Goal: Information Seeking & Learning: Check status

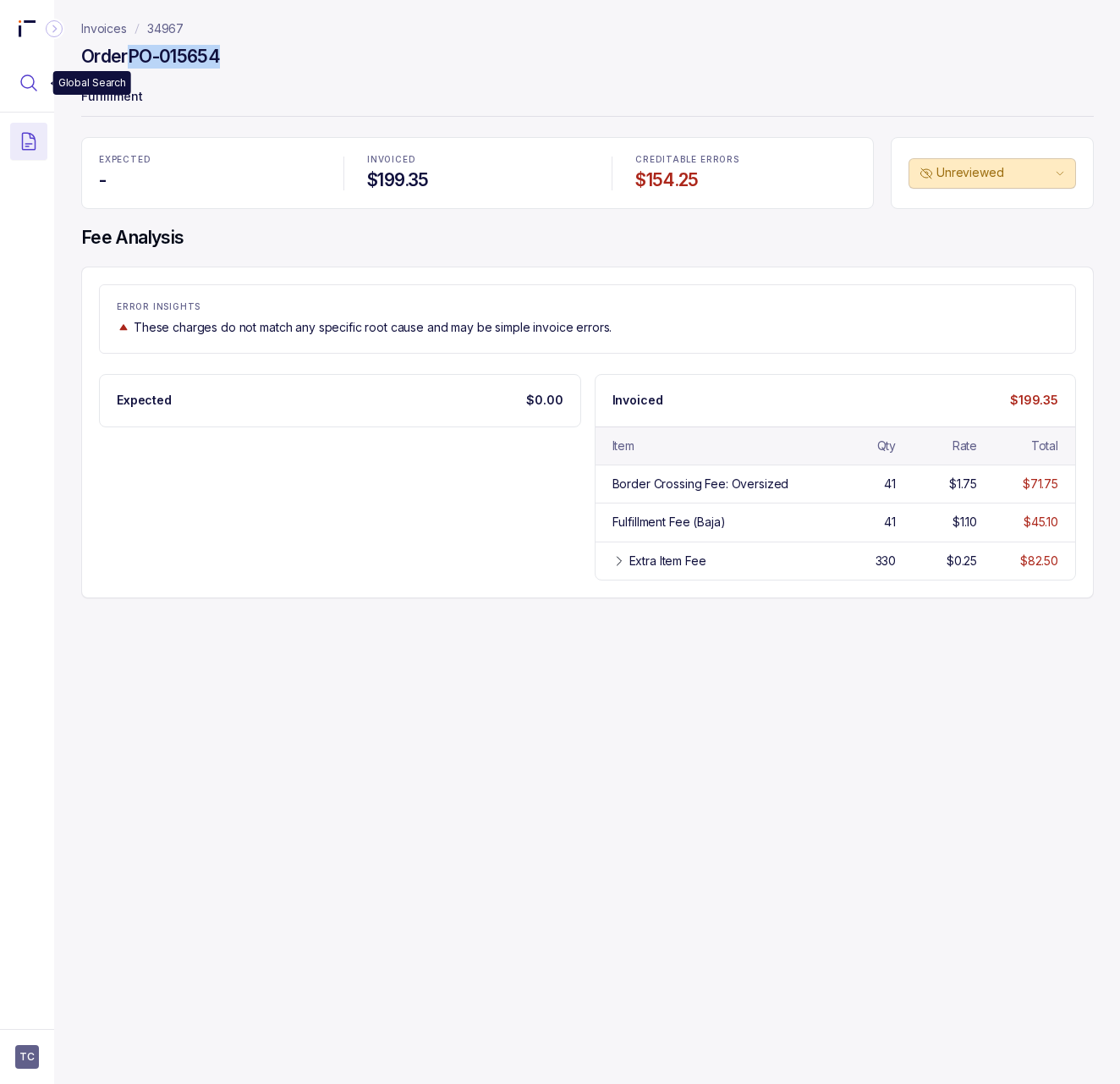
click at [26, 86] on icon "Menu Icon Button MagnifyingGlassIcon" at bounding box center [28, 82] width 21 height 21
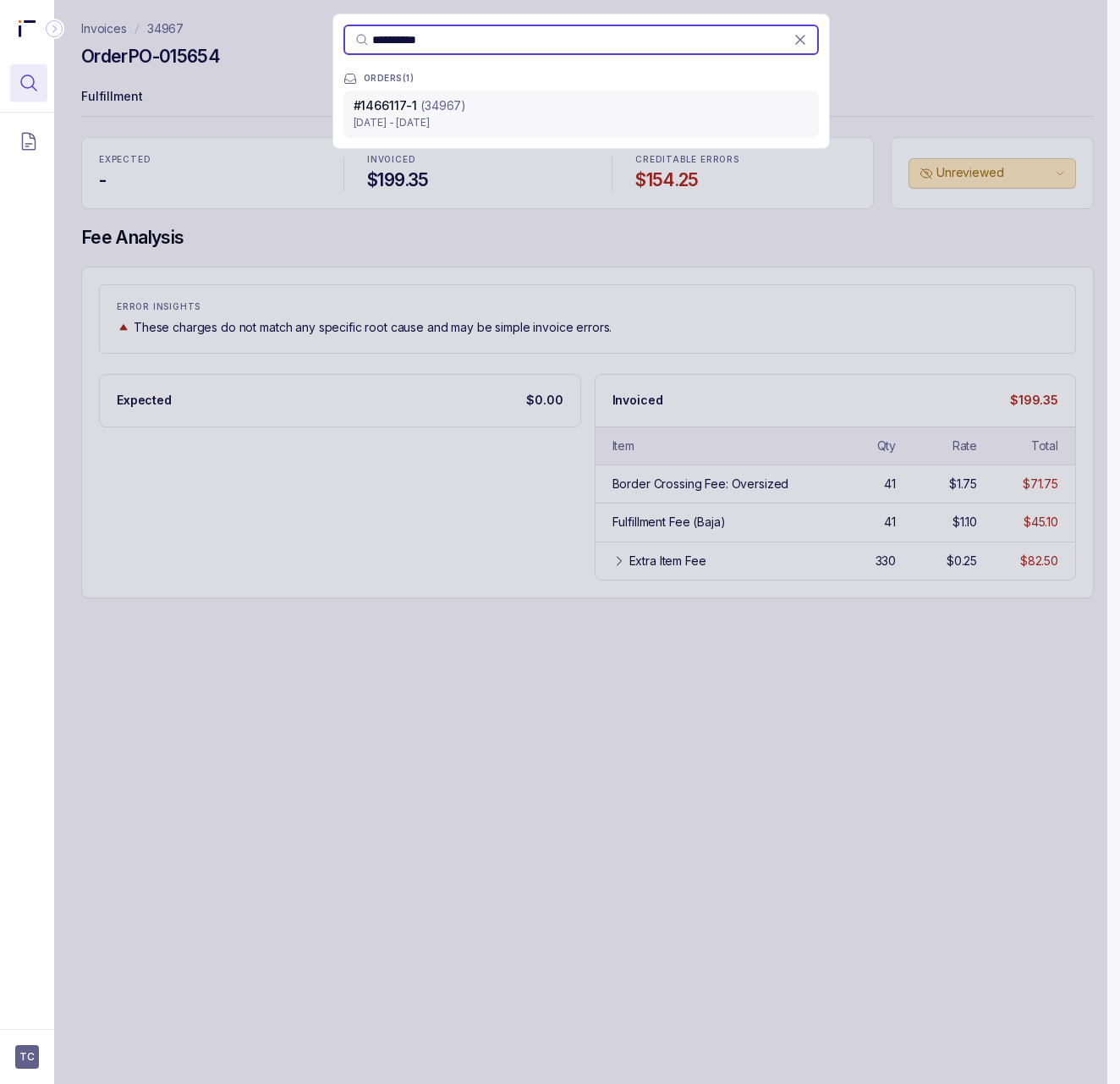
type input "**********"
click at [412, 130] on p "[DATE] - [DATE]" at bounding box center [581, 122] width 455 height 17
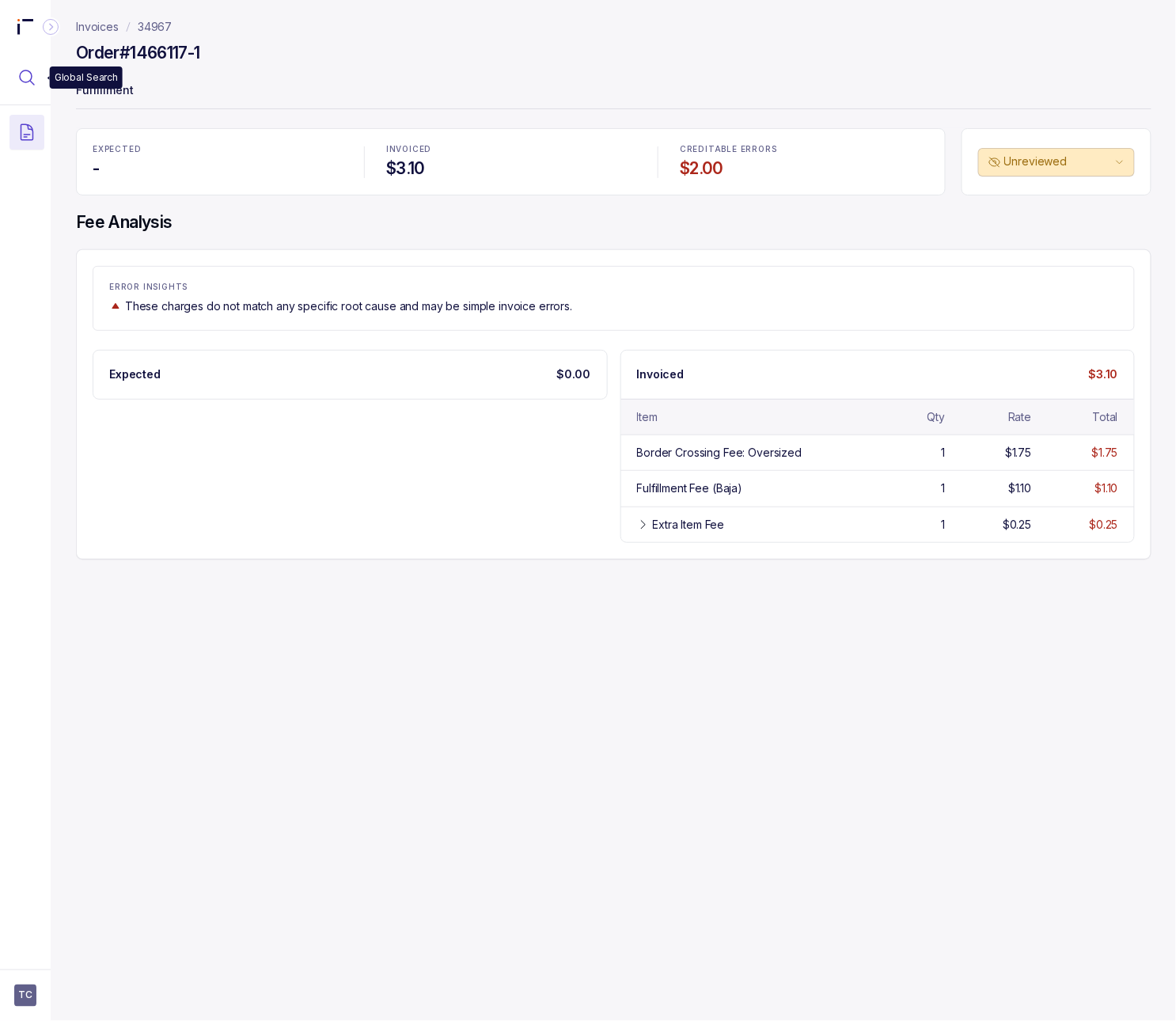
click at [30, 69] on icon "Menu Icon Button MagnifyingGlassIcon" at bounding box center [27, 77] width 19 height 19
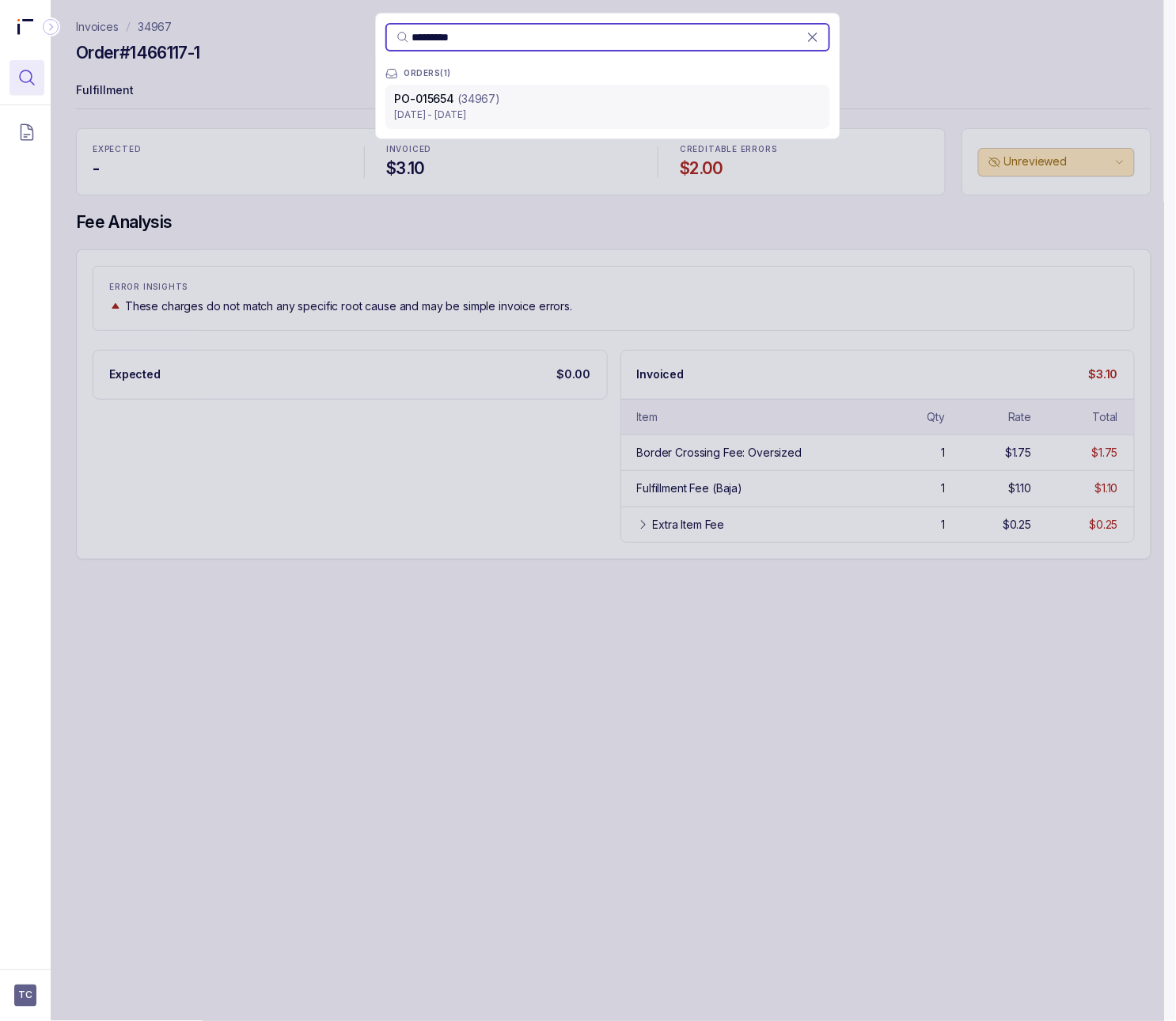
type input "*********"
click at [463, 99] on p "(34967)" at bounding box center [478, 98] width 43 height 16
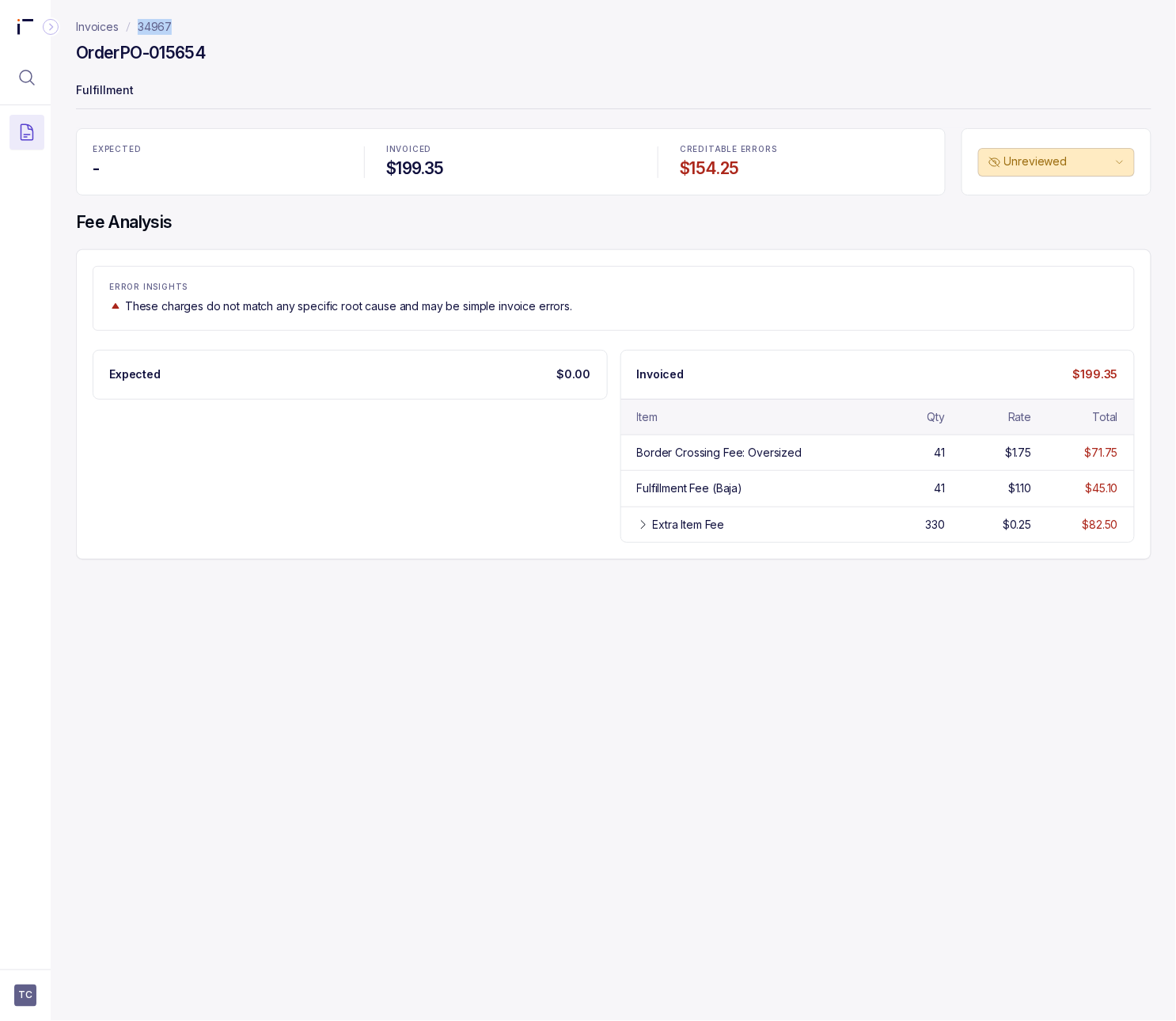
drag, startPoint x: 195, startPoint y: 20, endPoint x: 136, endPoint y: 20, distance: 59.0
click at [136, 20] on nav "Invoices 34967" at bounding box center [614, 27] width 1075 height 16
copy p "34967"
drag, startPoint x: 209, startPoint y: 49, endPoint x: 125, endPoint y: 47, distance: 84.0
click at [125, 47] on h4 "Order PO-015654" at bounding box center [141, 53] width 130 height 22
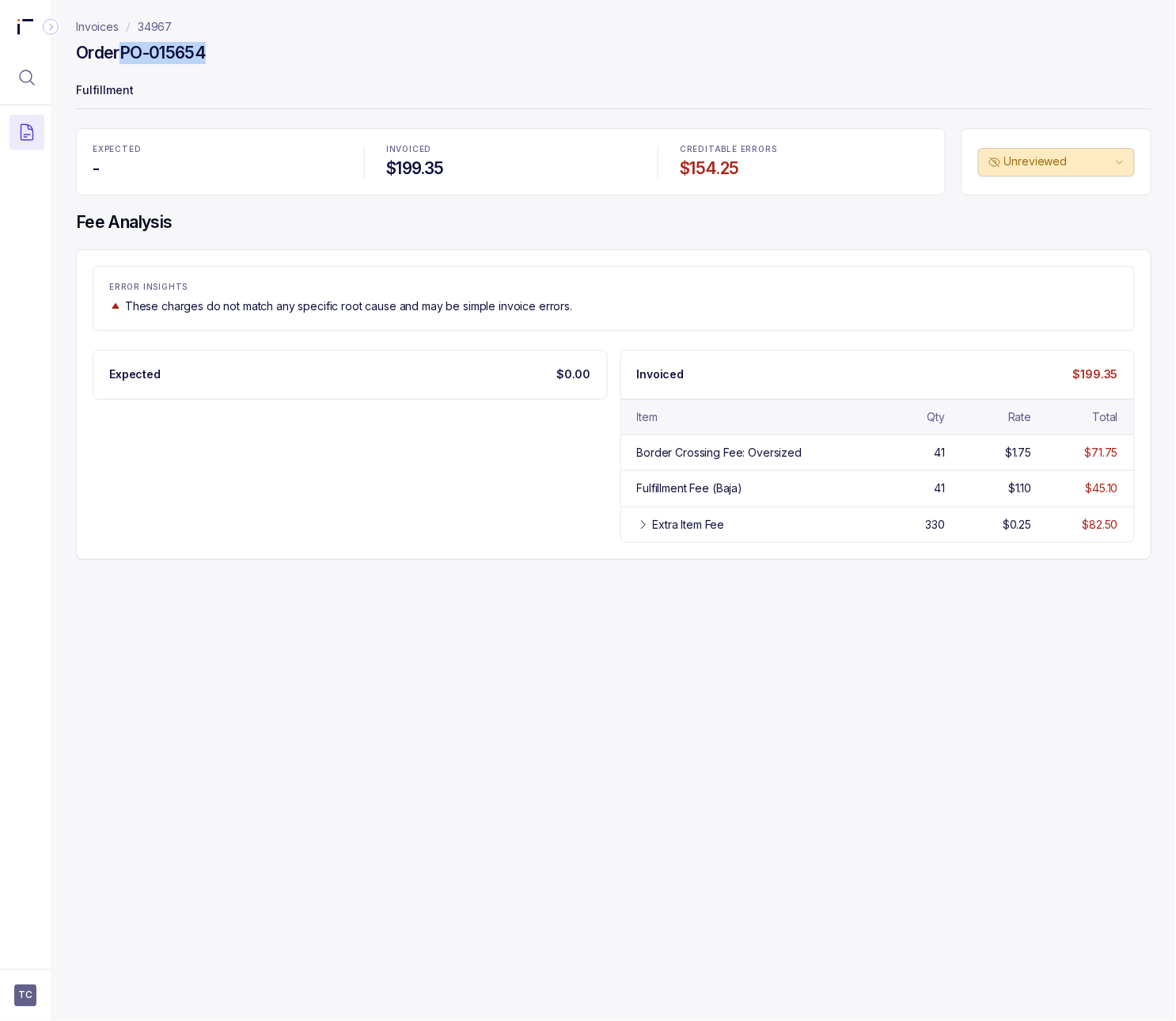
copy h4 "PO-015654"
click at [157, 50] on h4 "Order PO-015654" at bounding box center [141, 53] width 130 height 22
drag, startPoint x: 222, startPoint y: 50, endPoint x: 125, endPoint y: 51, distance: 97.0
click at [125, 51] on div "Order PO-015654" at bounding box center [614, 55] width 1075 height 28
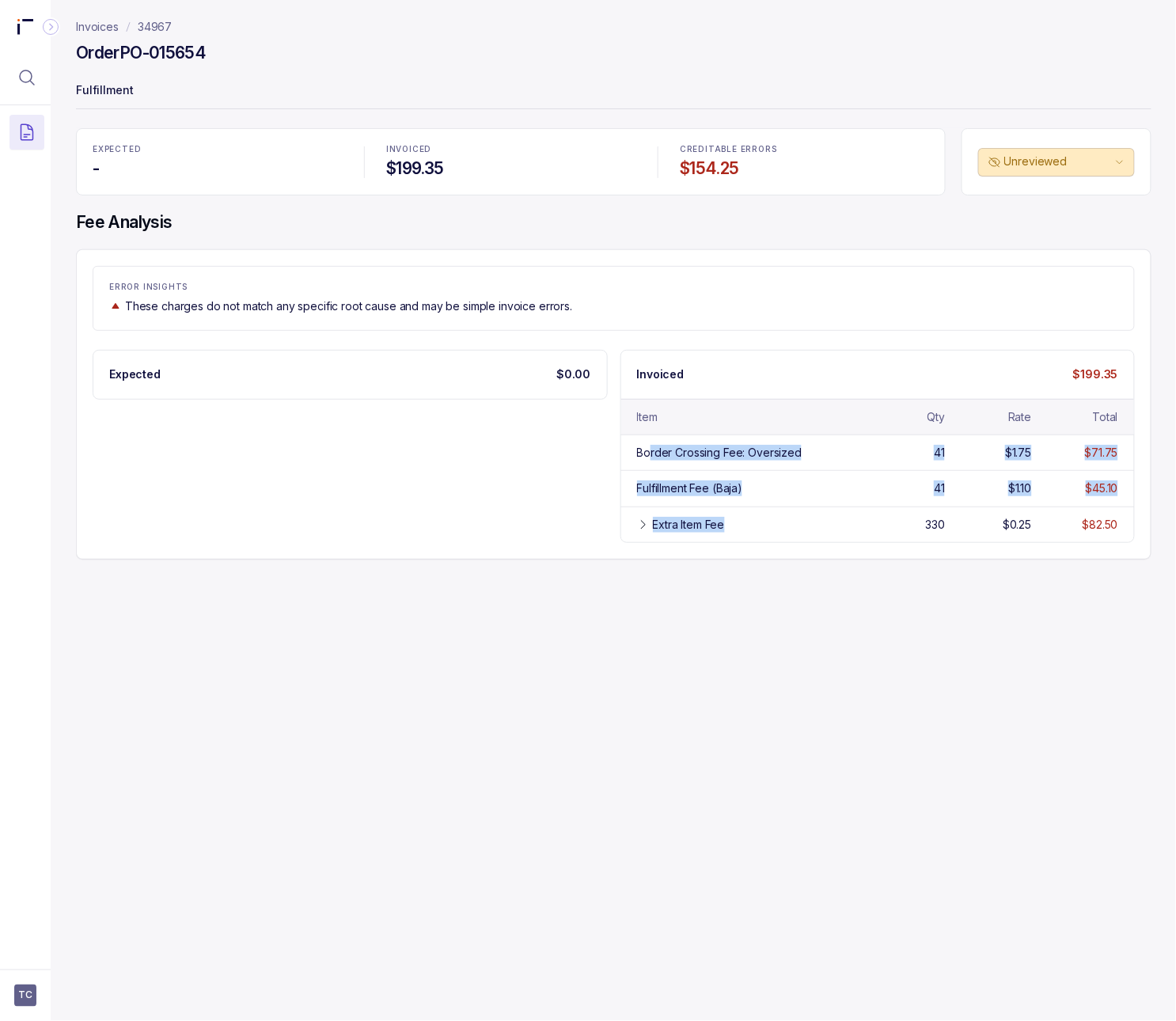
drag, startPoint x: 649, startPoint y: 450, endPoint x: 659, endPoint y: 565, distance: 115.4
click at [659, 565] on div "Invoices 34967 Order PO-015654 Fulfillment EXPECTED - INVOICED $199.35 CREDITAB…" at bounding box center [607, 510] width 1114 height 1021
click at [691, 451] on div "Border Crossing Fee: Oversized" at bounding box center [719, 452] width 166 height 16
click at [690, 492] on div "Fulfillment Fee (Baja)" at bounding box center [690, 487] width 106 height 16
click at [658, 527] on div "Extra Item Fee" at bounding box center [689, 524] width 72 height 16
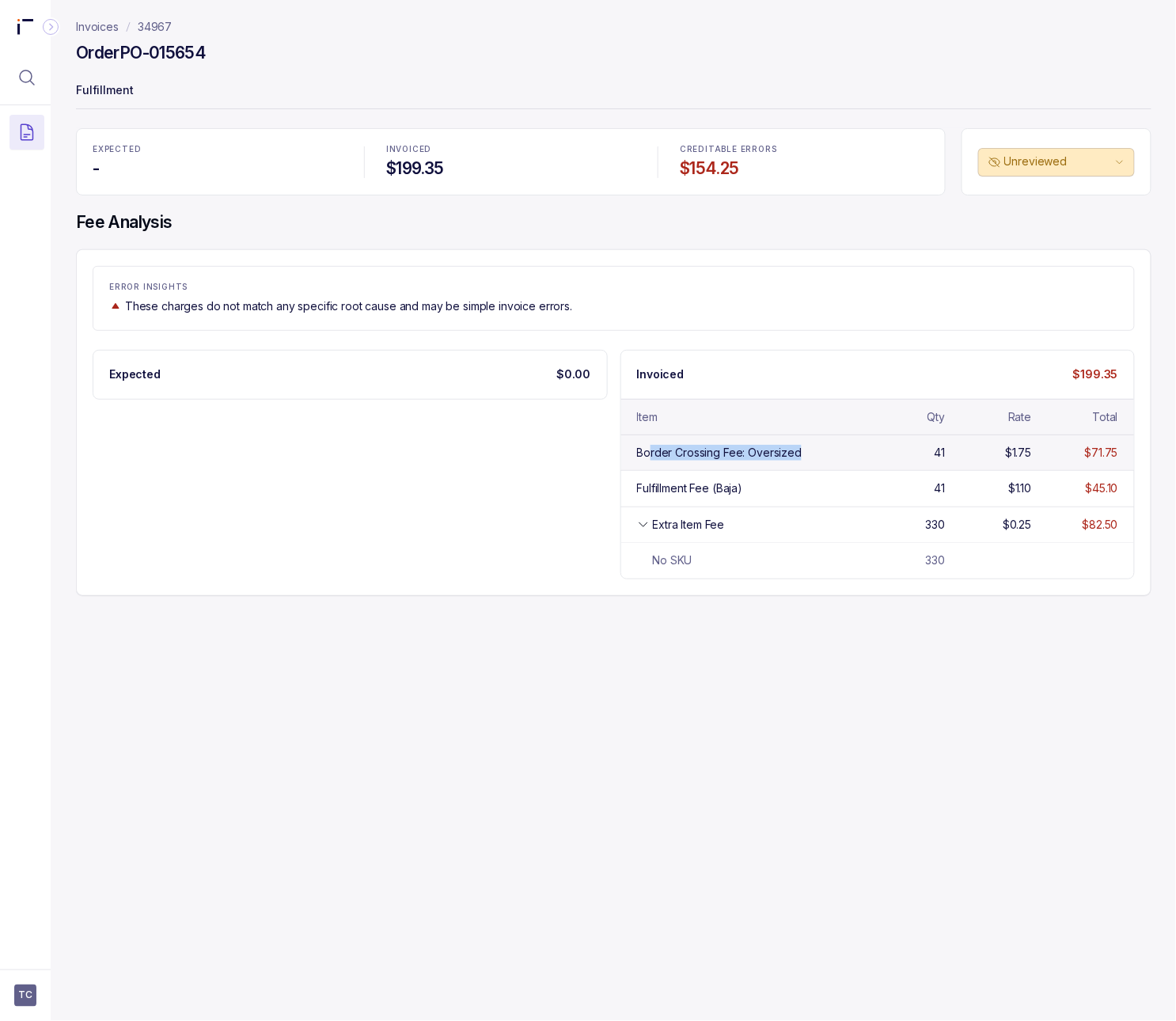
drag, startPoint x: 648, startPoint y: 454, endPoint x: 822, endPoint y: 451, distance: 174.0
click at [822, 451] on div "Border Crossing Fee: Oversized" at bounding box center [747, 452] width 222 height 16
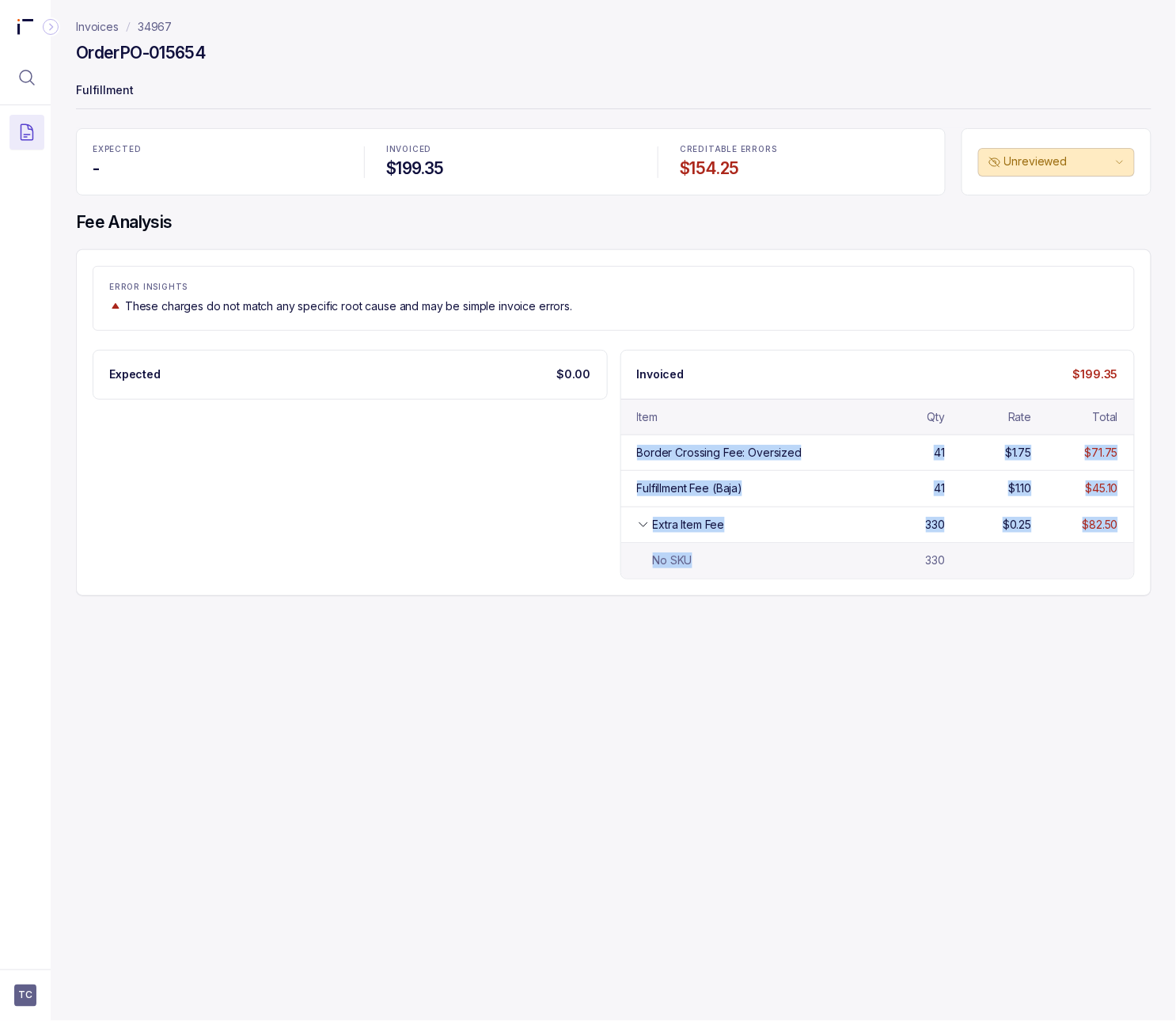
drag, startPoint x: 634, startPoint y: 451, endPoint x: 723, endPoint y: 564, distance: 143.8
click at [724, 564] on div "Border Crossing Fee: Oversized 41 $1.75 $71.75 Fulfillment Fee (Baja) 41 $1.10 …" at bounding box center [877, 505] width 514 height 144
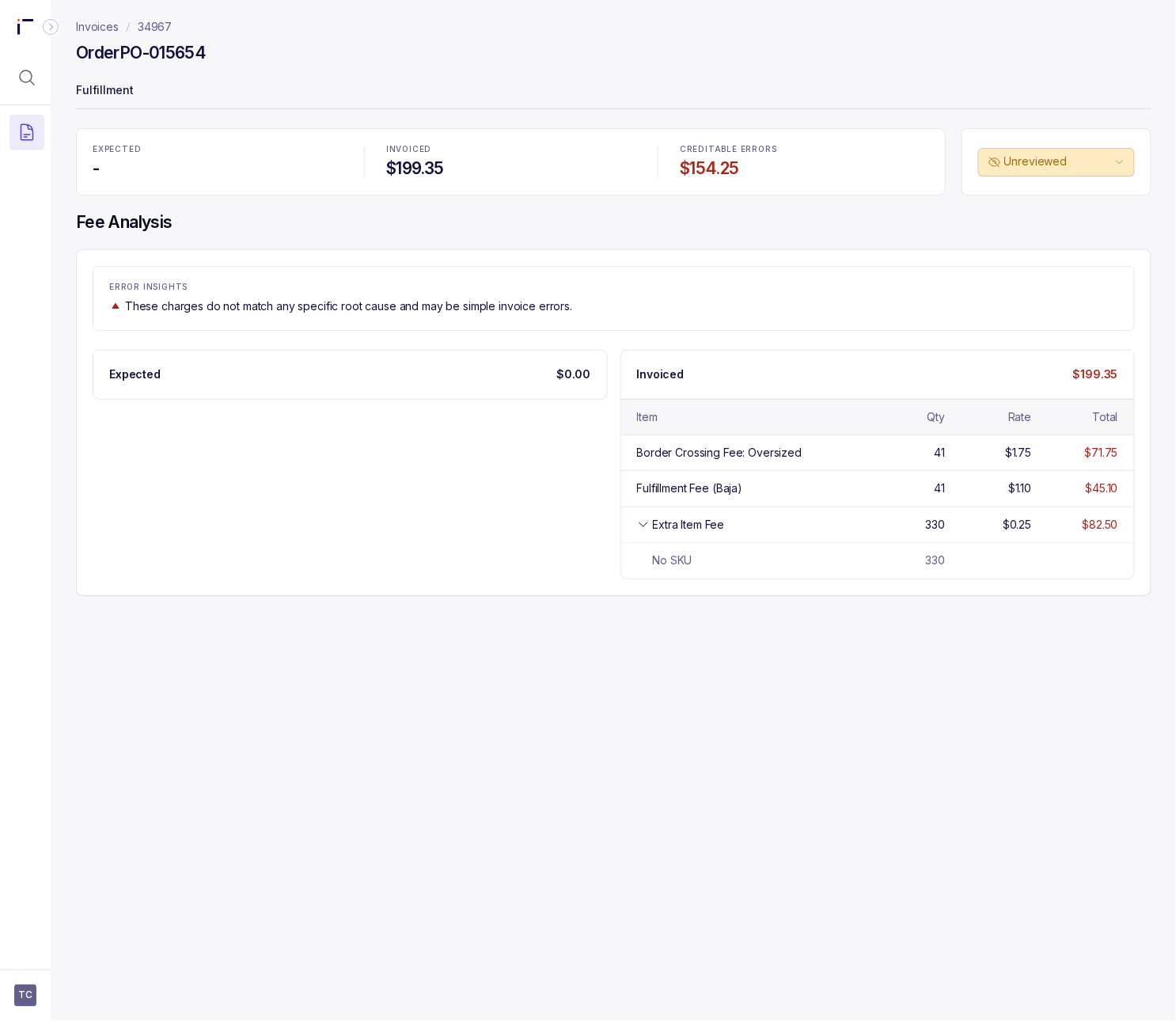
click at [822, 600] on div "Invoices 34967 Order PO-015654 Fulfillment EXPECTED - INVOICED $199.35 CREDITAB…" at bounding box center [607, 510] width 1114 height 1021
drag, startPoint x: 223, startPoint y: 51, endPoint x: 37, endPoint y: 55, distance: 186.0
click at [37, 55] on main "TC Invoices 34967 Order PO-015654 Fulfillment EXPECTED - INVOICED $199.35 CREDI…" at bounding box center [588, 510] width 1176 height 1021
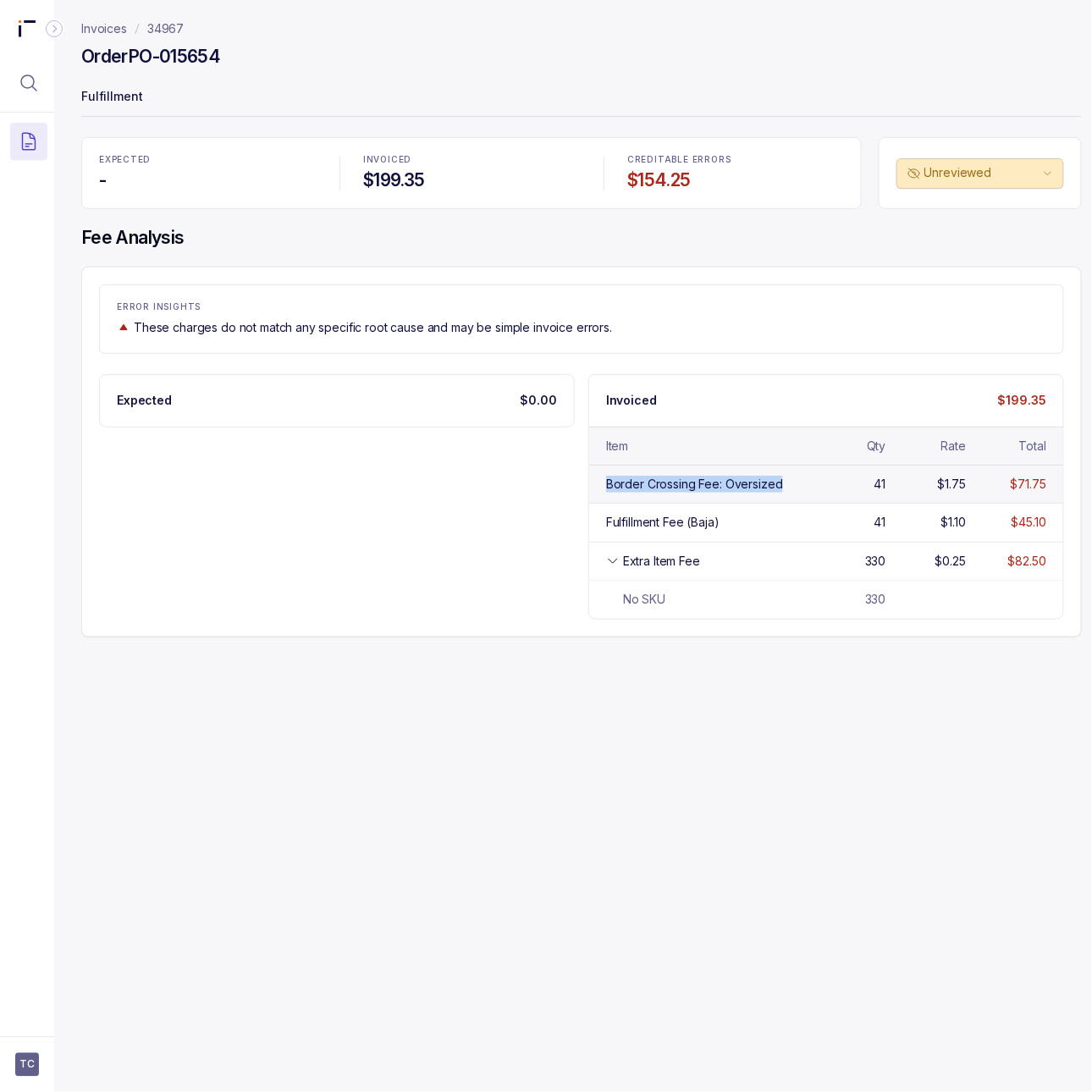
drag, startPoint x: 606, startPoint y: 488, endPoint x: 801, endPoint y: 488, distance: 195.0
click at [802, 488] on div "Border Crossing Fee: Oversized" at bounding box center [706, 484] width 200 height 17
click at [198, 63] on h4 "Order PO-015654" at bounding box center [151, 57] width 139 height 24
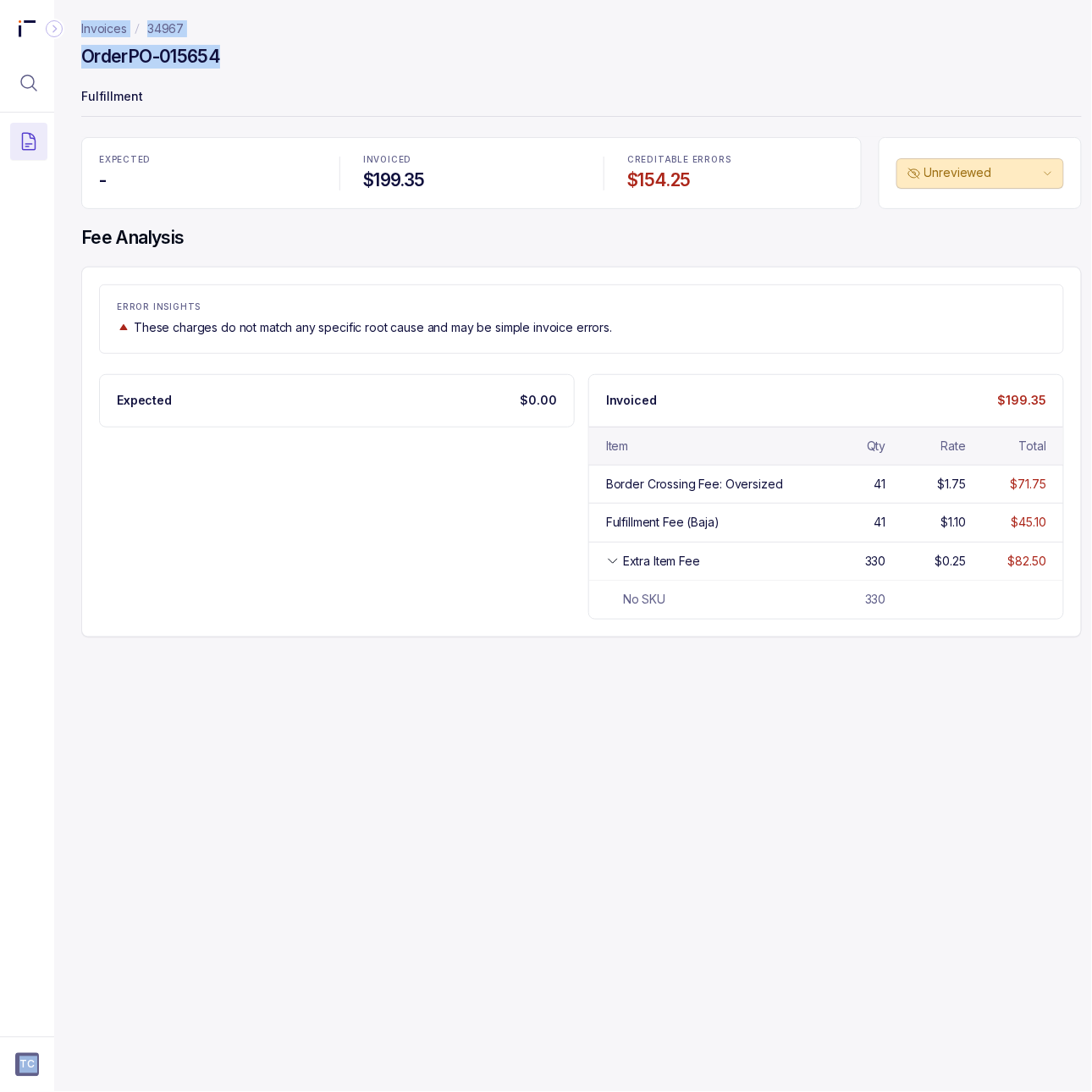
drag, startPoint x: 236, startPoint y: 63, endPoint x: 50, endPoint y: 65, distance: 186.0
click at [50, 65] on main "TC Invoices 34967 Order PO-015654 Fulfillment EXPECTED - INVOICED $199.35 CREDI…" at bounding box center [546, 546] width 1092 height 1092
click at [239, 82] on p "Fulfillment" at bounding box center [581, 98] width 1000 height 34
drag, startPoint x: 237, startPoint y: 45, endPoint x: 105, endPoint y: 51, distance: 132.1
click at [105, 51] on div "Order PO-015654" at bounding box center [581, 59] width 1000 height 30
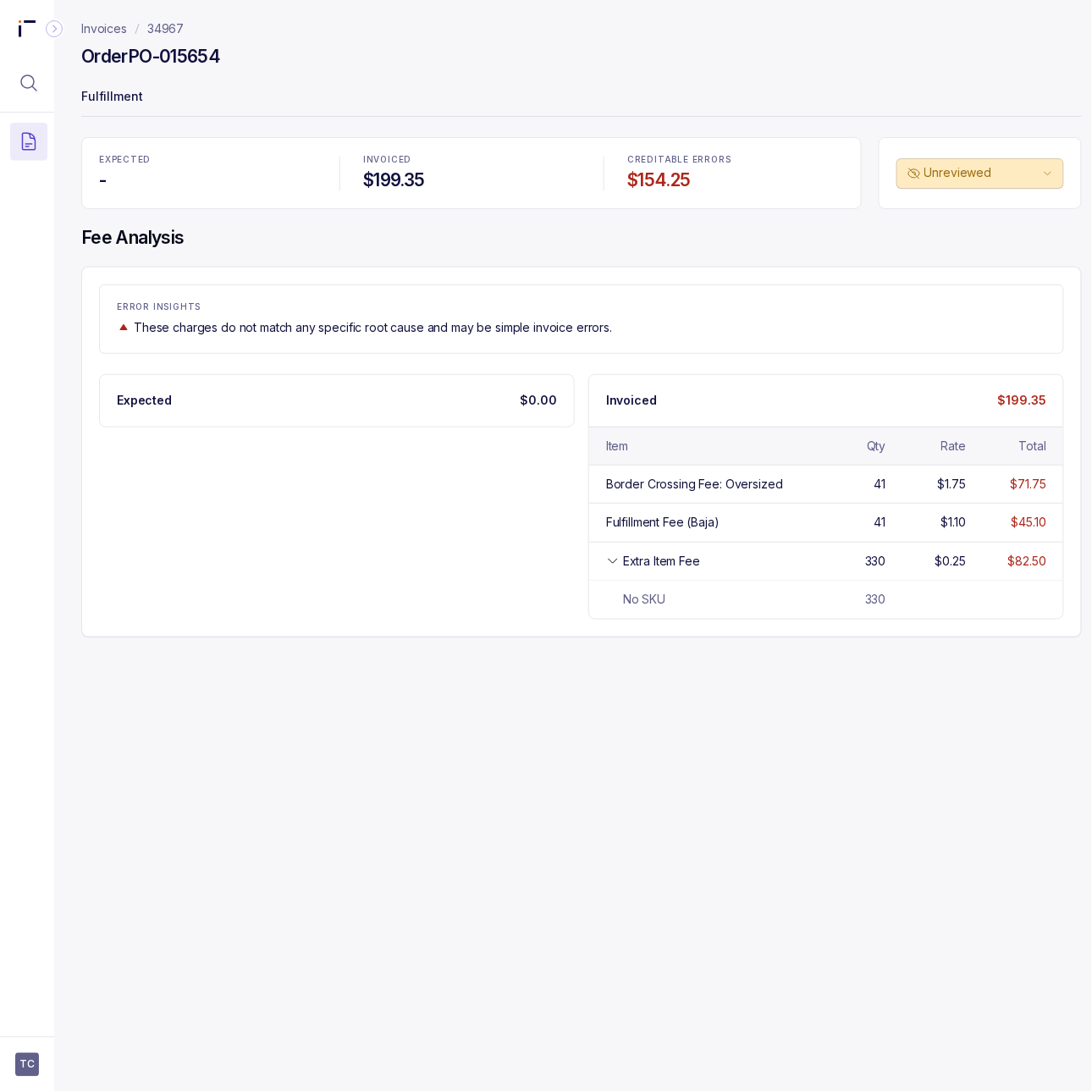
click at [105, 51] on h4 "Order PO-015654" at bounding box center [151, 57] width 139 height 24
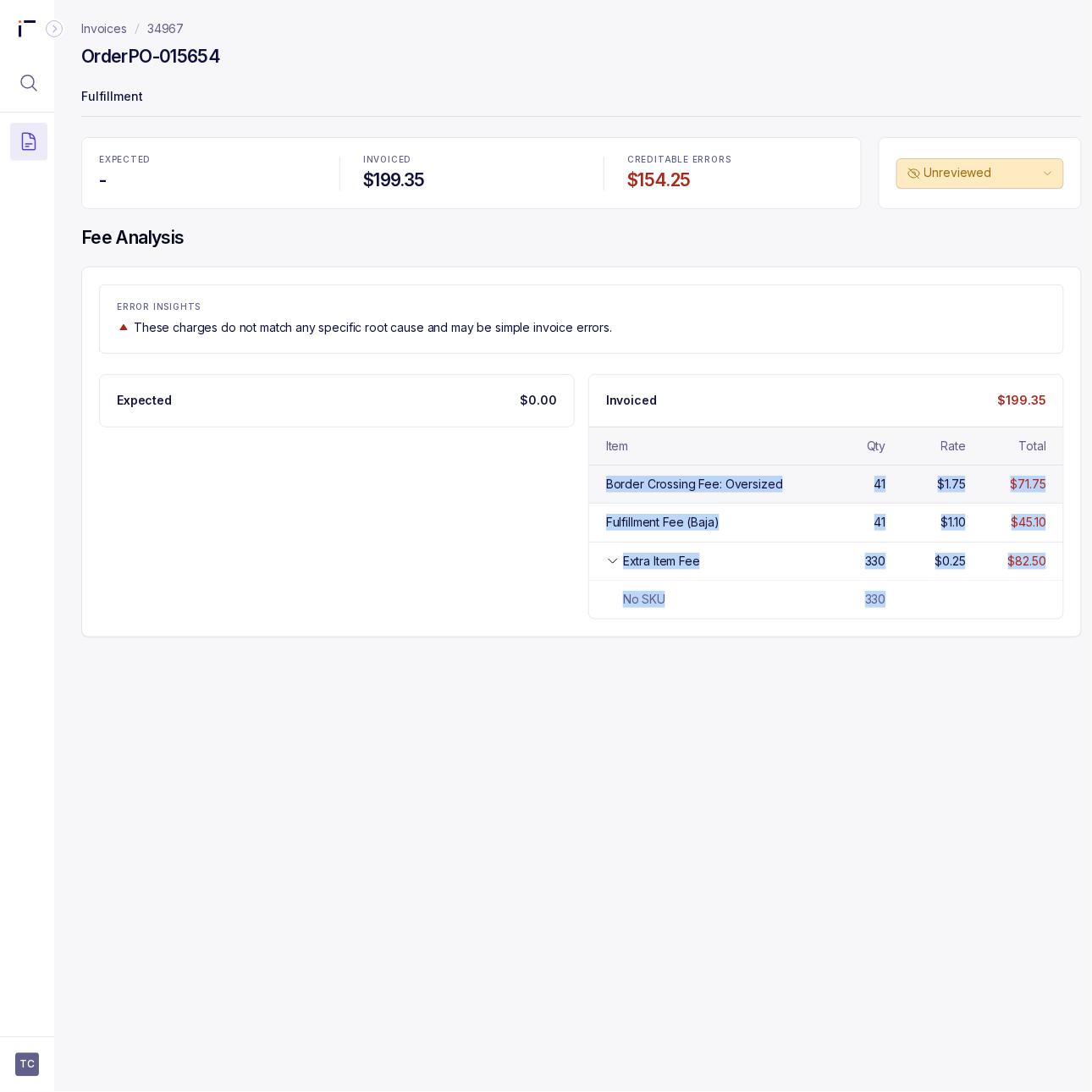
drag, startPoint x: 995, startPoint y: 616, endPoint x: 590, endPoint y: 481, distance: 426.9
click at [590, 481] on div "Border Crossing Fee: Oversized 41 $1.75 $71.75 Fulfillment Fee (Baja) 41 $1.10 …" at bounding box center [826, 541] width 474 height 154
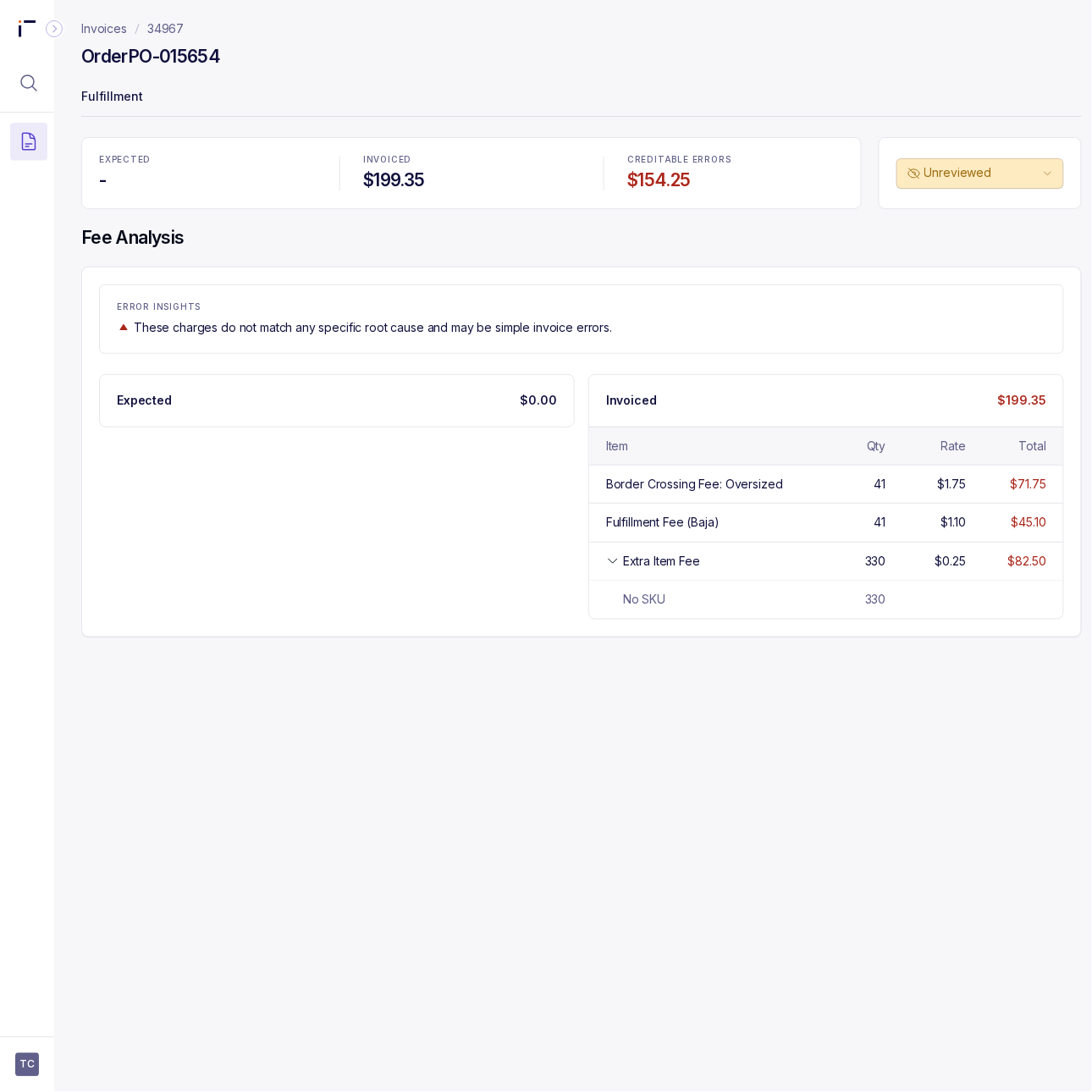
click at [198, 600] on div "Expected $0.00 Invoiced $199.35 Item Qty Rate Total Border Crossing Fee: Oversi…" at bounding box center [581, 497] width 965 height 246
drag, startPoint x: 595, startPoint y: 488, endPoint x: 783, endPoint y: 494, distance: 188.1
click at [783, 494] on div "Border Crossing Fee: Oversized 41 $1.75 $71.75" at bounding box center [826, 483] width 474 height 38
click at [209, 49] on h4 "Order PO-015654" at bounding box center [151, 57] width 139 height 24
copy h4 "PO-015654"
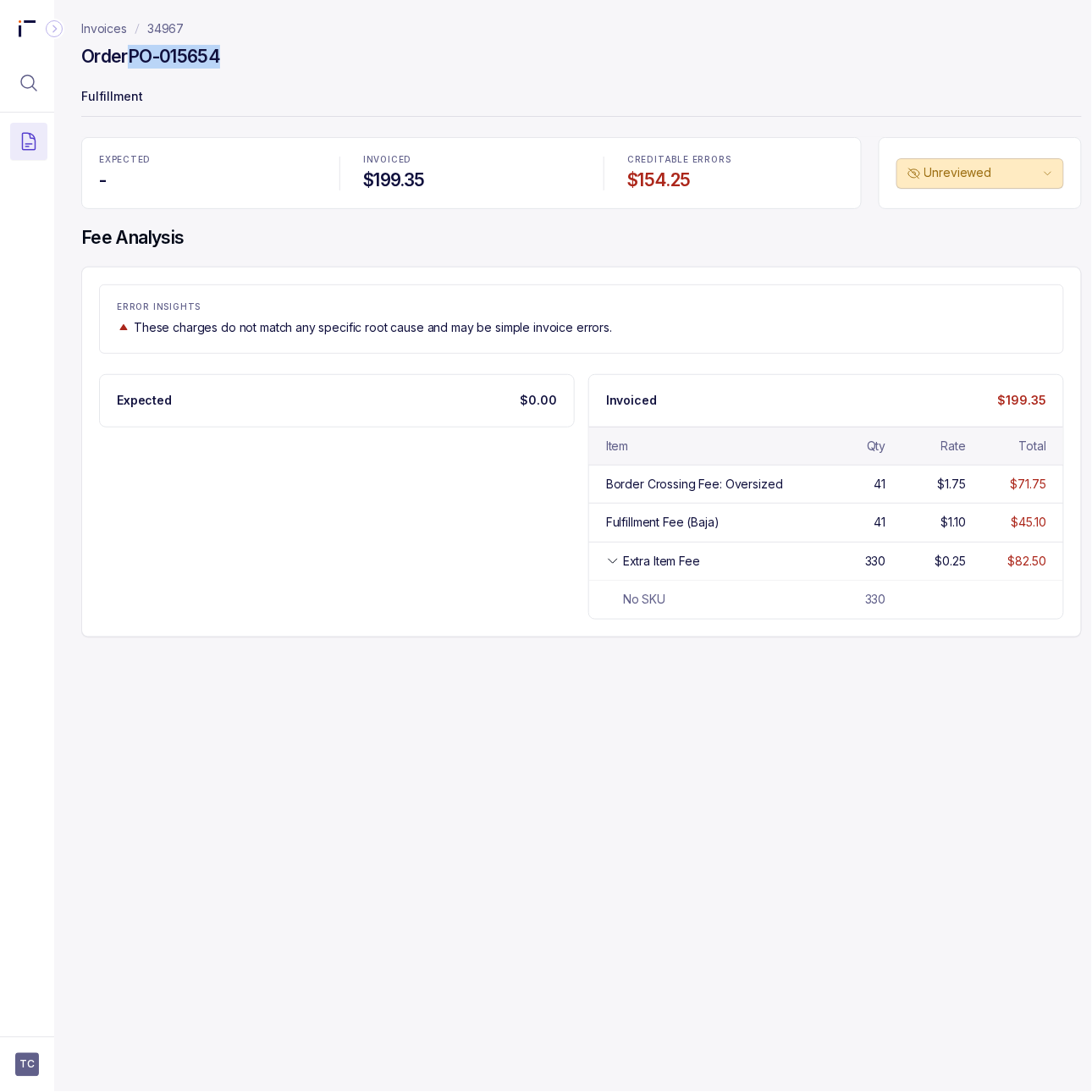
drag, startPoint x: 236, startPoint y: 49, endPoint x: 134, endPoint y: 49, distance: 102.0
click at [134, 49] on div "Order PO-015654" at bounding box center [581, 59] width 1000 height 30
click at [165, 24] on p "34967" at bounding box center [165, 28] width 36 height 17
drag, startPoint x: 198, startPoint y: 29, endPoint x: 147, endPoint y: 30, distance: 51.0
click at [146, 30] on nav "Invoices 34967" at bounding box center [581, 28] width 1000 height 17
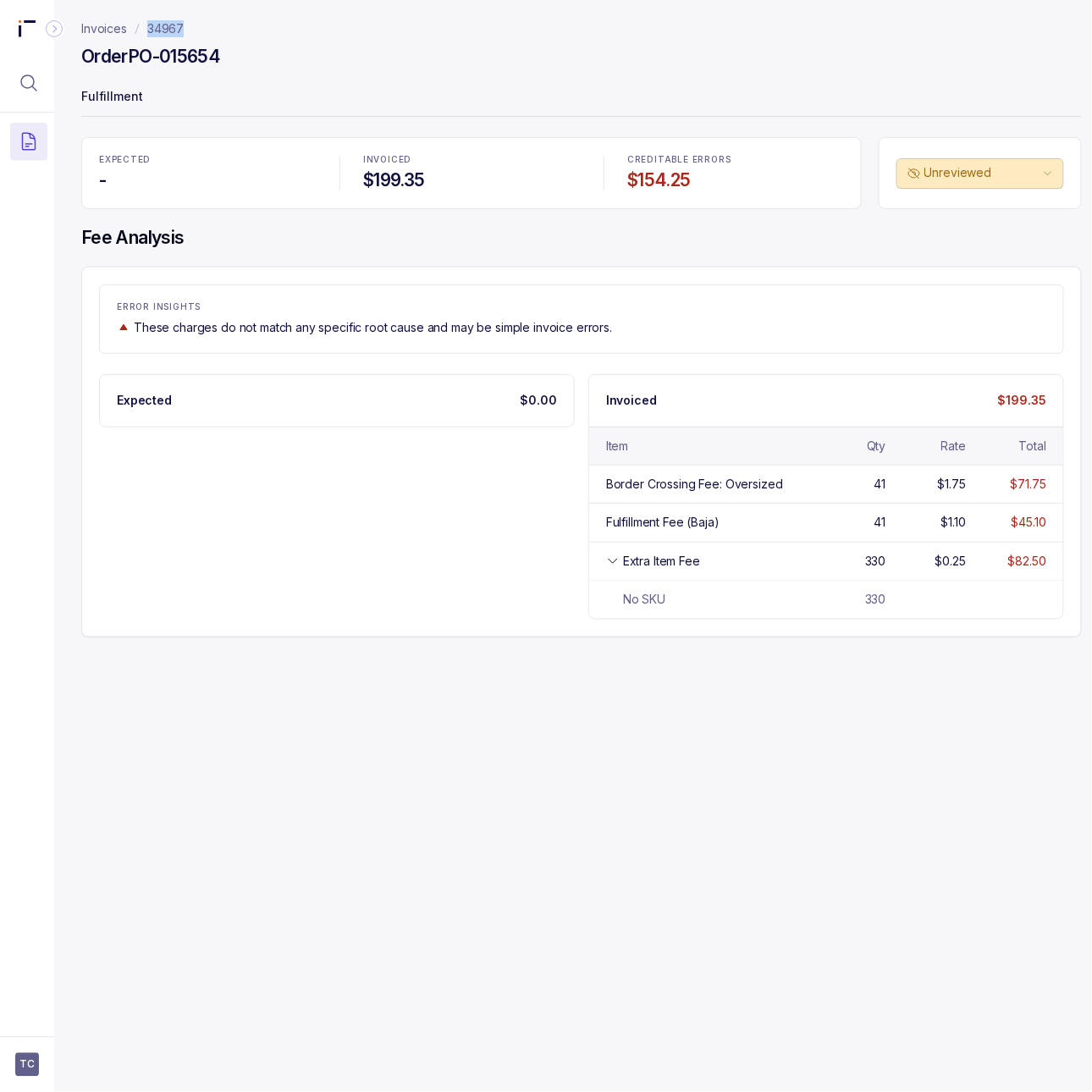
copy p "34967"
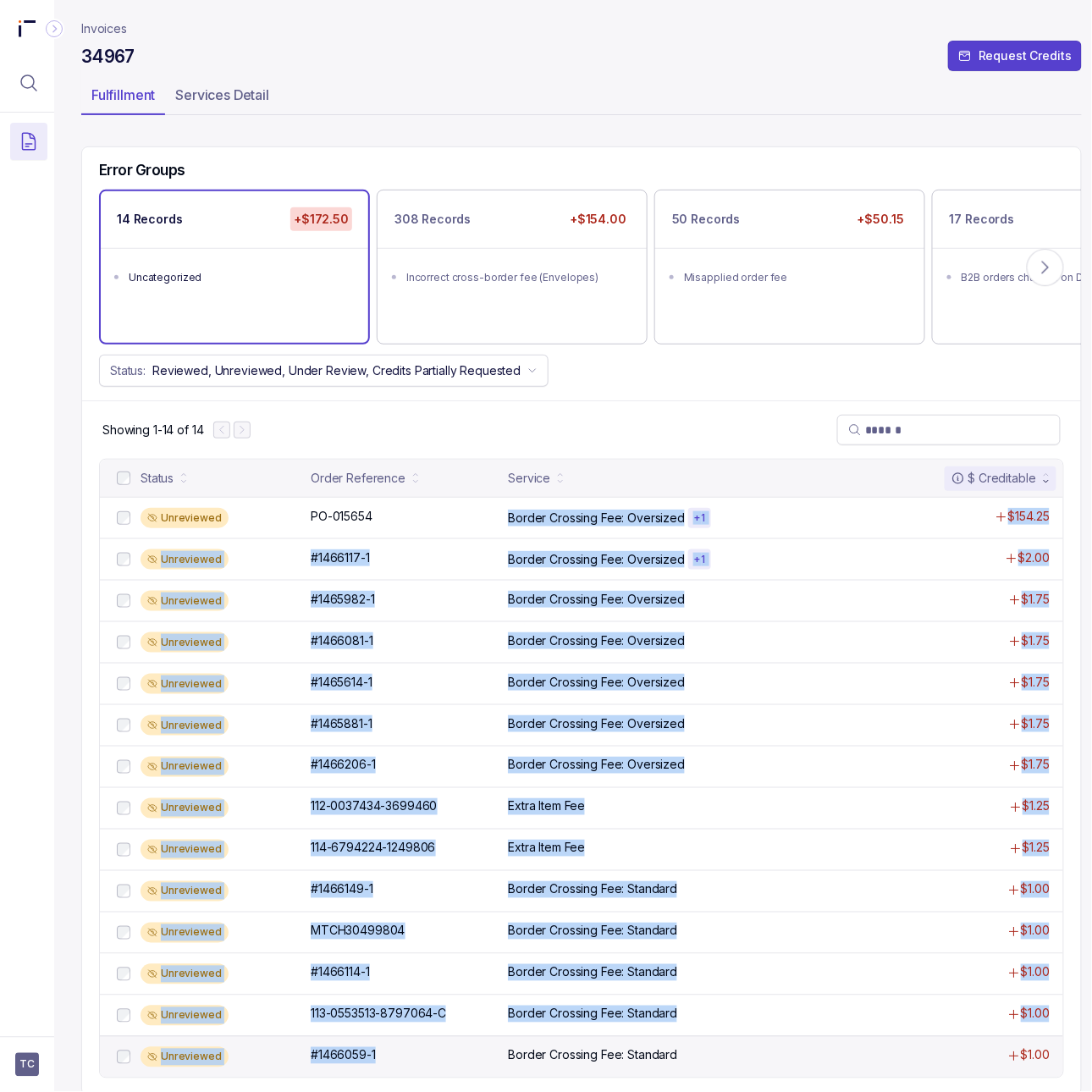
scroll to position [107, 0]
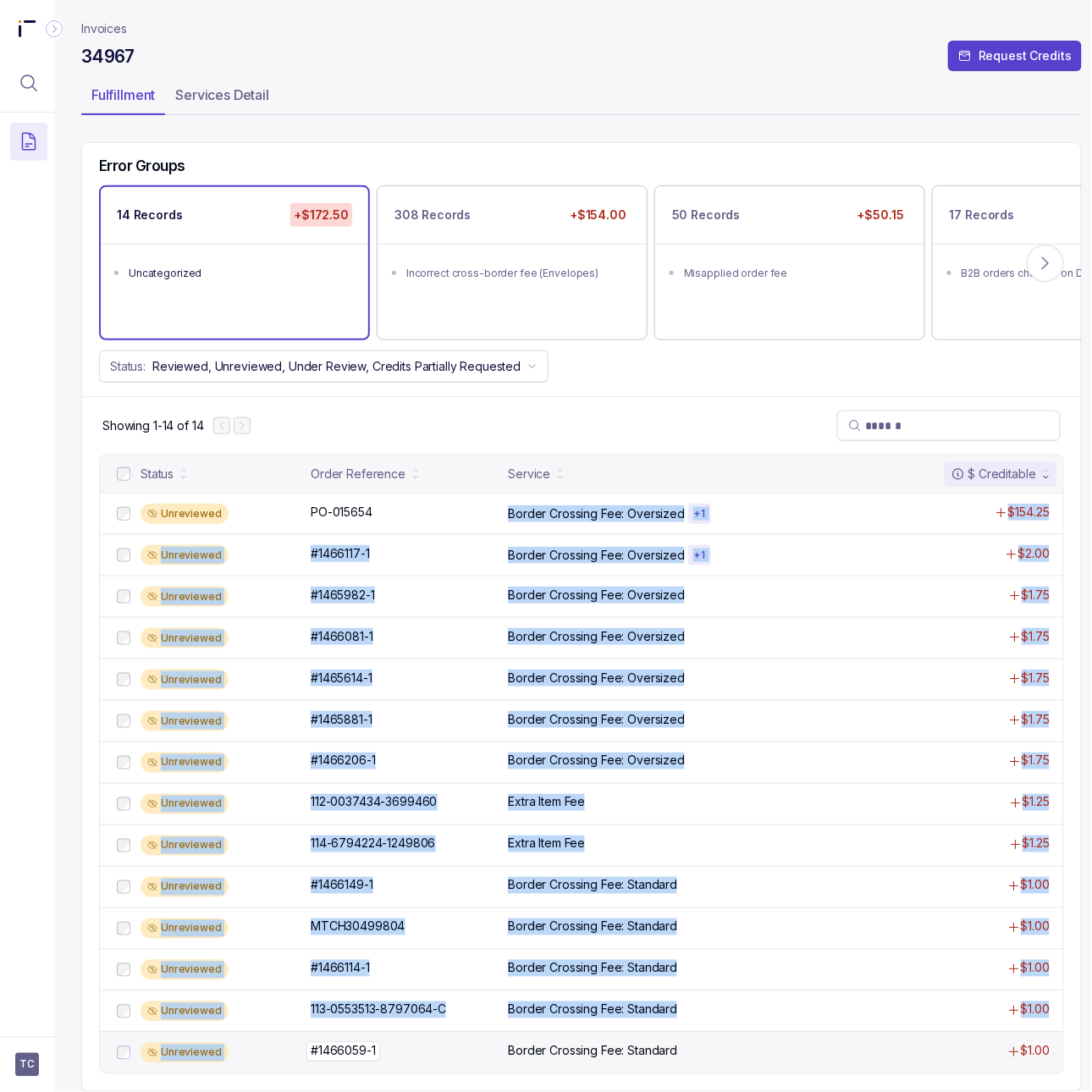
drag, startPoint x: 430, startPoint y: 597, endPoint x: 476, endPoint y: 1037, distance: 442.4
click at [475, 1038] on div "Unreviewed PO-015654 PO-015654 Border Crossing Fee: Oversized + 1 $154.25 Unrev…" at bounding box center [581, 783] width 963 height 581
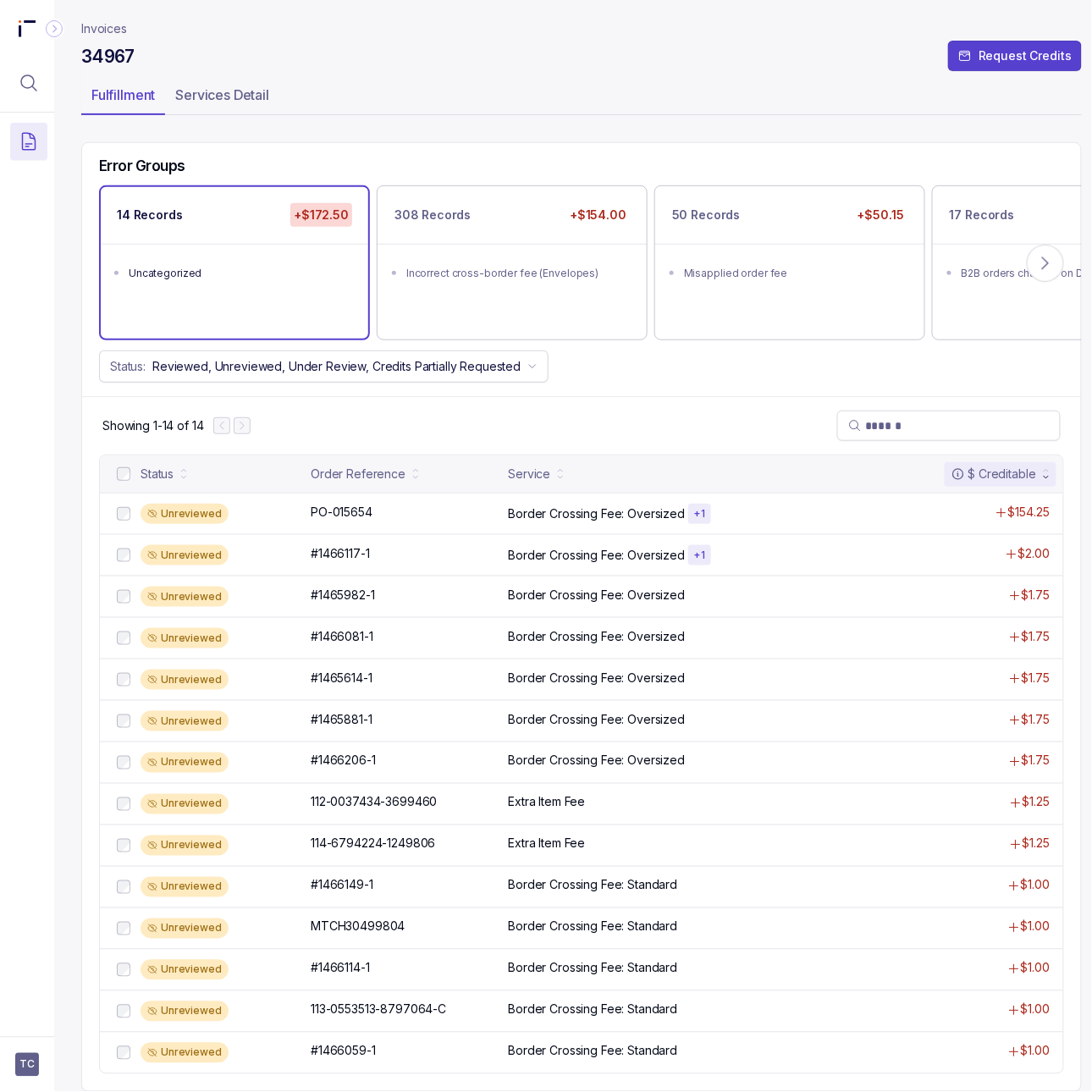
click at [757, 353] on div "Status: Reviewed, Unreviewed, Under Review, Credits Partially Requested" at bounding box center [581, 366] width 998 height 32
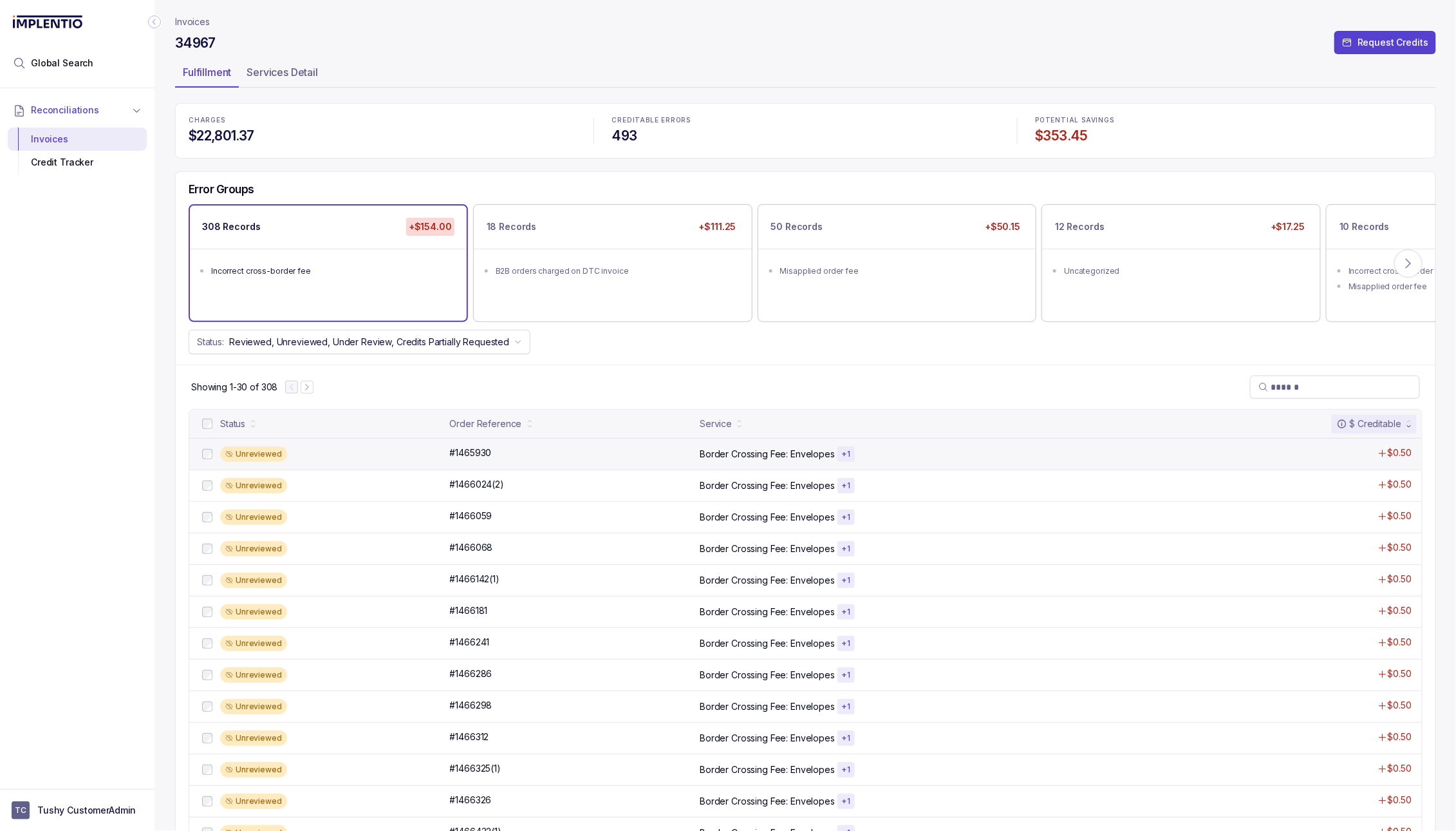
click at [778, 461] on div "Border Crossing Fee: Envelopes + 1" at bounding box center [930, 454] width 461 height 16
click at [830, 394] on input "search" at bounding box center [1341, 387] width 140 height 13
paste input "*********"
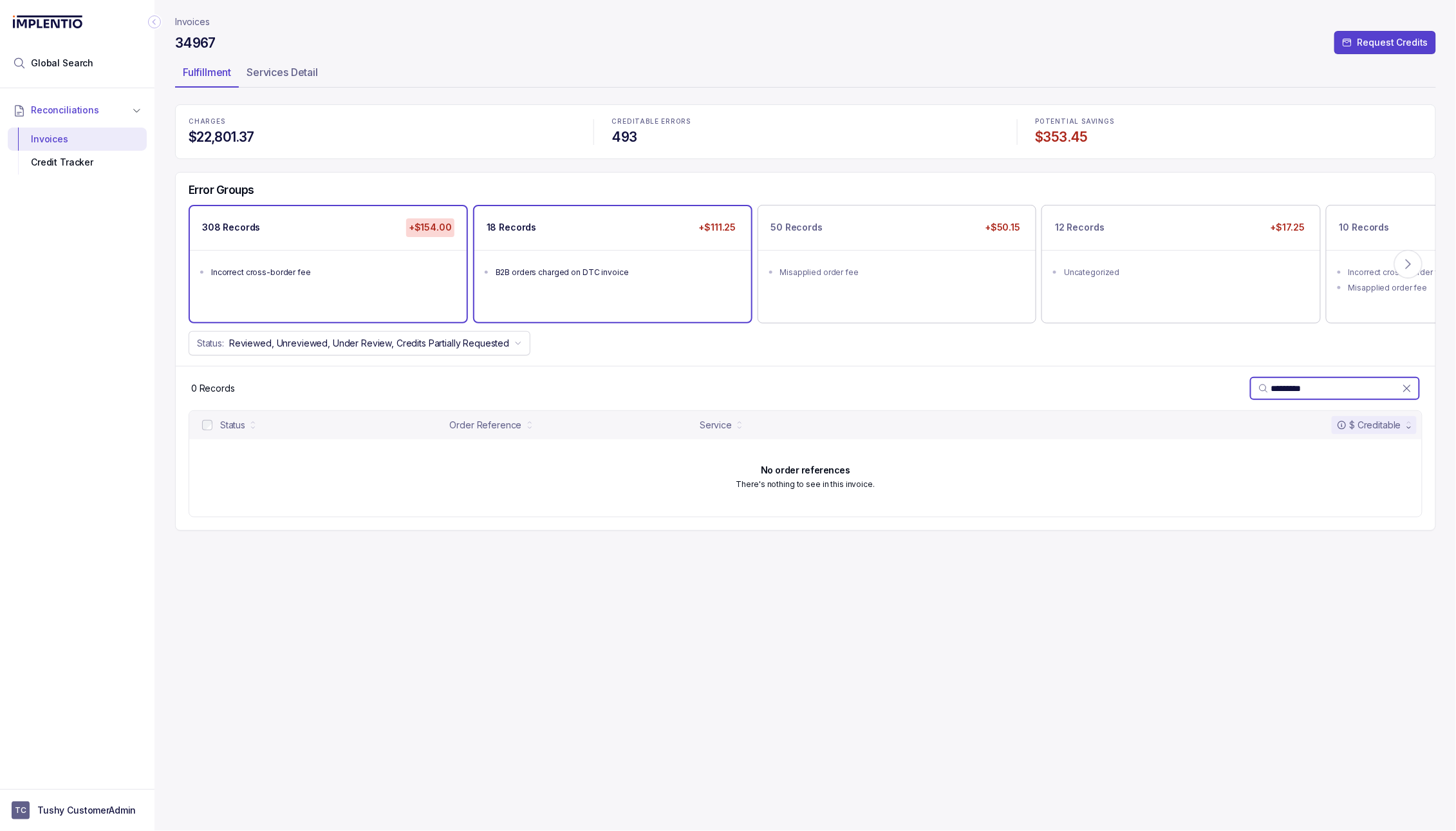
type input "*********"
click at [721, 311] on div "18 Records +$111.25 B2B orders charged on DTC invoice" at bounding box center [613, 263] width 277 height 116
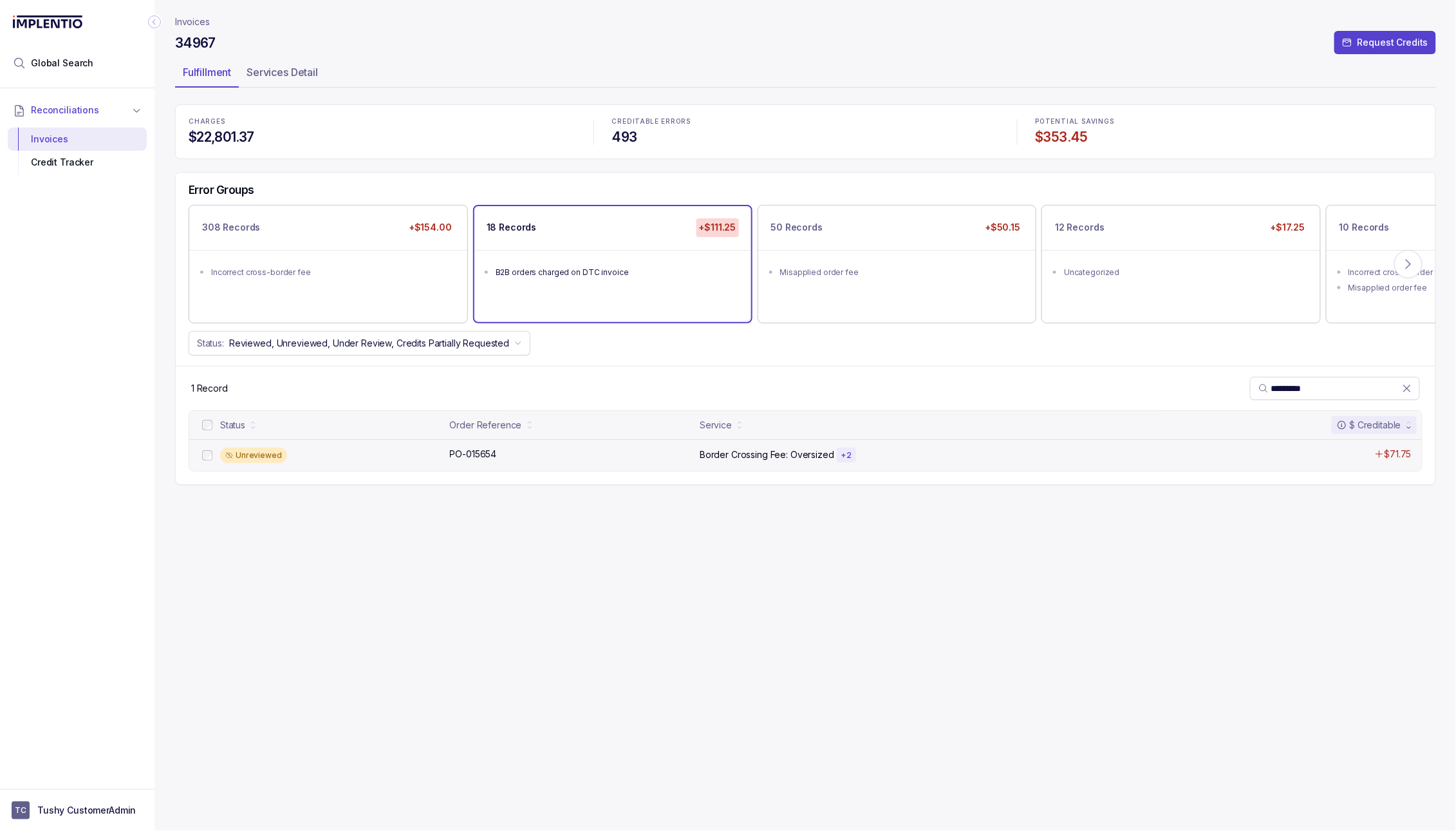
click at [830, 450] on div "Border Crossing Fee: Oversized + 2" at bounding box center [930, 455] width 461 height 16
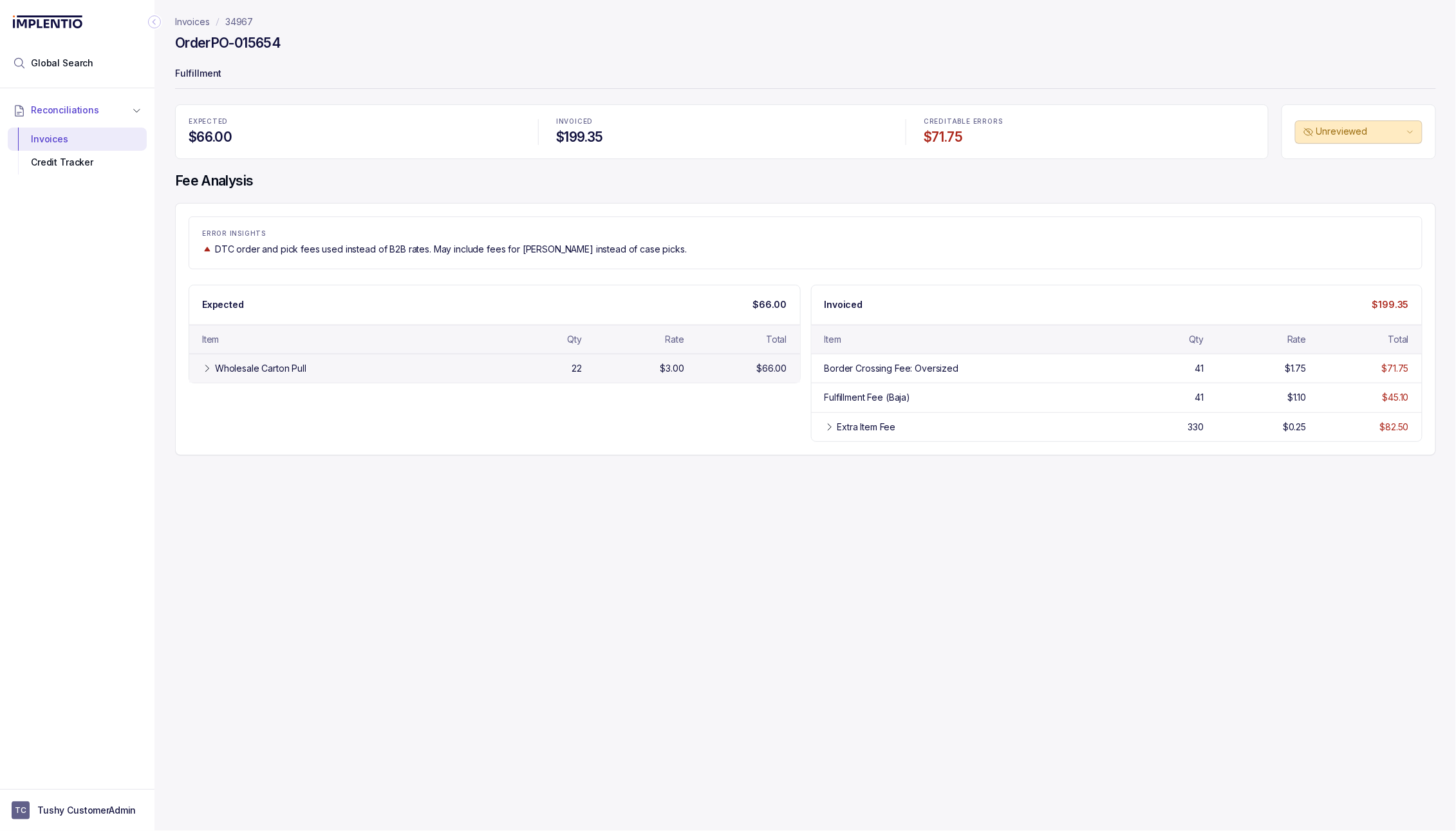
click at [209, 367] on icon at bounding box center [207, 368] width 10 height 10
drag, startPoint x: 272, startPoint y: 22, endPoint x: 226, endPoint y: 22, distance: 46.0
click at [226, 22] on nav "Invoices 34967" at bounding box center [805, 22] width 1261 height 13
copy p "34967"
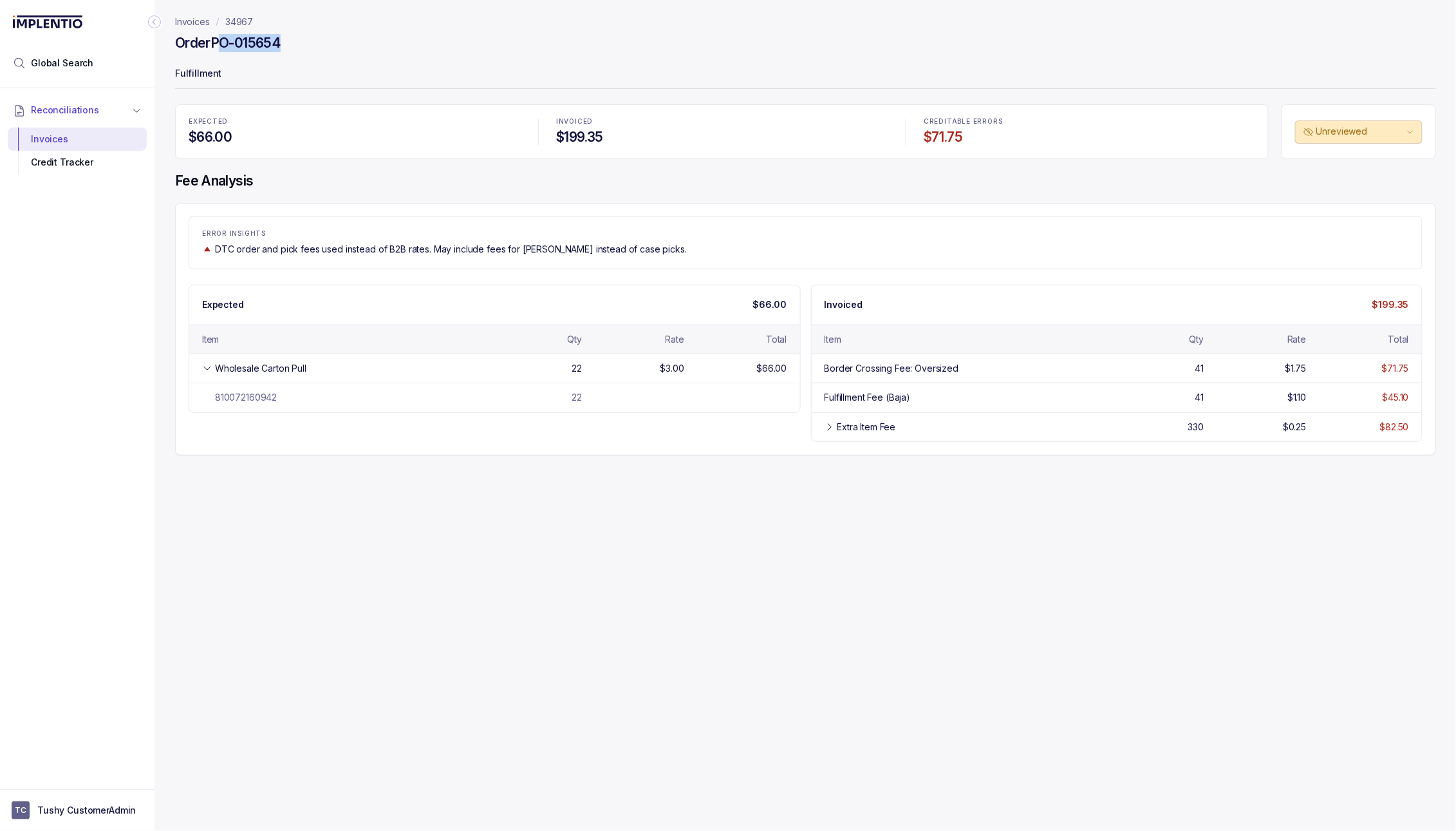
drag, startPoint x: 297, startPoint y: 40, endPoint x: 218, endPoint y: 42, distance: 79.0
click at [218, 42] on div "Order PO-015654" at bounding box center [805, 45] width 1261 height 23
copy h4 "O-015654"
click at [214, 42] on h4 "Order PO-015654" at bounding box center [228, 43] width 106 height 18
copy h4 "PO-015654"
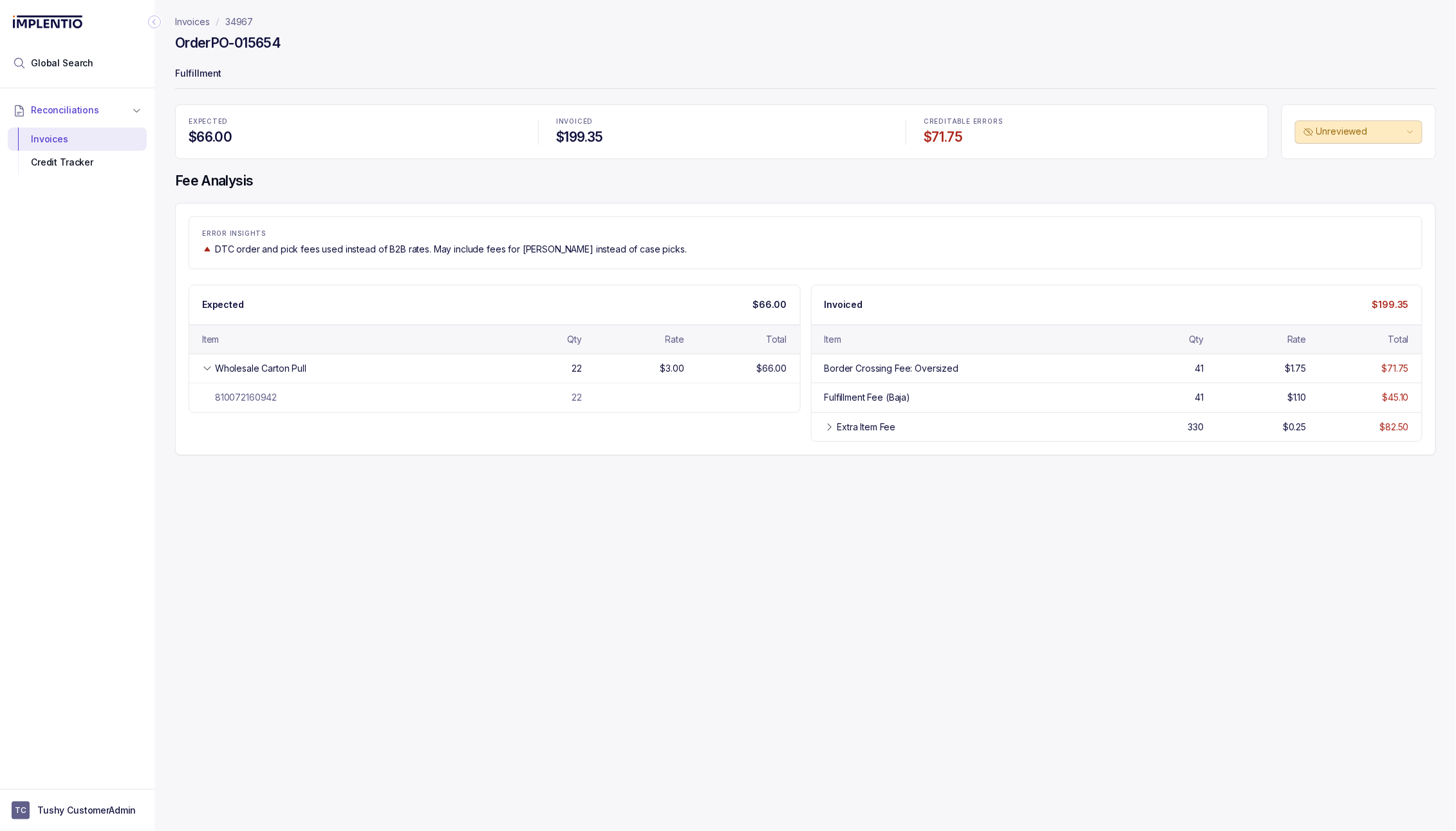
click at [732, 560] on div "Invoices 34967 Order PO-015654 Fulfillment EXPECTED $66.00 INVOICED $199.35 CRE…" at bounding box center [800, 415] width 1292 height 831
click at [244, 22] on p "34967" at bounding box center [238, 22] width 28 height 13
click at [234, 17] on p "34967" at bounding box center [238, 22] width 28 height 13
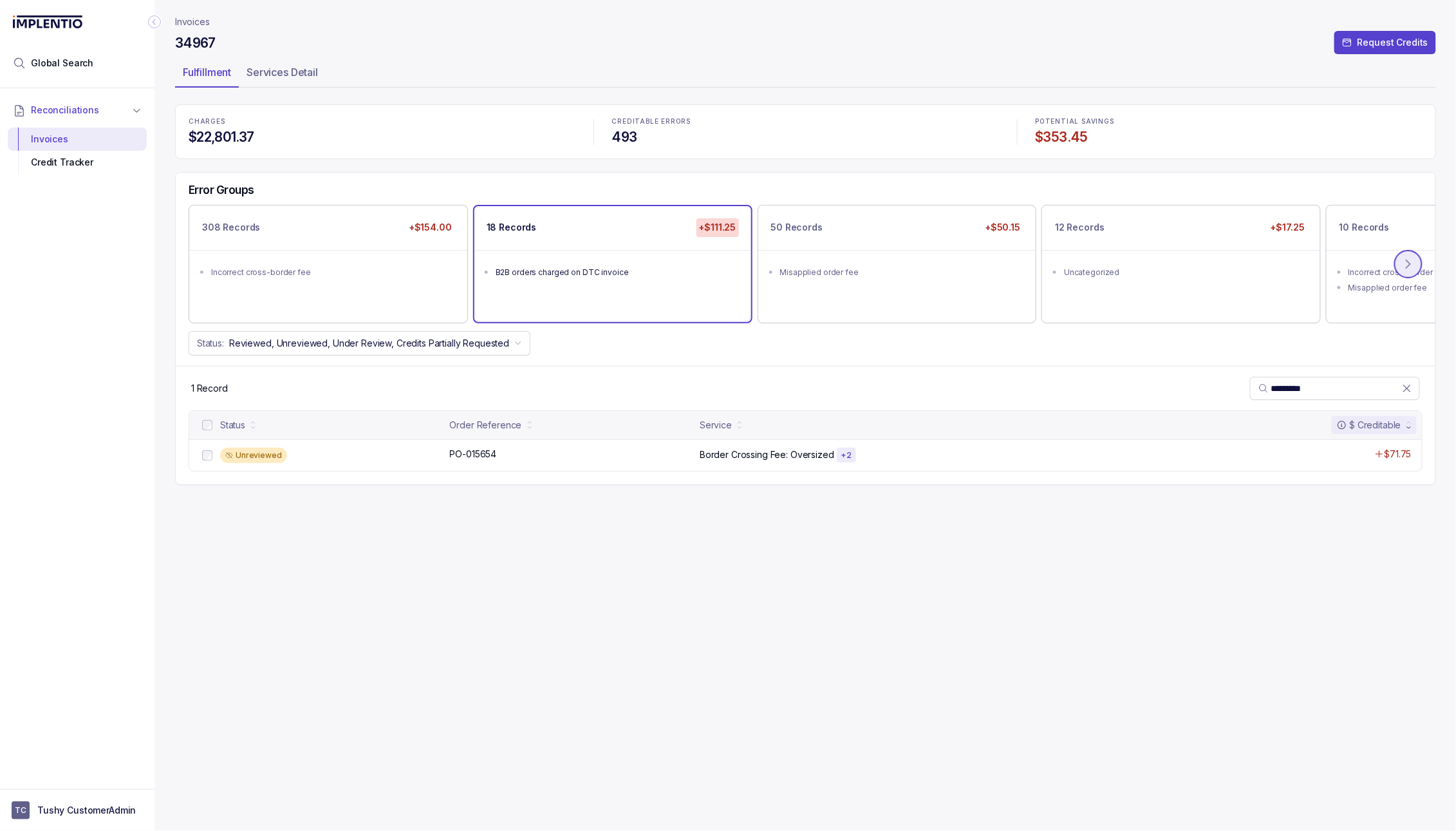
click at [830, 259] on icon at bounding box center [1408, 264] width 13 height 13
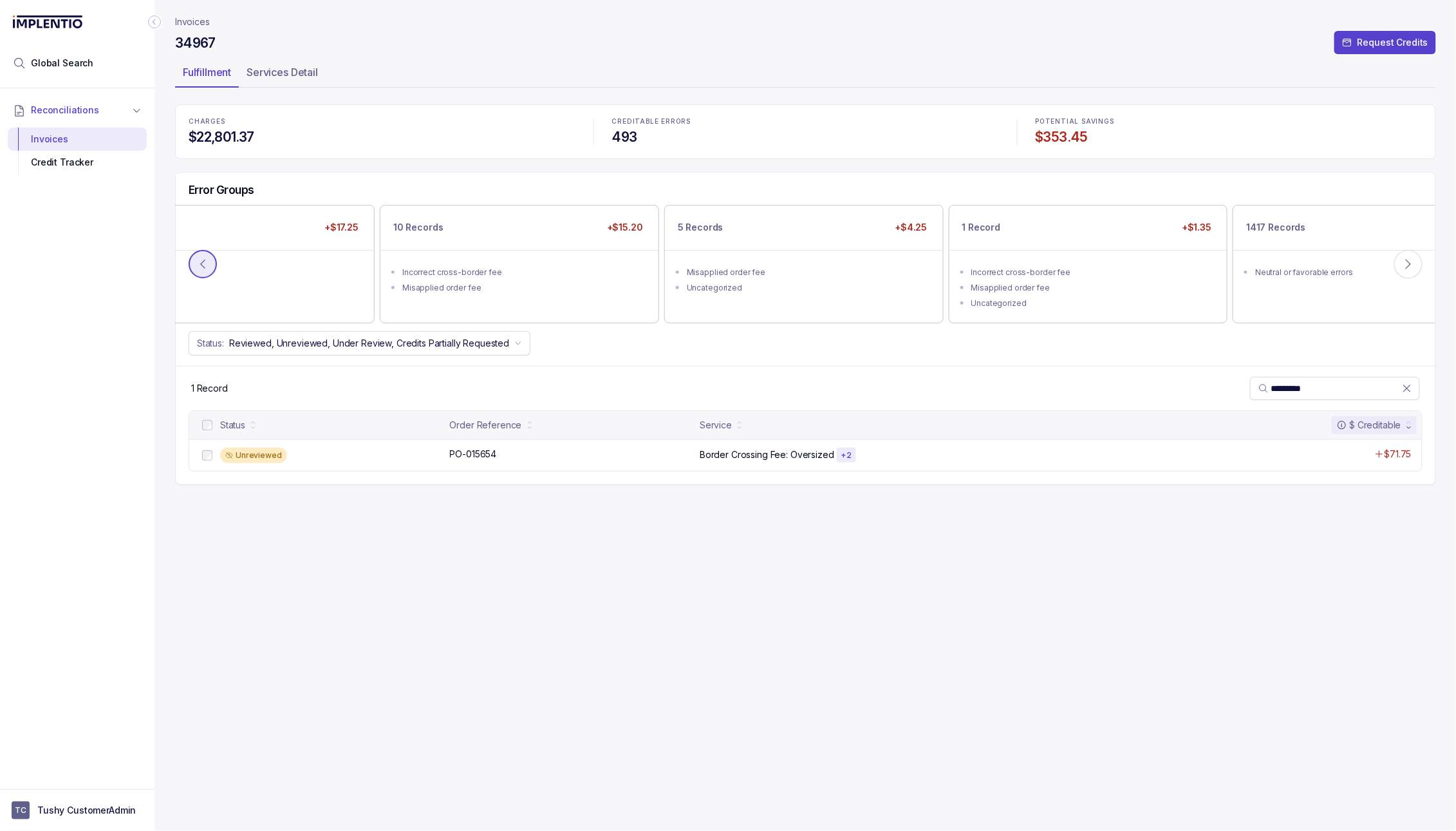
click at [200, 276] on button at bounding box center [203, 264] width 28 height 28
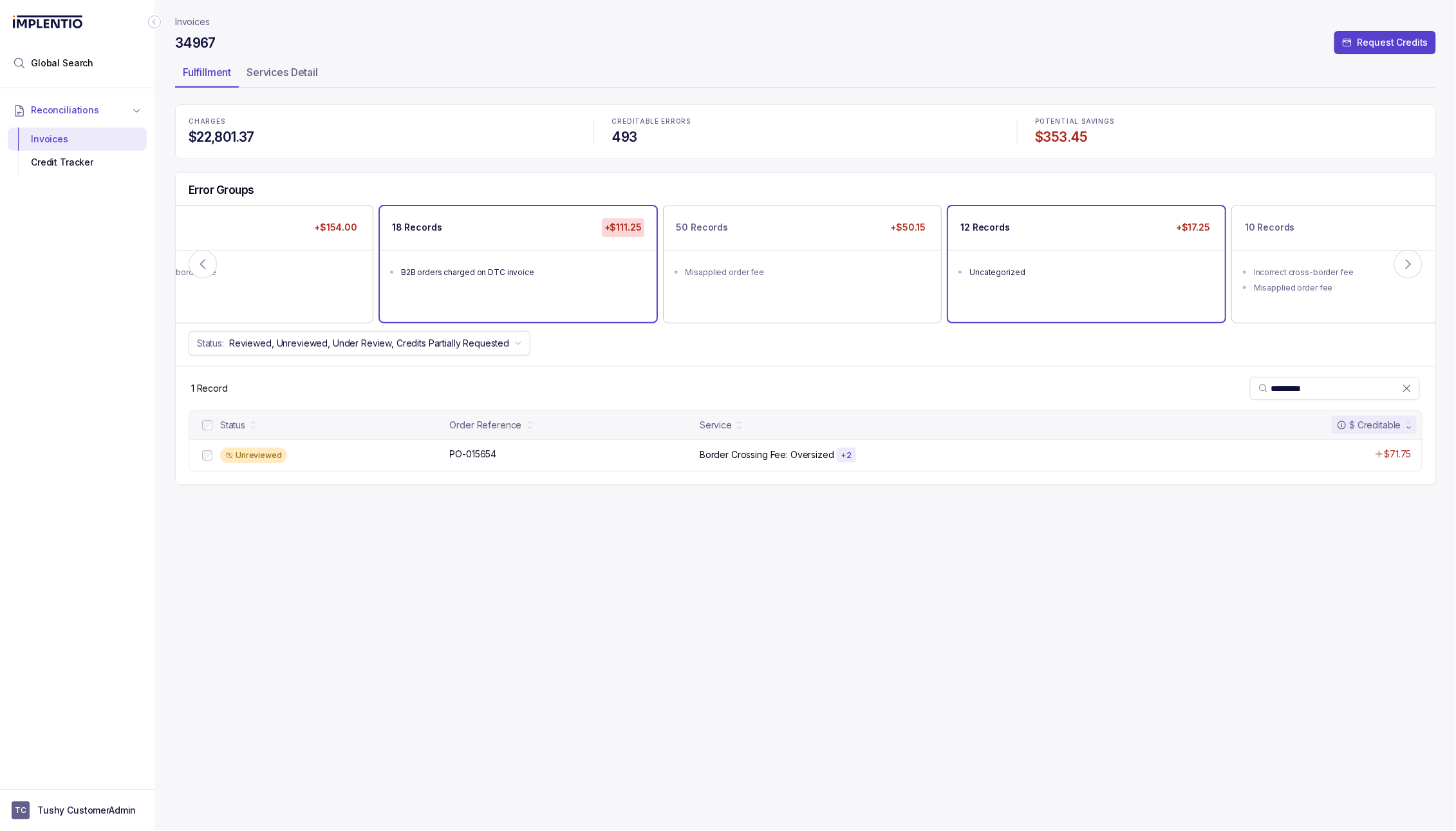
click at [830, 300] on div "12 Records +$17.25 Uncategorized" at bounding box center [1087, 263] width 277 height 116
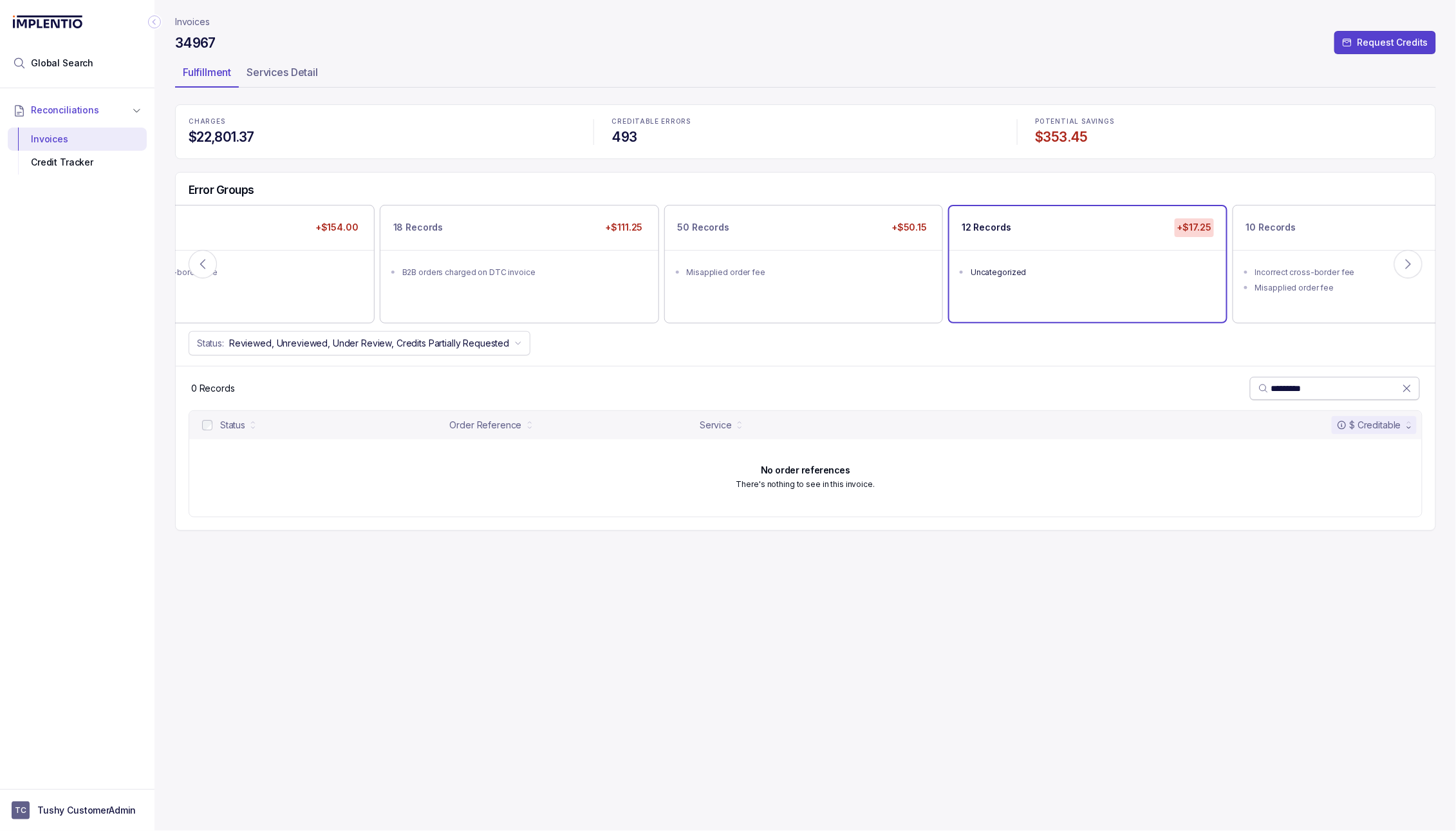
click at [830, 389] on icon at bounding box center [1407, 388] width 13 height 13
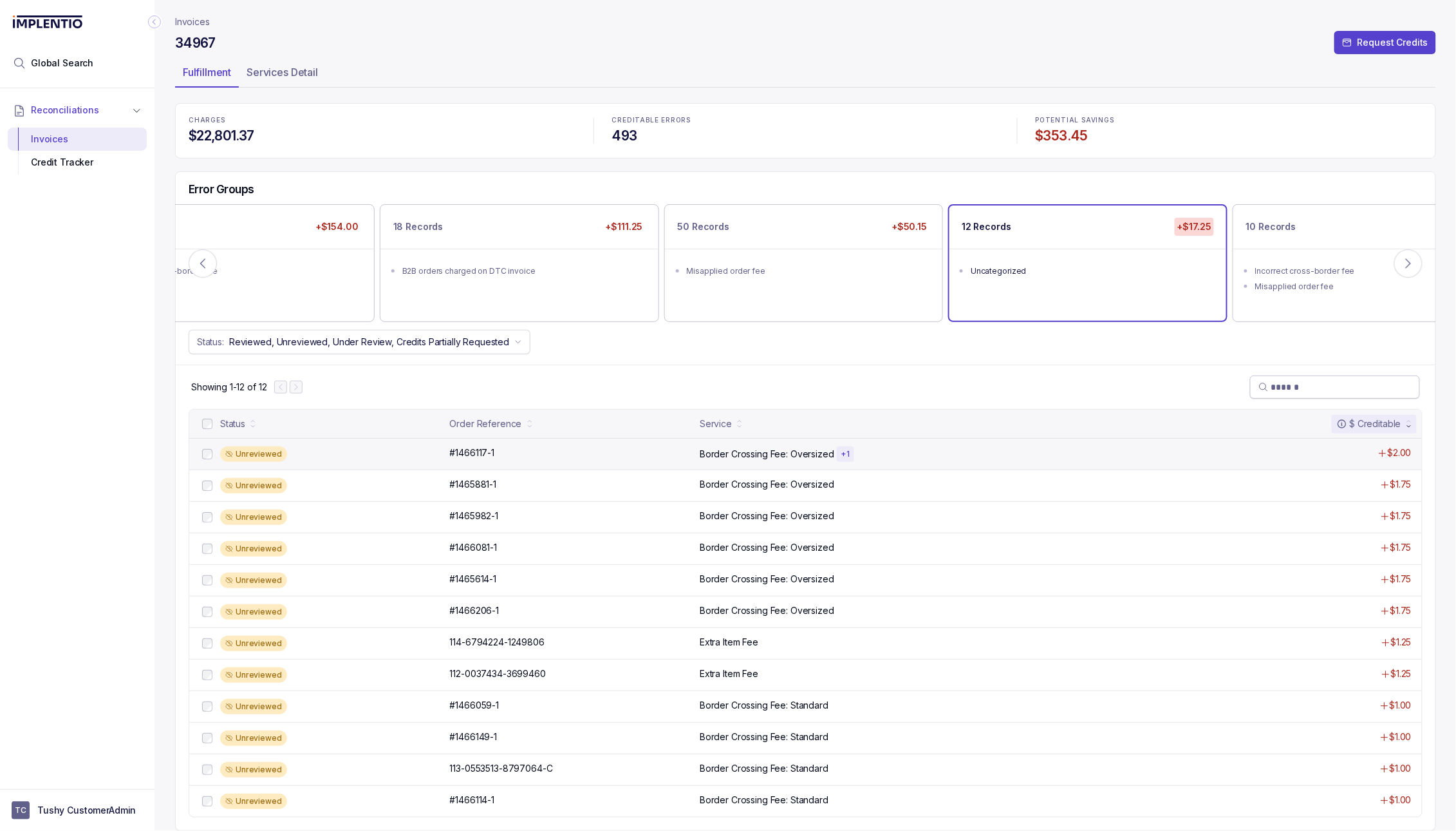
click at [589, 464] on div "Unreviewed #1466117-1 #1466117-1 Border Crossing Fee: Oversized + 1 $2.00" at bounding box center [805, 453] width 1232 height 31
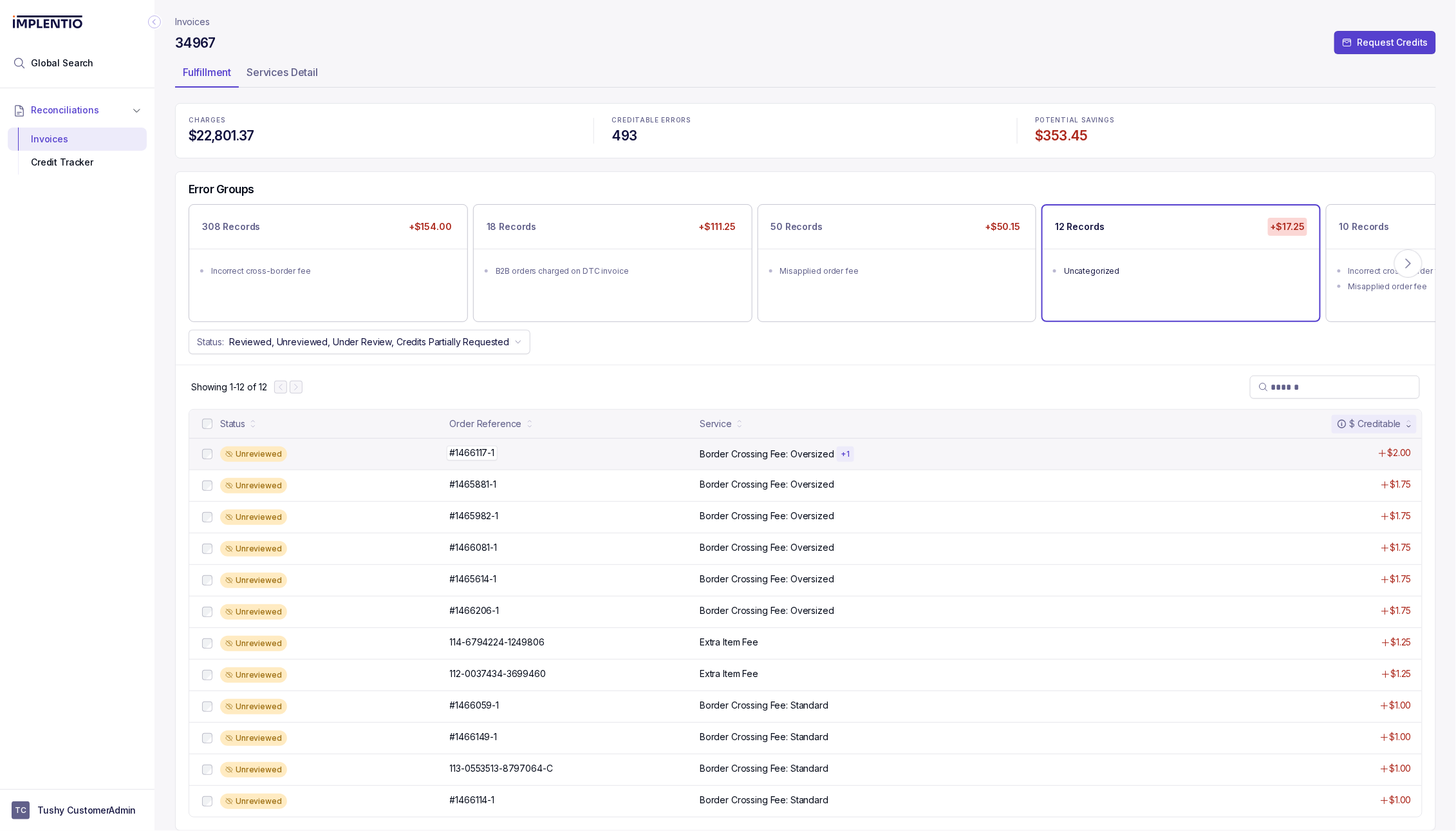
click at [513, 458] on div "#1466117-1 #1466117-1" at bounding box center [572, 452] width 243 height 13
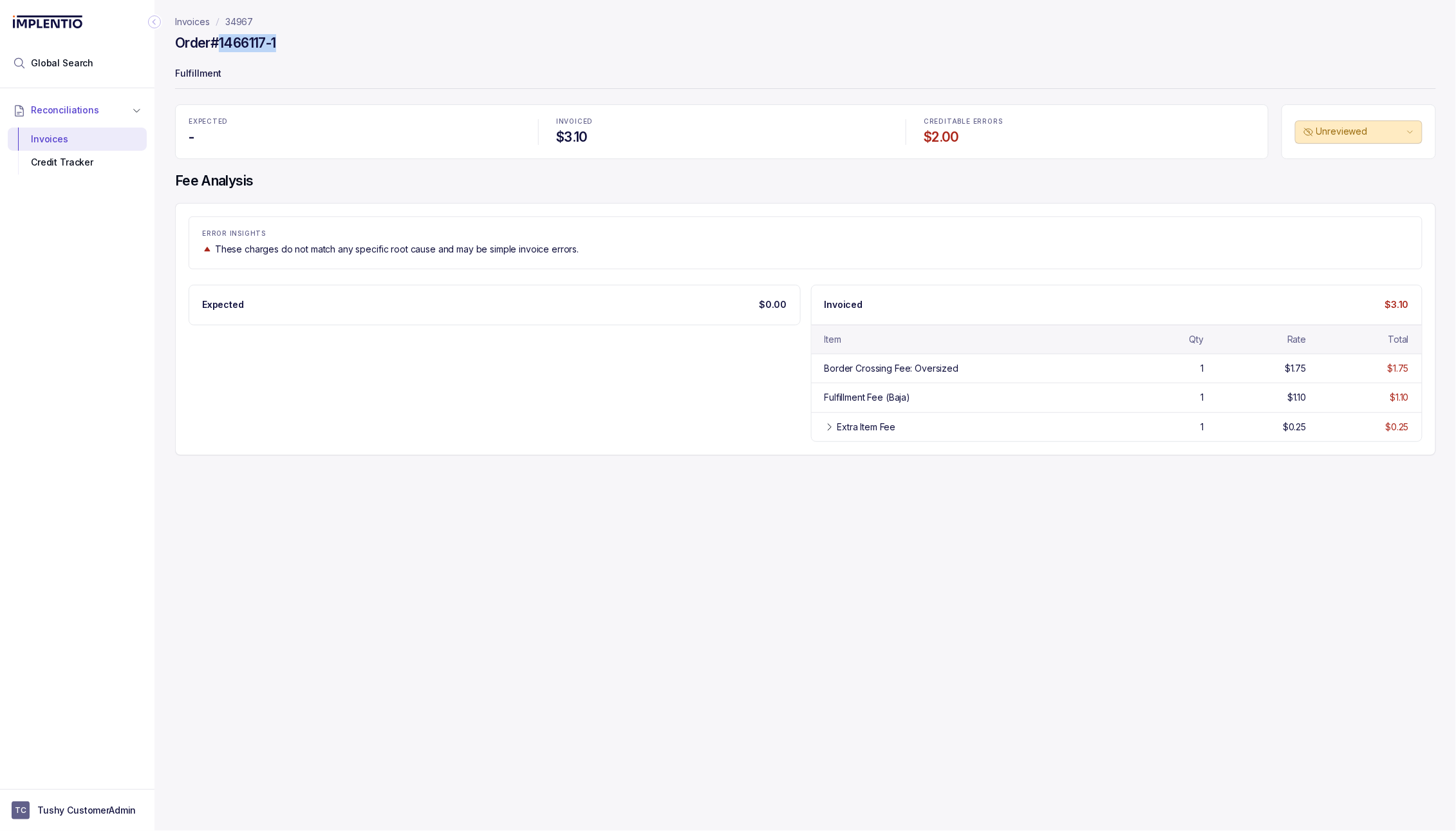
drag, startPoint x: 297, startPoint y: 51, endPoint x: 223, endPoint y: 48, distance: 74.1
click at [223, 48] on div "Order #1466117-1" at bounding box center [805, 45] width 1261 height 23
copy h4 "1466117-1"
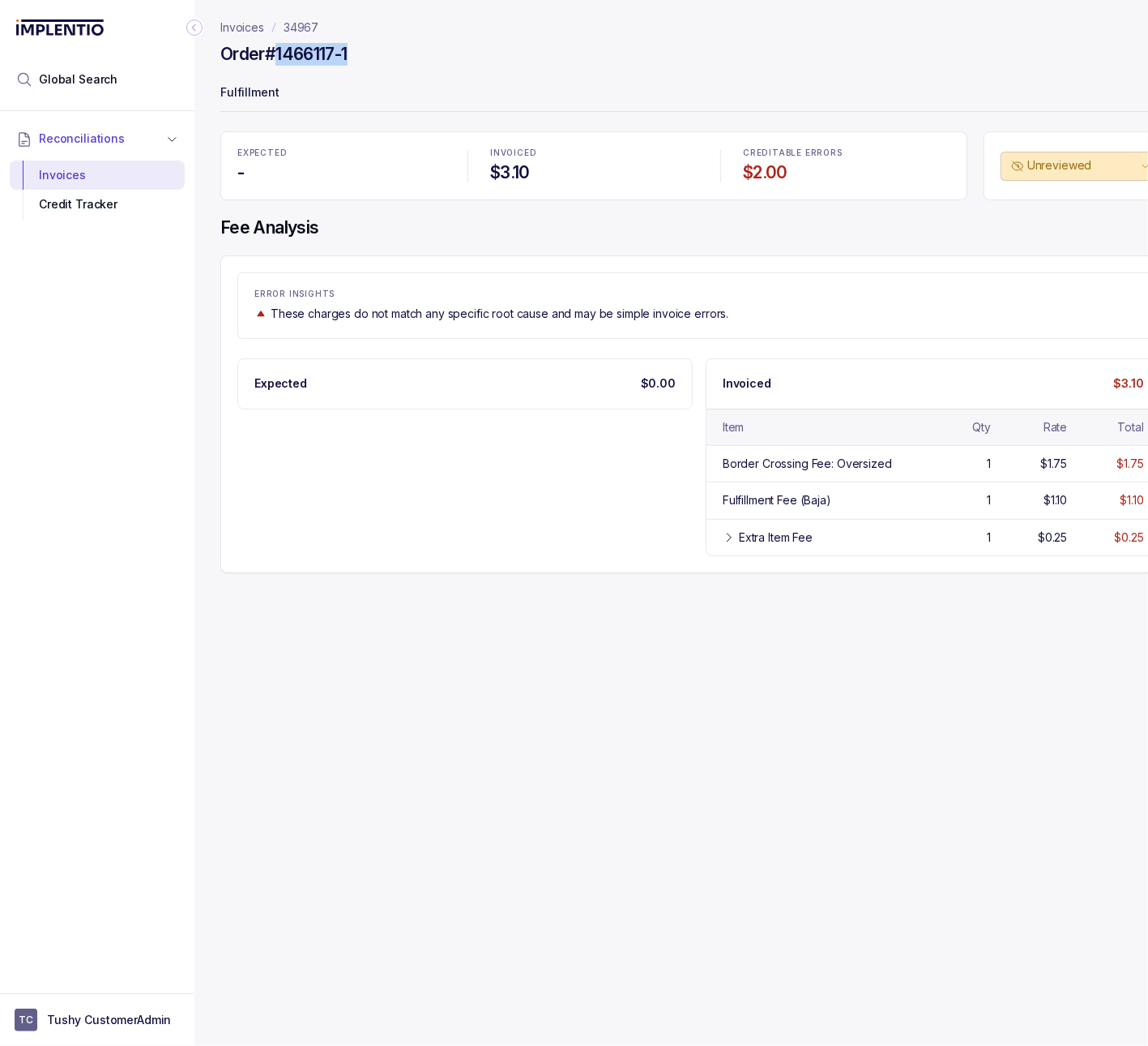
copy h4 "1466117-1"
click at [305, 23] on p "34967" at bounding box center [300, 27] width 35 height 16
click at [193, 27] on icon "Collapse Icon" at bounding box center [194, 27] width 16 height 16
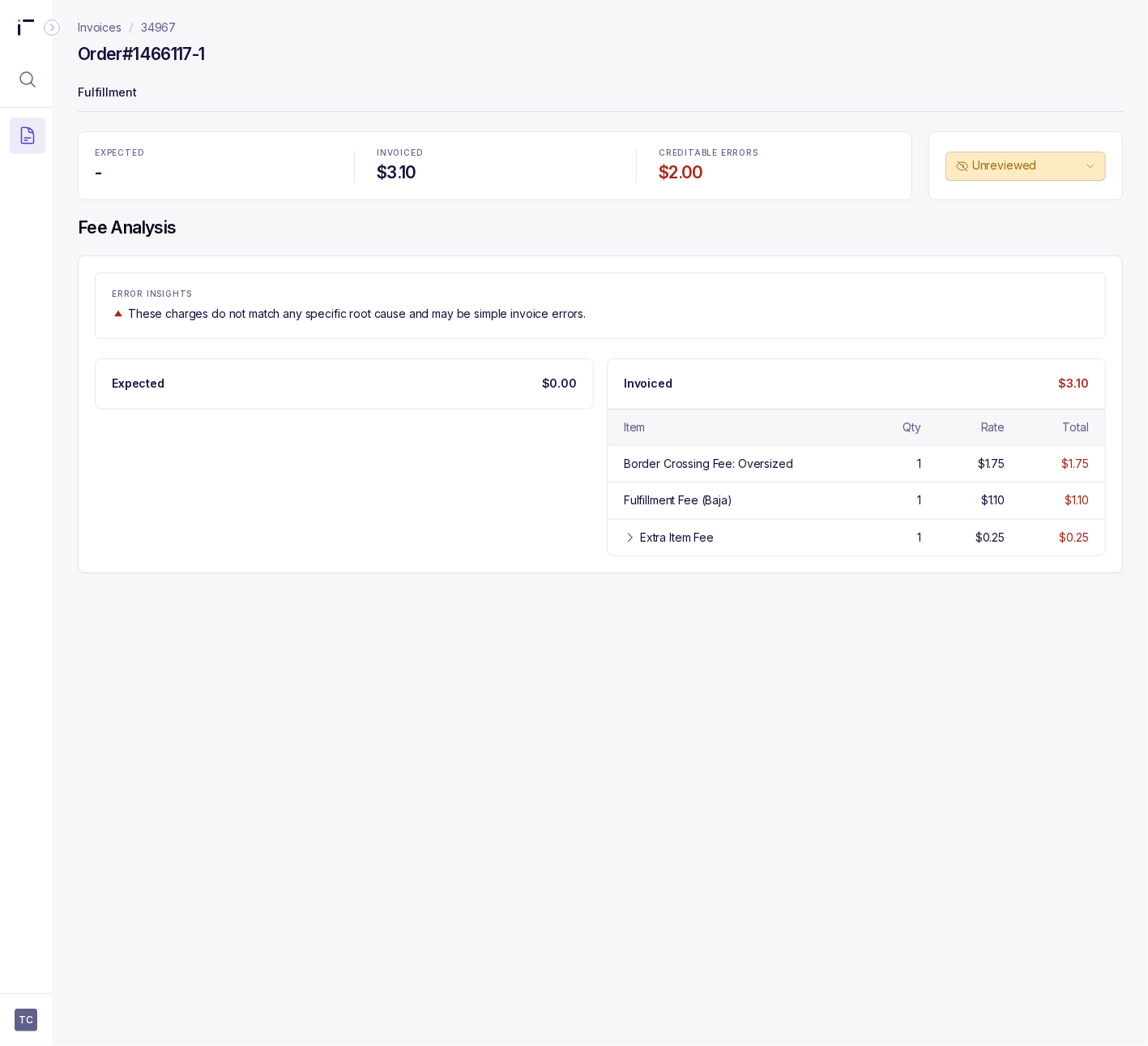
click at [156, 30] on p "34967" at bounding box center [158, 27] width 35 height 16
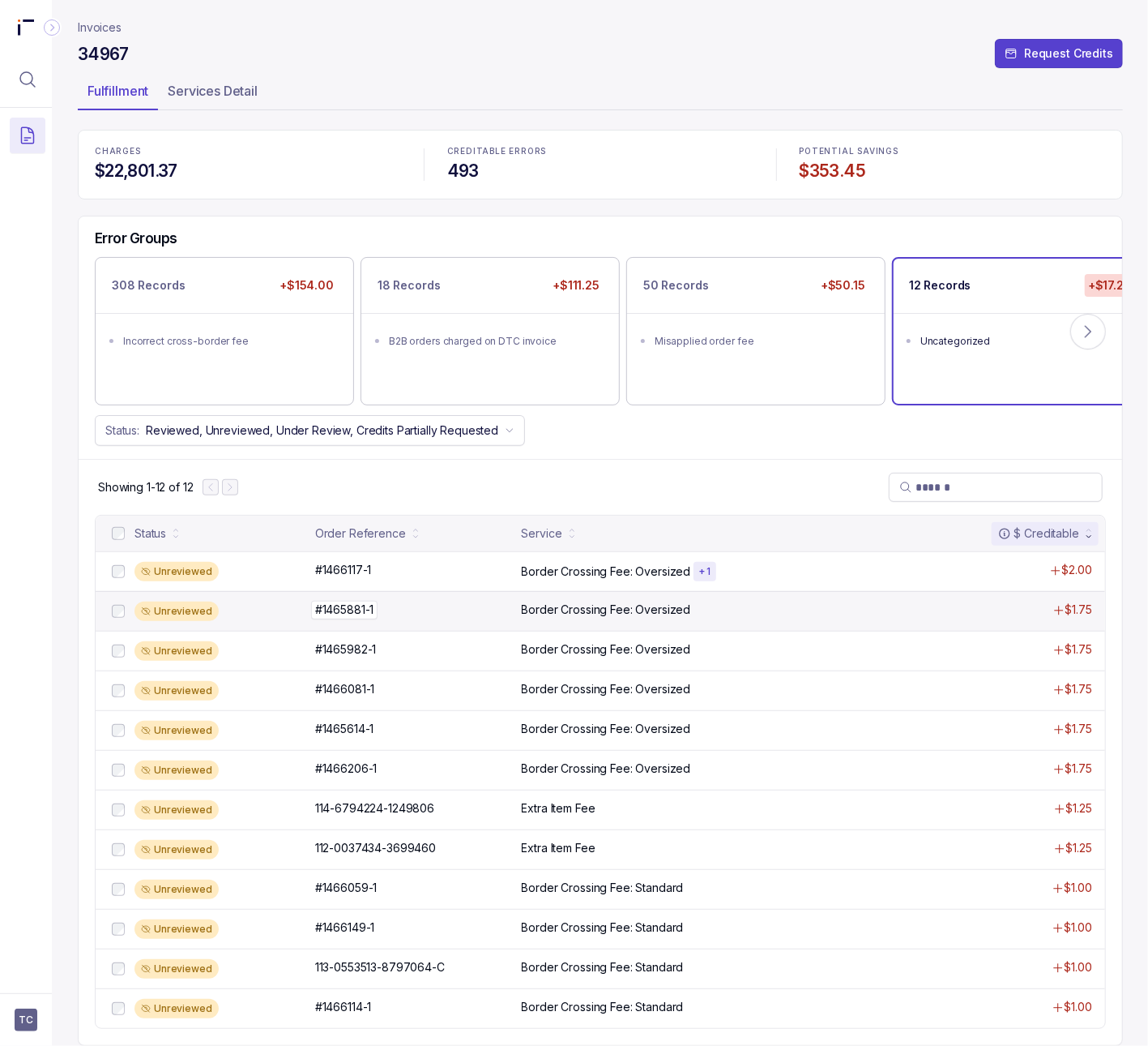
click at [400, 616] on div "#1465881-1 #1465881-1" at bounding box center [414, 609] width 197 height 16
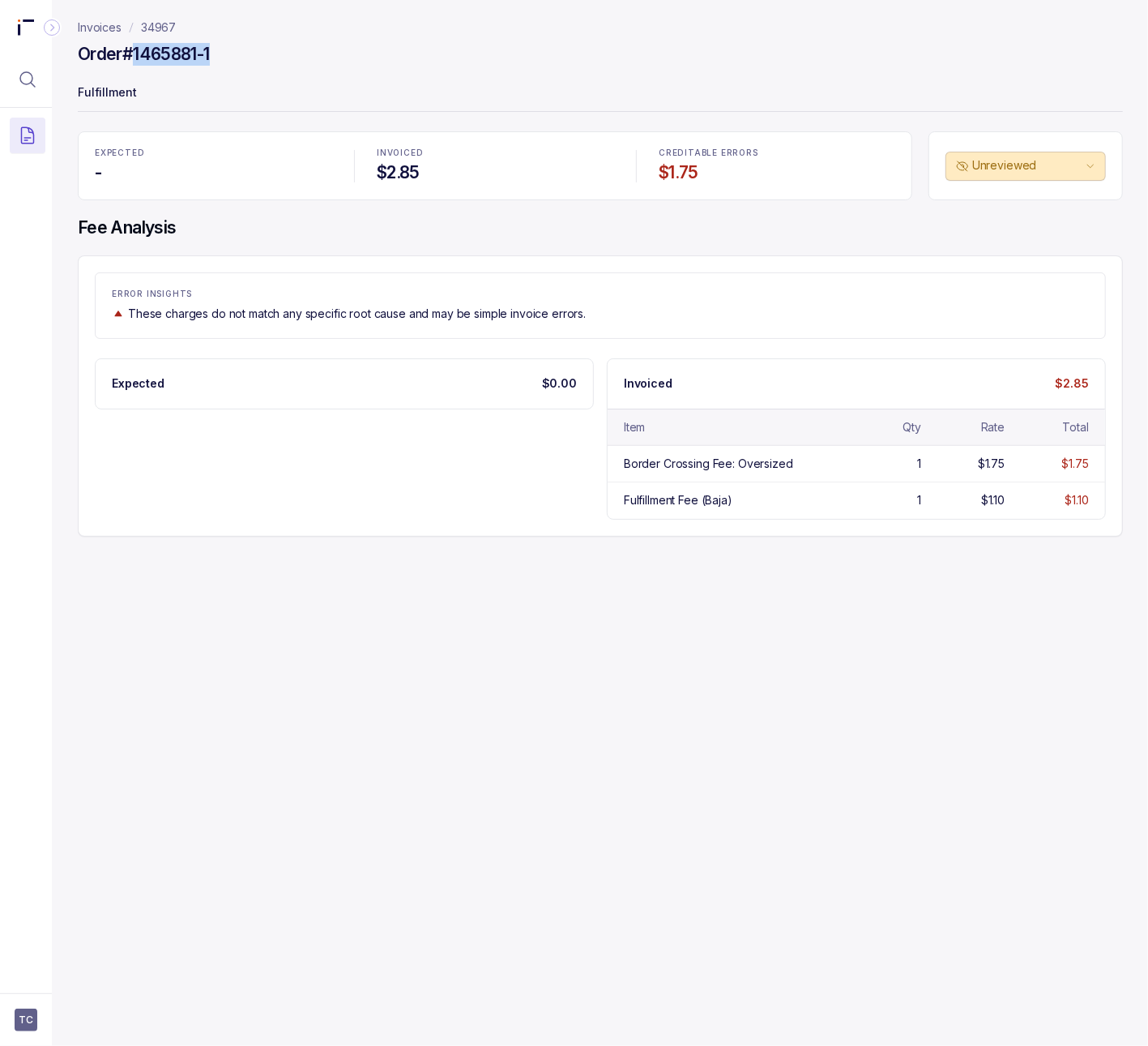
drag, startPoint x: 220, startPoint y: 53, endPoint x: 134, endPoint y: 55, distance: 86.0
click at [134, 55] on div "Order #1465881-1" at bounding box center [600, 56] width 1046 height 29
click at [139, 55] on h4 "Order #1465881-1" at bounding box center [144, 54] width 132 height 23
drag, startPoint x: 137, startPoint y: 55, endPoint x: 202, endPoint y: 52, distance: 65.1
click at [203, 52] on h4 "Order #1465881-1" at bounding box center [144, 54] width 132 height 23
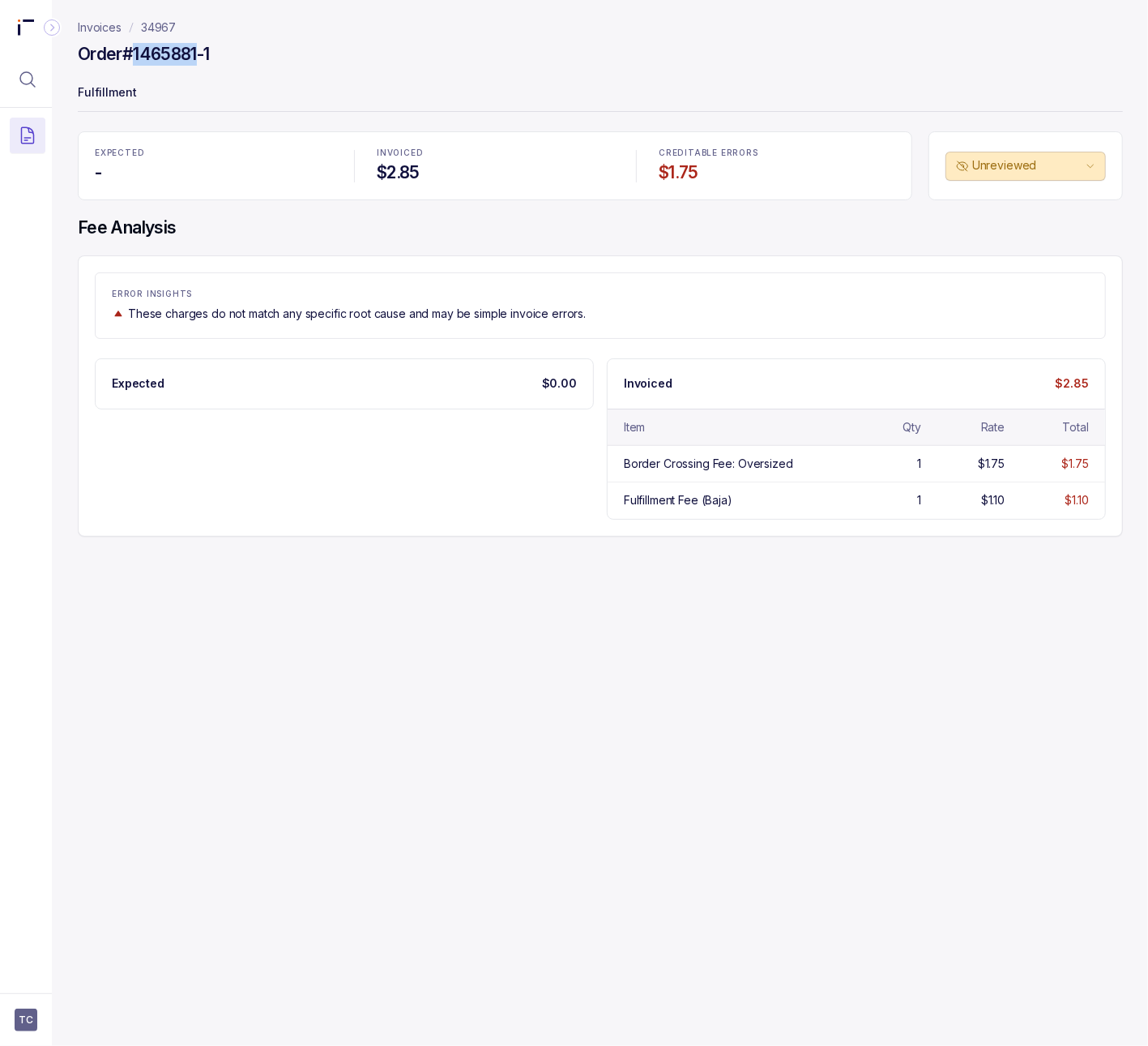
copy h4 "1465881"
click at [165, 25] on p "34967" at bounding box center [158, 27] width 35 height 16
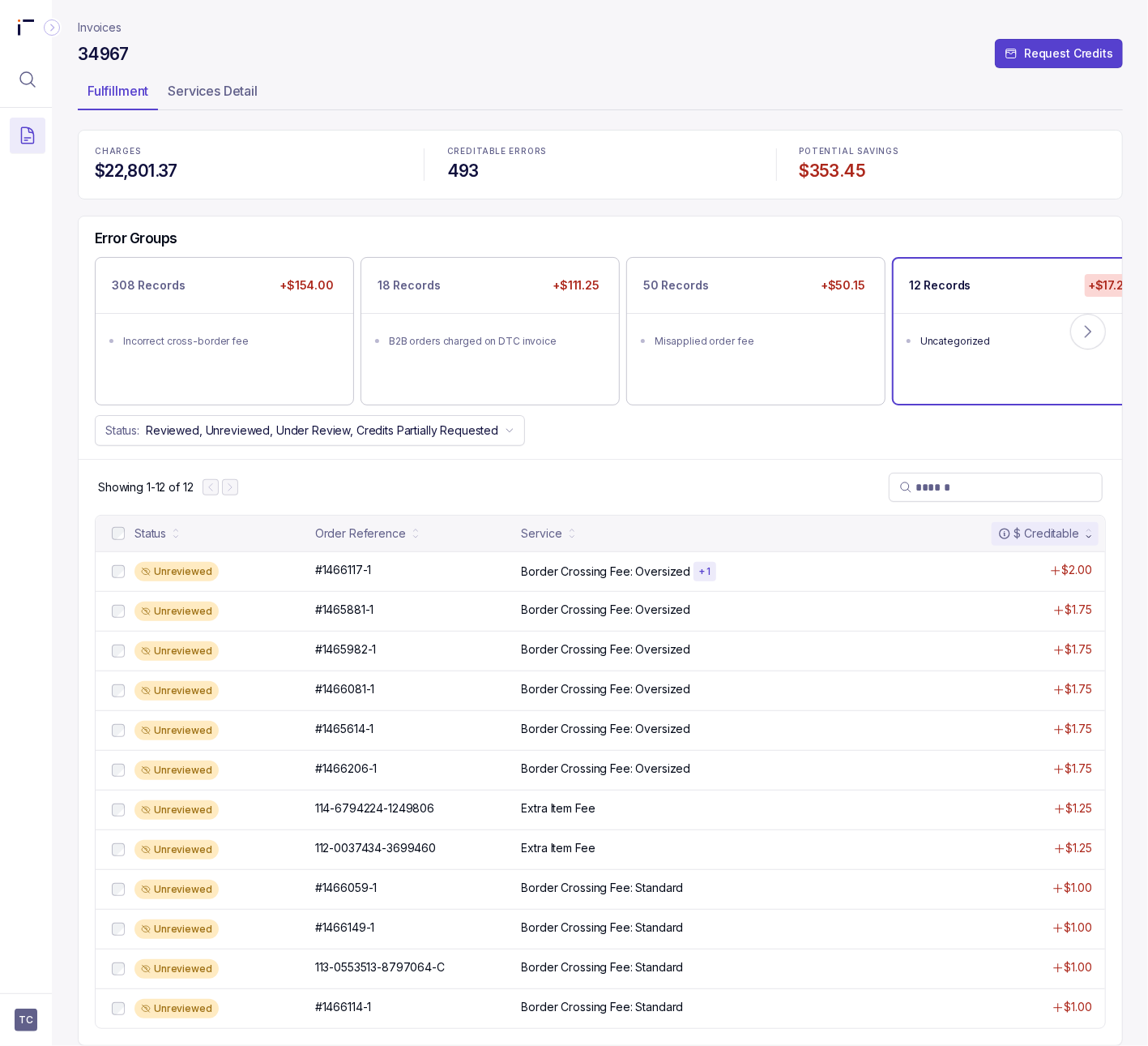
scroll to position [7, 0]
click at [360, 804] on p "114-6794224-1249806" at bounding box center [375, 808] width 128 height 18
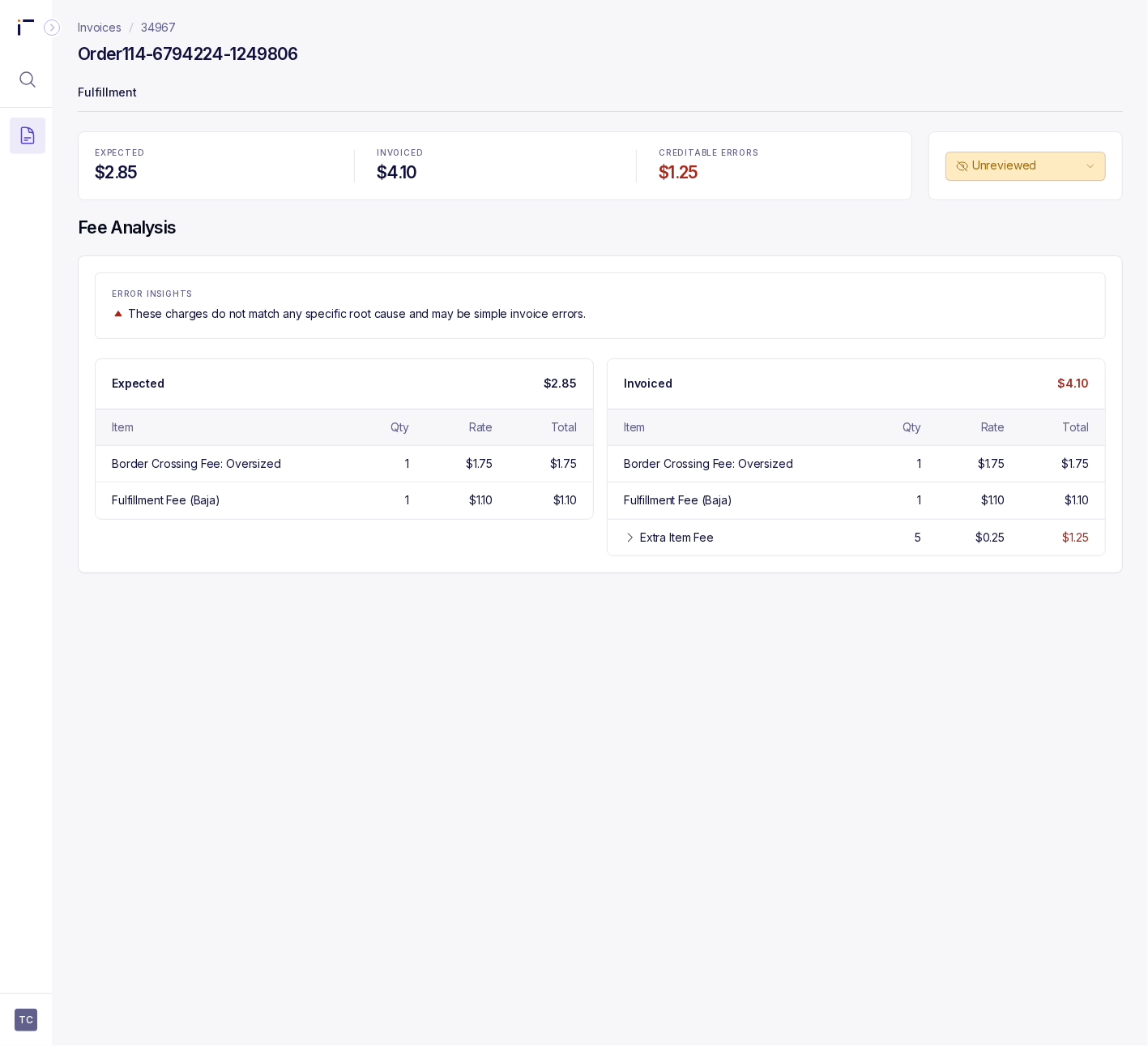
click at [162, 28] on p "34967" at bounding box center [158, 27] width 35 height 16
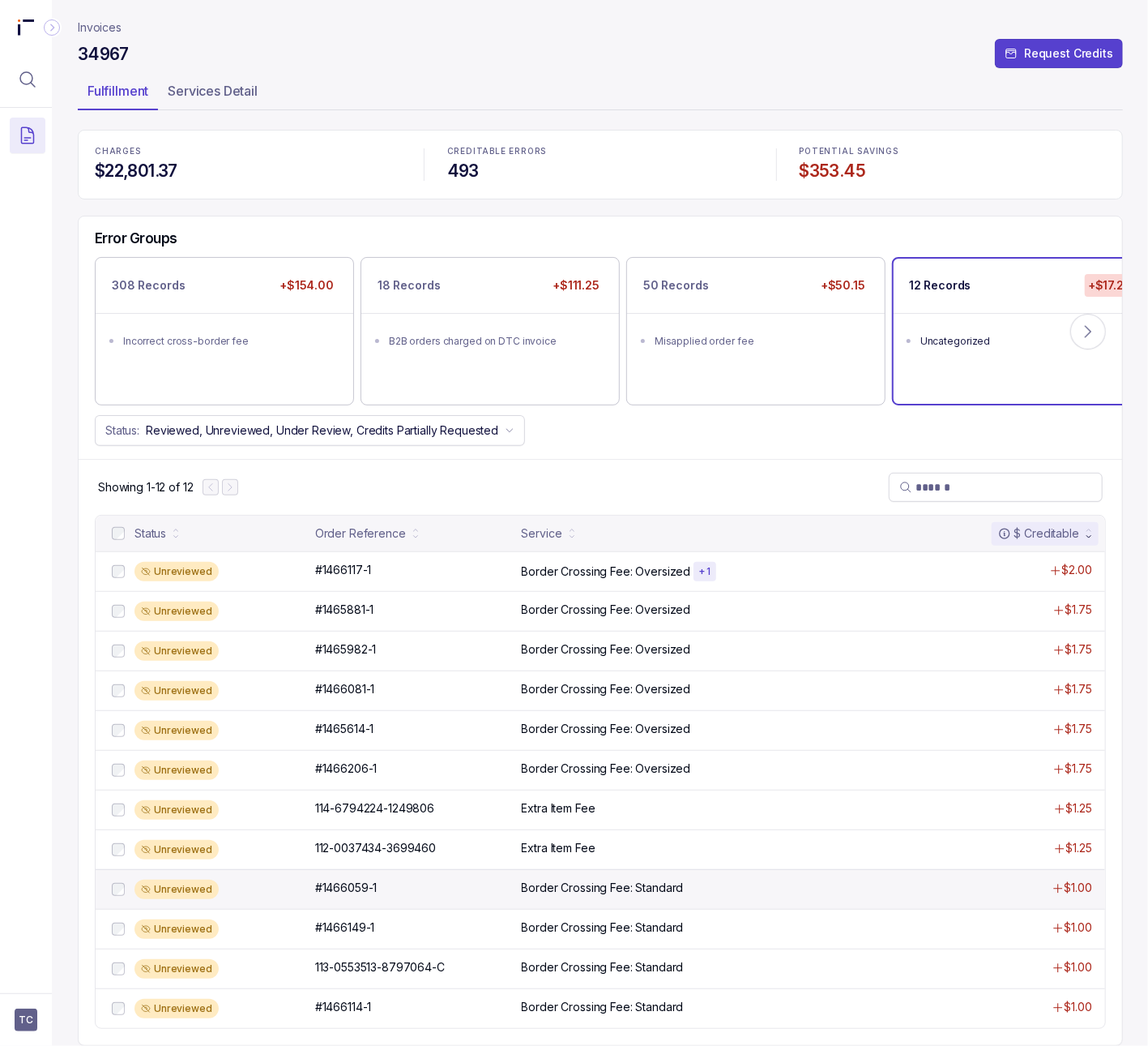
scroll to position [7, 0]
click at [342, 879] on div "#1466059-1 #1466059-1" at bounding box center [346, 887] width 63 height 16
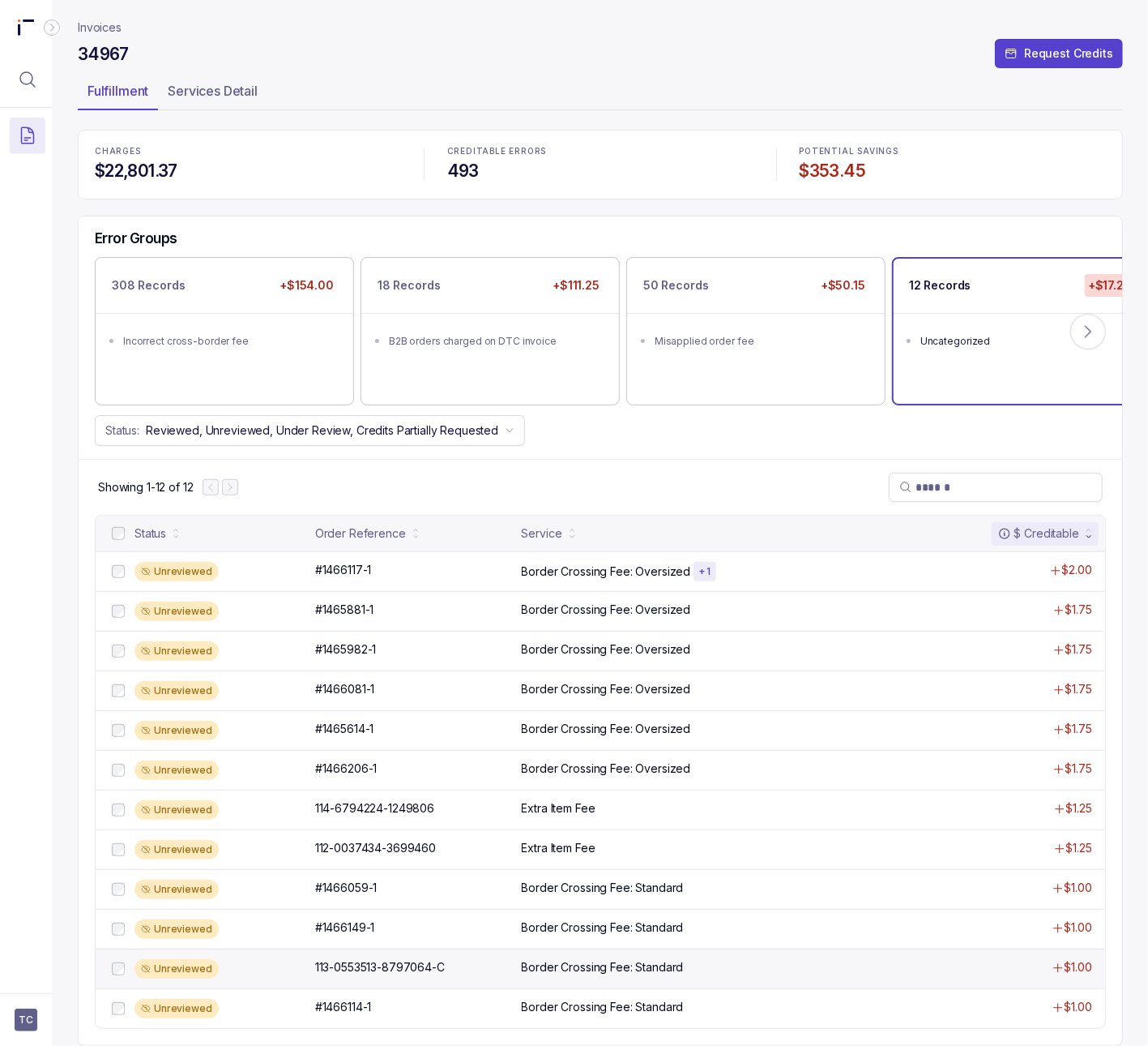
scroll to position [7, 0]
click at [329, 963] on div "113-0553513-8797064-C 113-0553513-8797064-C" at bounding box center [380, 966] width 129 height 16
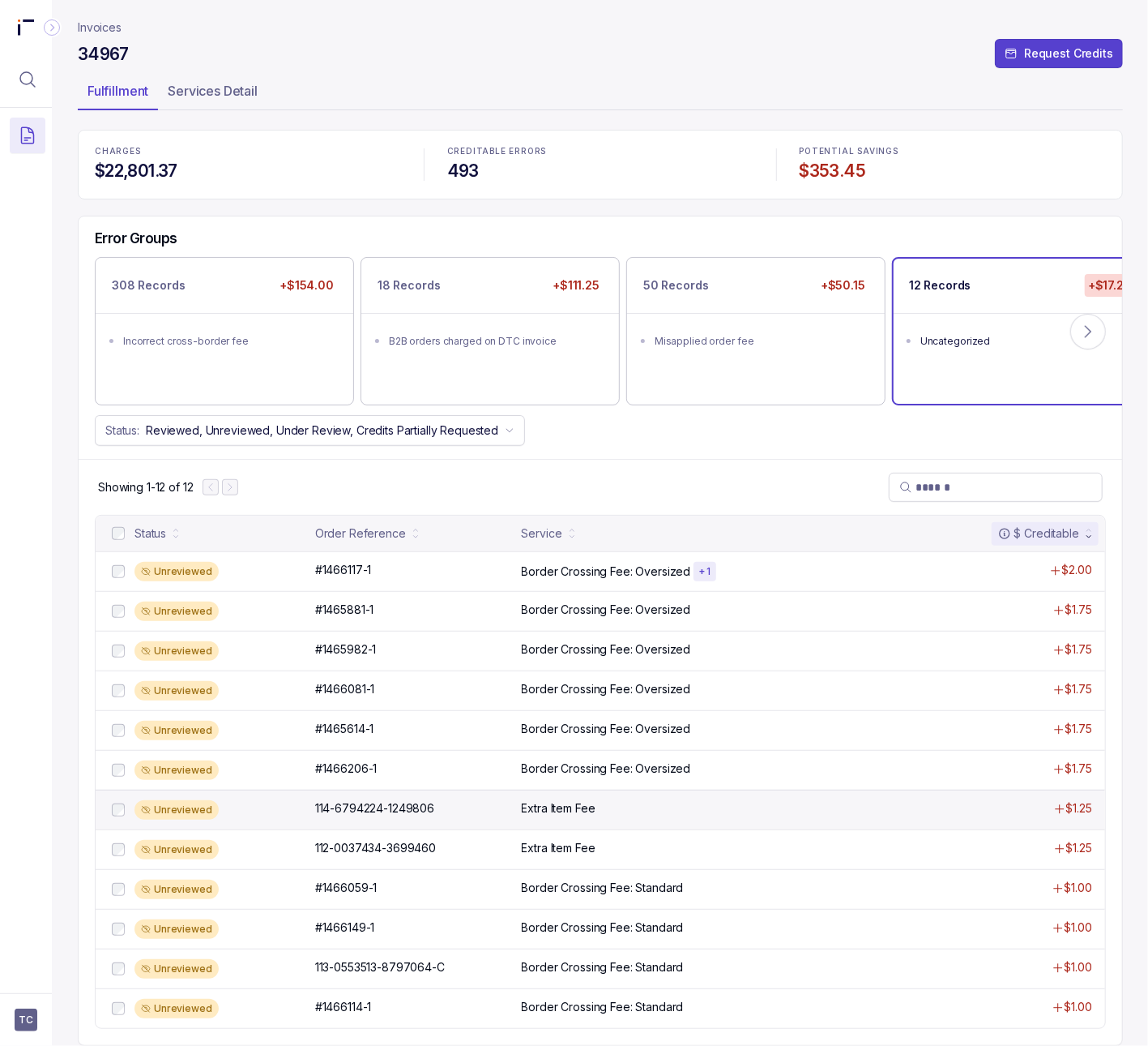
scroll to position [7, 0]
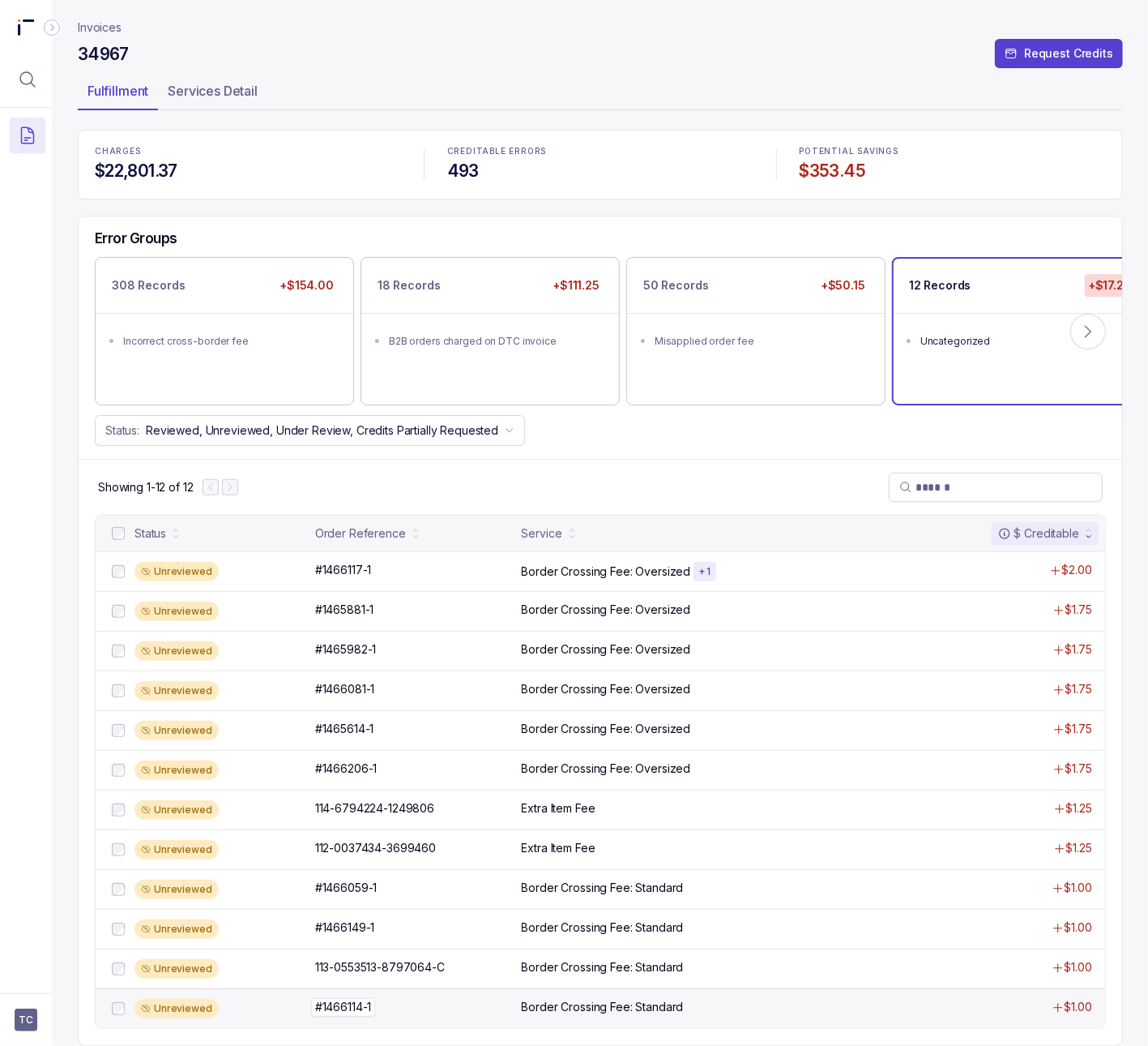
click at [326, 999] on p "#1466114-1" at bounding box center [343, 1007] width 65 height 18
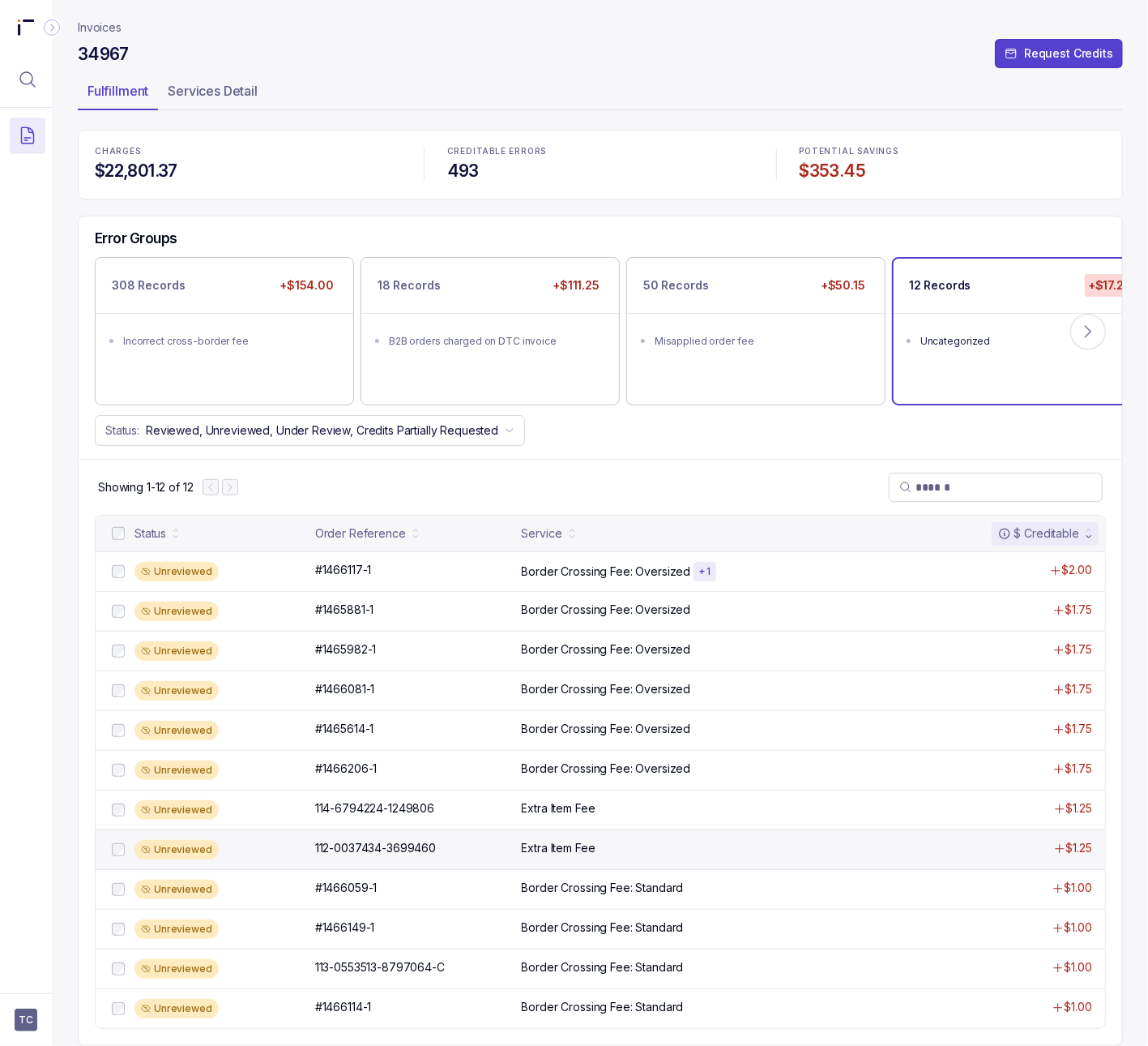
click at [349, 840] on div "Unreviewed 112-0037434-3699460 112-0037434-3699460 Extra Item Fee $1.25" at bounding box center [600, 849] width 1009 height 39
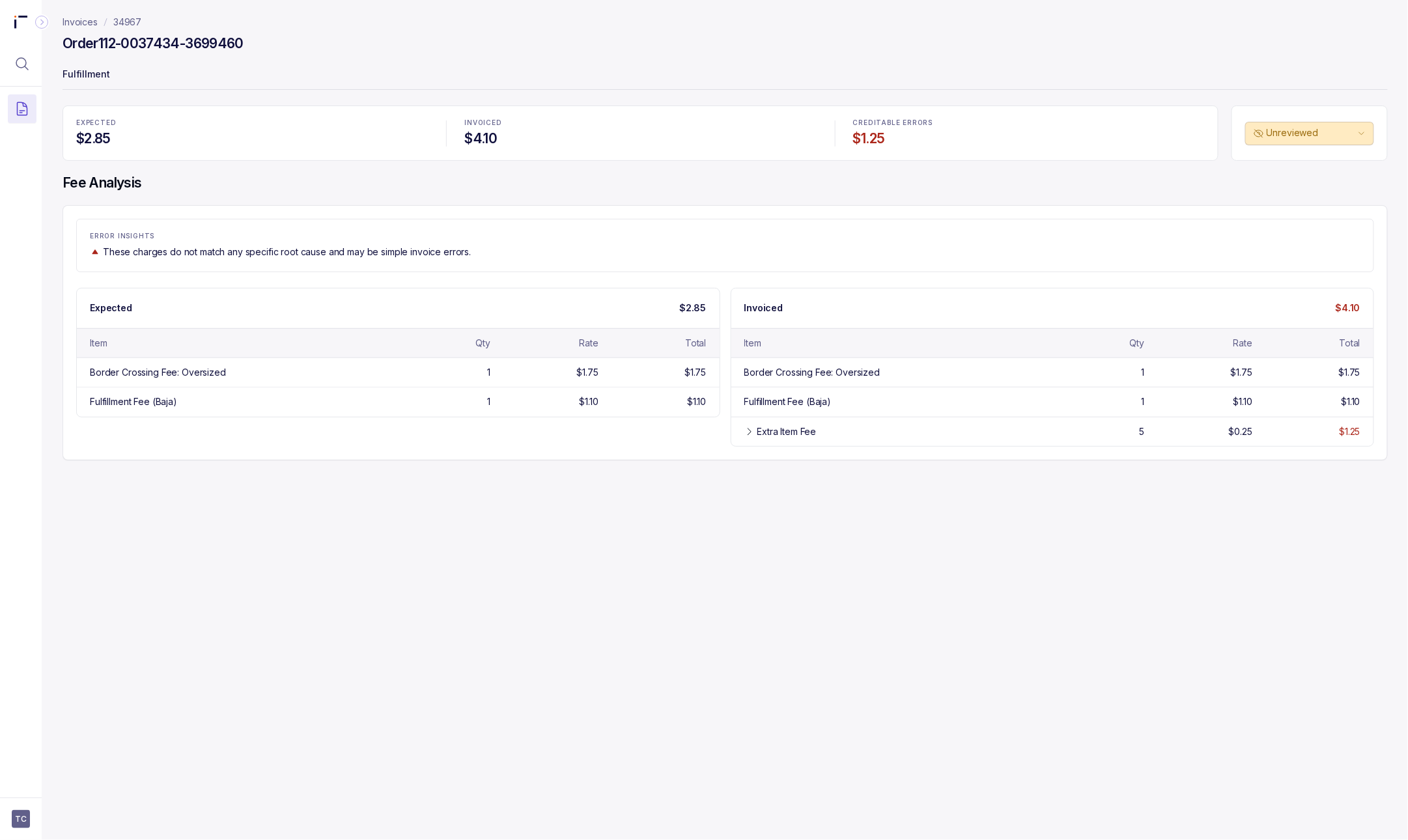
click at [127, 17] on p "34967" at bounding box center [127, 22] width 28 height 13
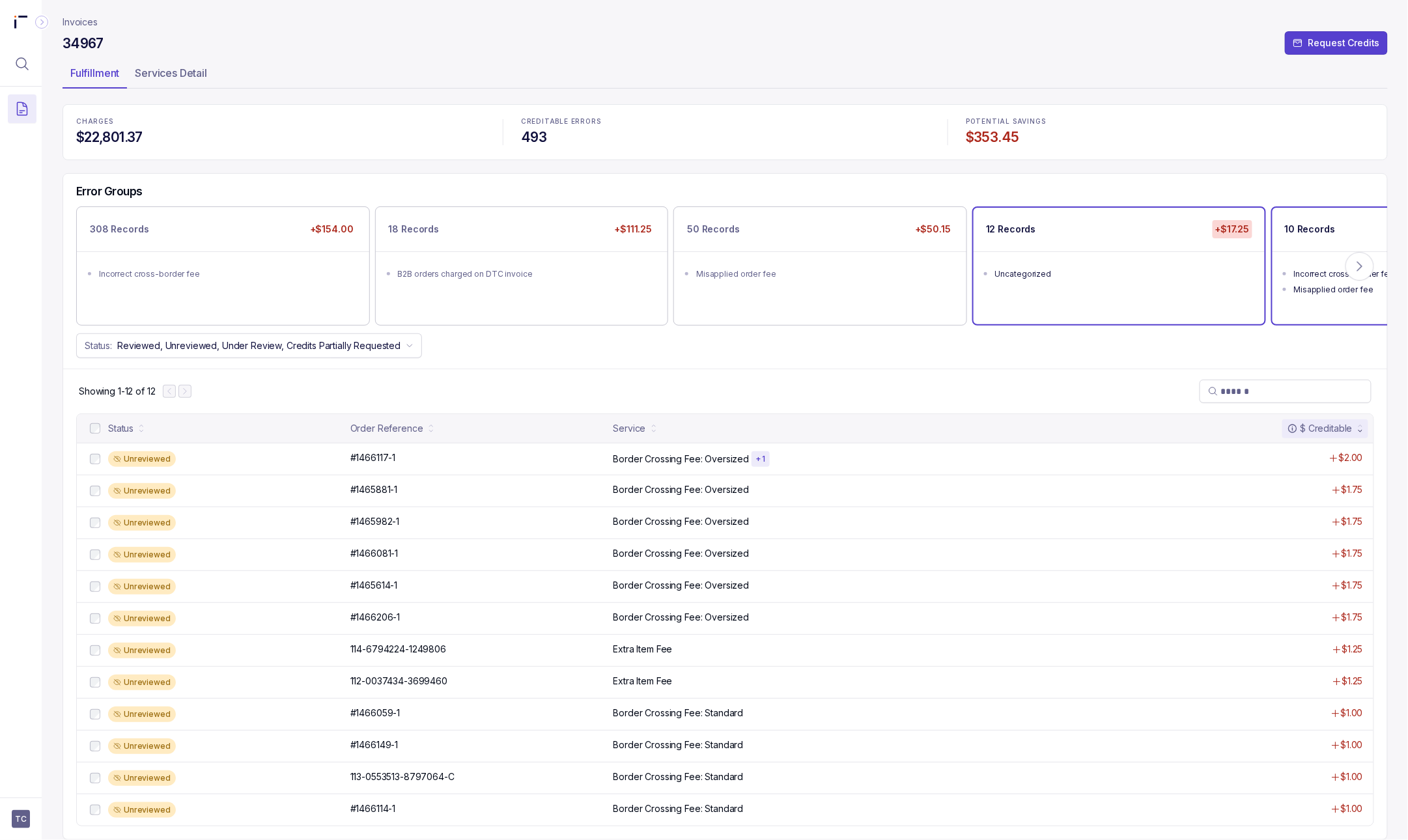
click at [840, 276] on div "Incorrect cross-border fee" at bounding box center [1422, 273] width 256 height 13
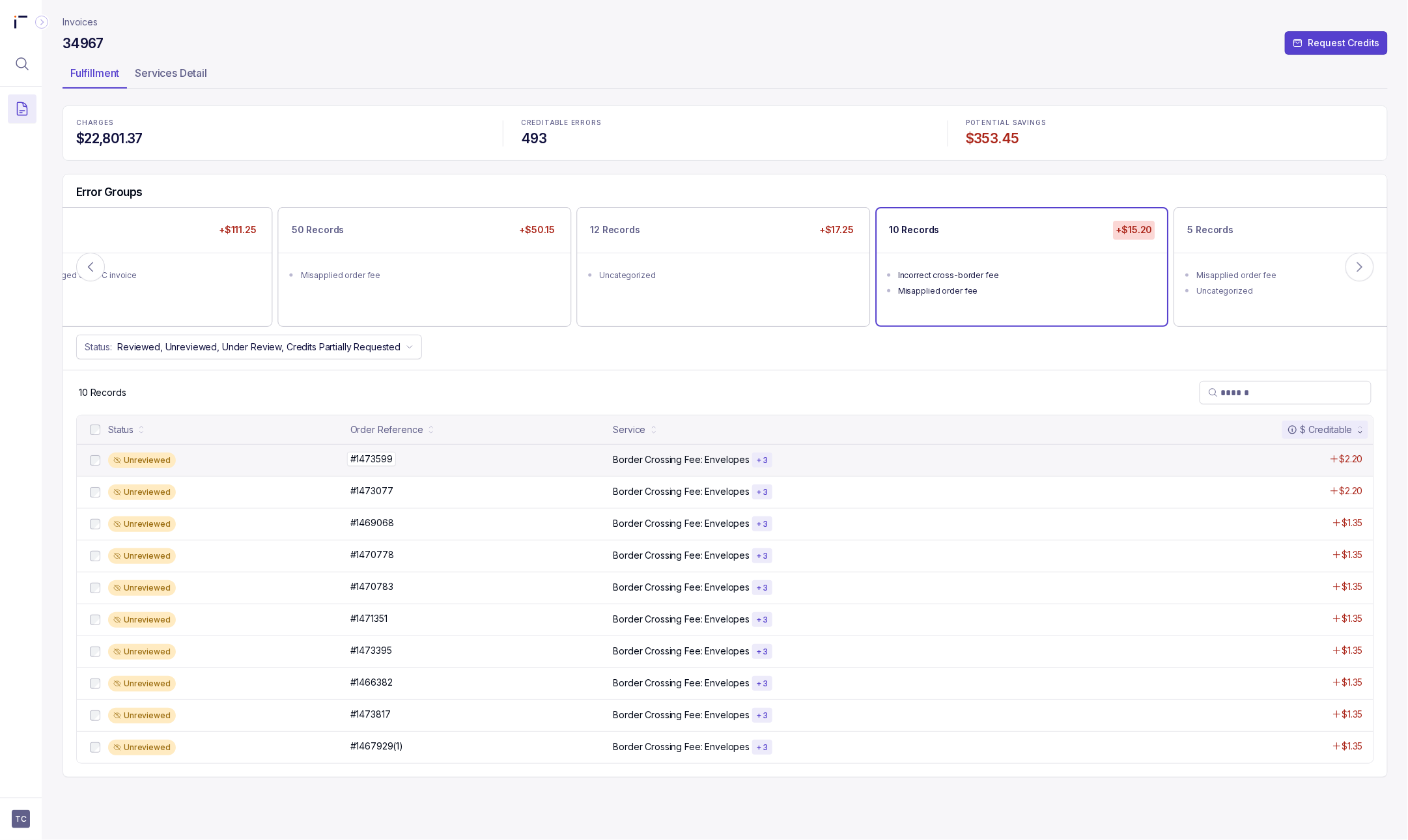
click at [447, 456] on div "#1473599 #1473599" at bounding box center [478, 458] width 256 height 13
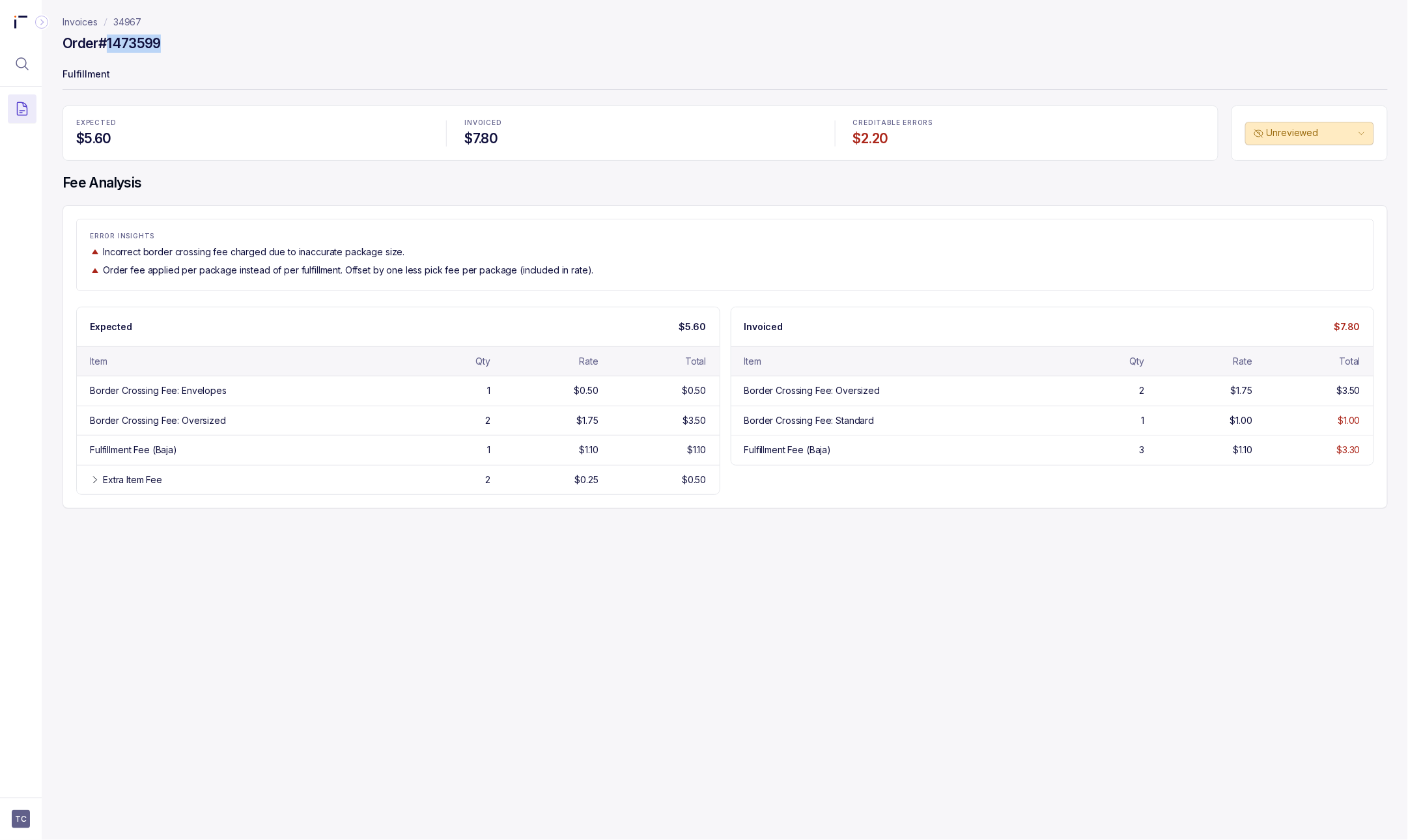
drag, startPoint x: 170, startPoint y: 42, endPoint x: 109, endPoint y: 43, distance: 61.0
click at [109, 43] on div "Order #1473599" at bounding box center [725, 45] width 1325 height 23
copy h4 "1473599"
click at [135, 22] on p "34967" at bounding box center [127, 22] width 28 height 13
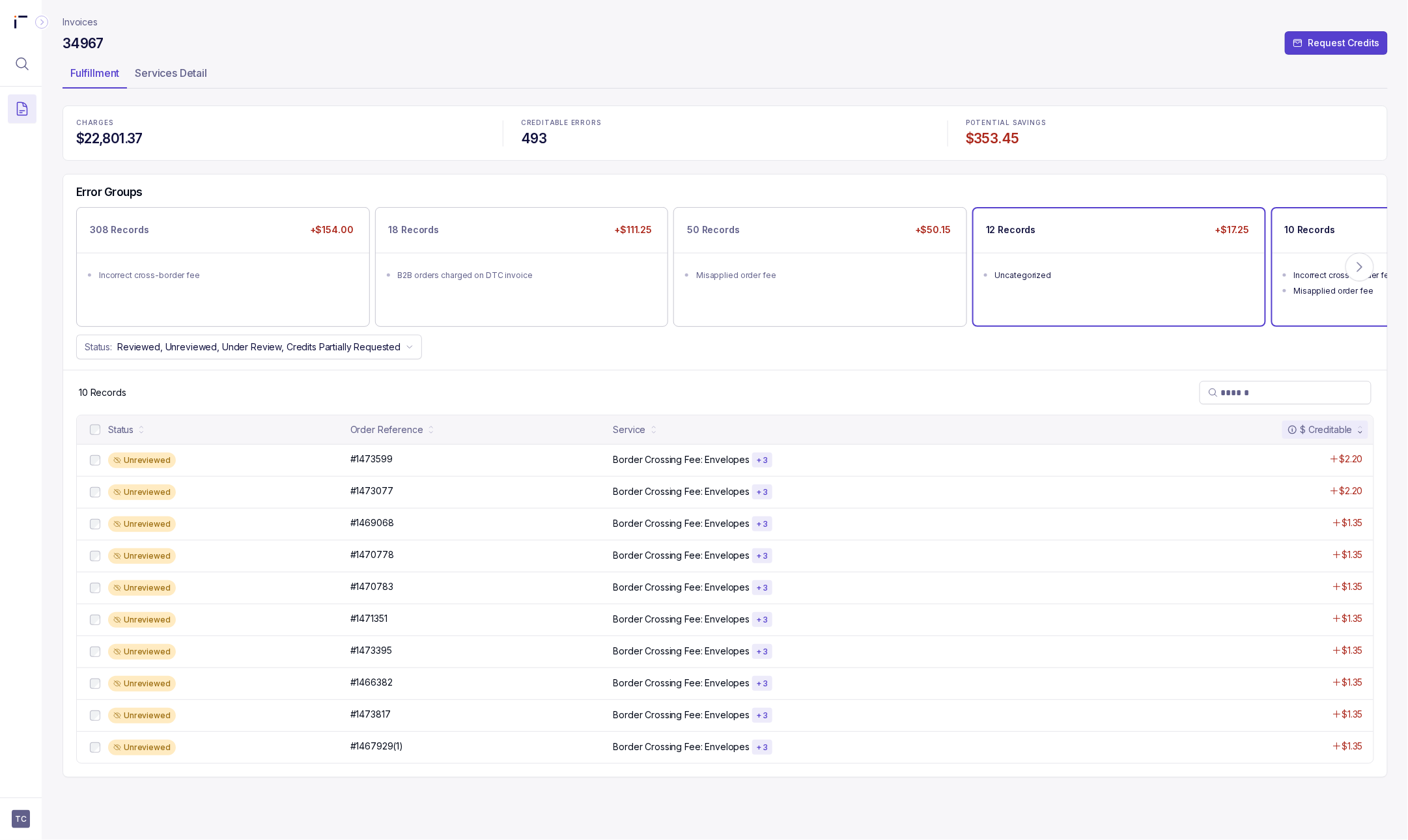
click at [840, 304] on div "12 Records +$17.25 Uncategorized" at bounding box center [1119, 266] width 291 height 117
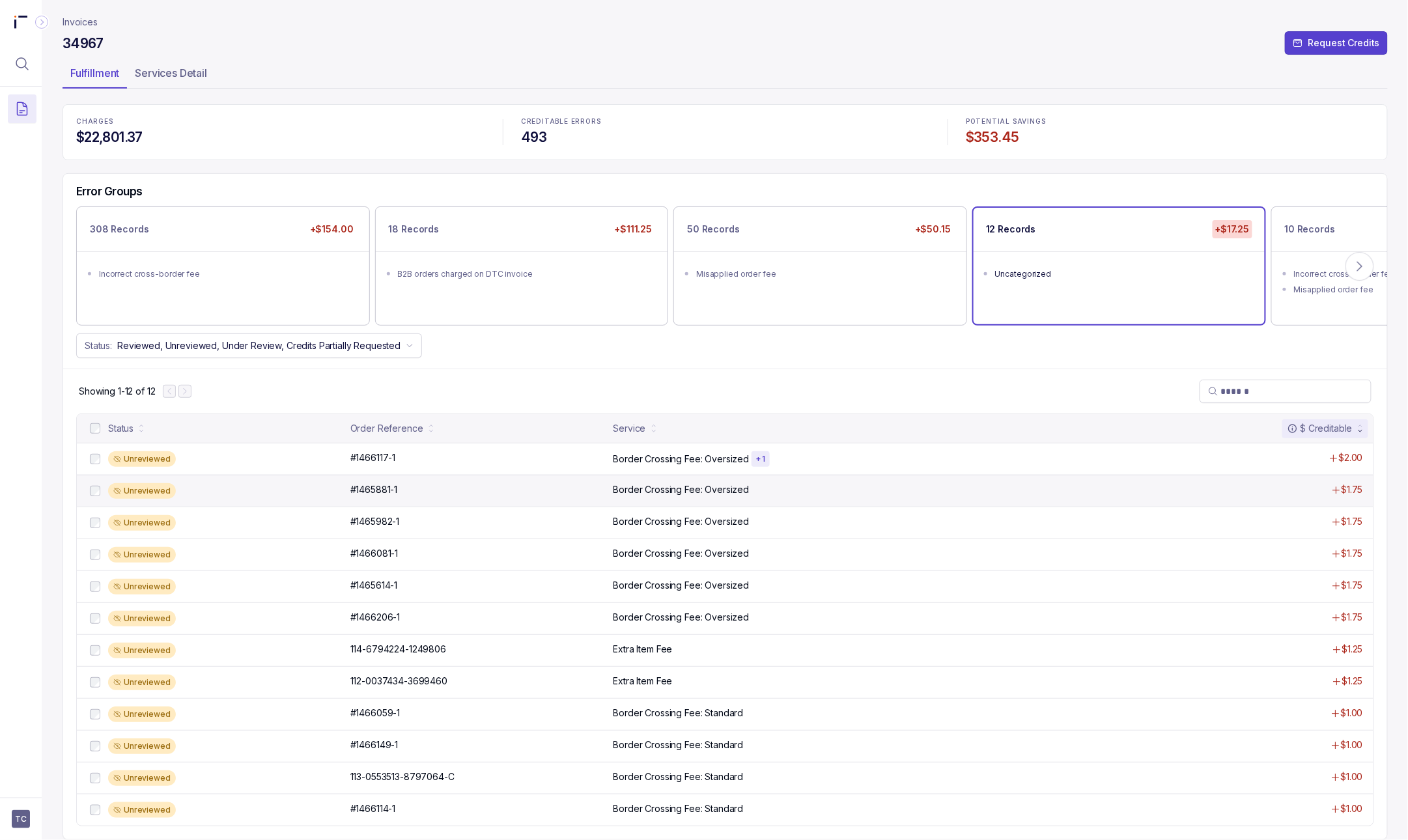
click at [422, 484] on div "Unreviewed #1465881-1 #1465881-1 Border Crossing Fee: Oversized $1.75" at bounding box center [725, 490] width 1296 height 32
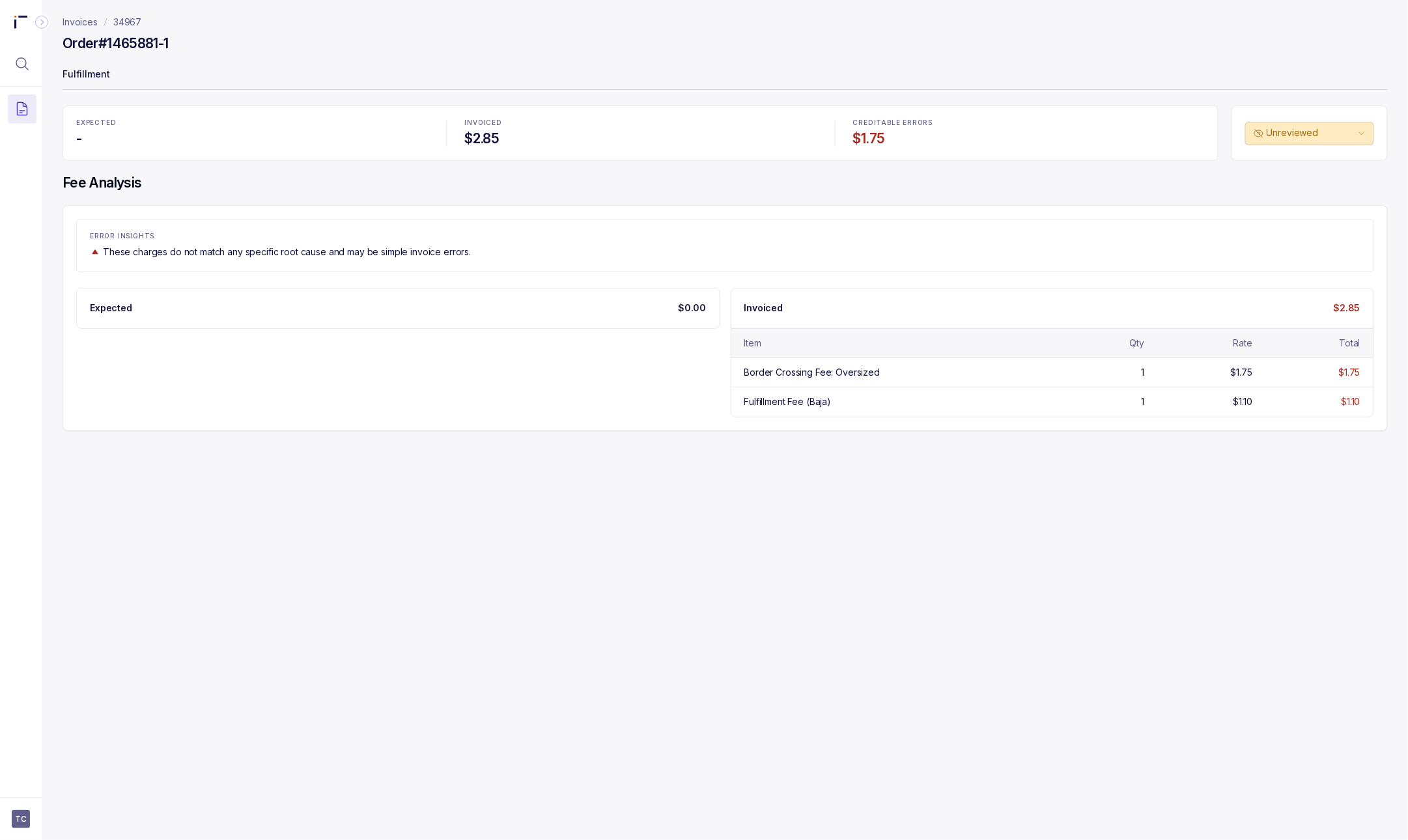
click at [145, 25] on nav "Invoices 34967" at bounding box center [725, 22] width 1325 height 13
click at [129, 24] on p "34967" at bounding box center [127, 22] width 28 height 13
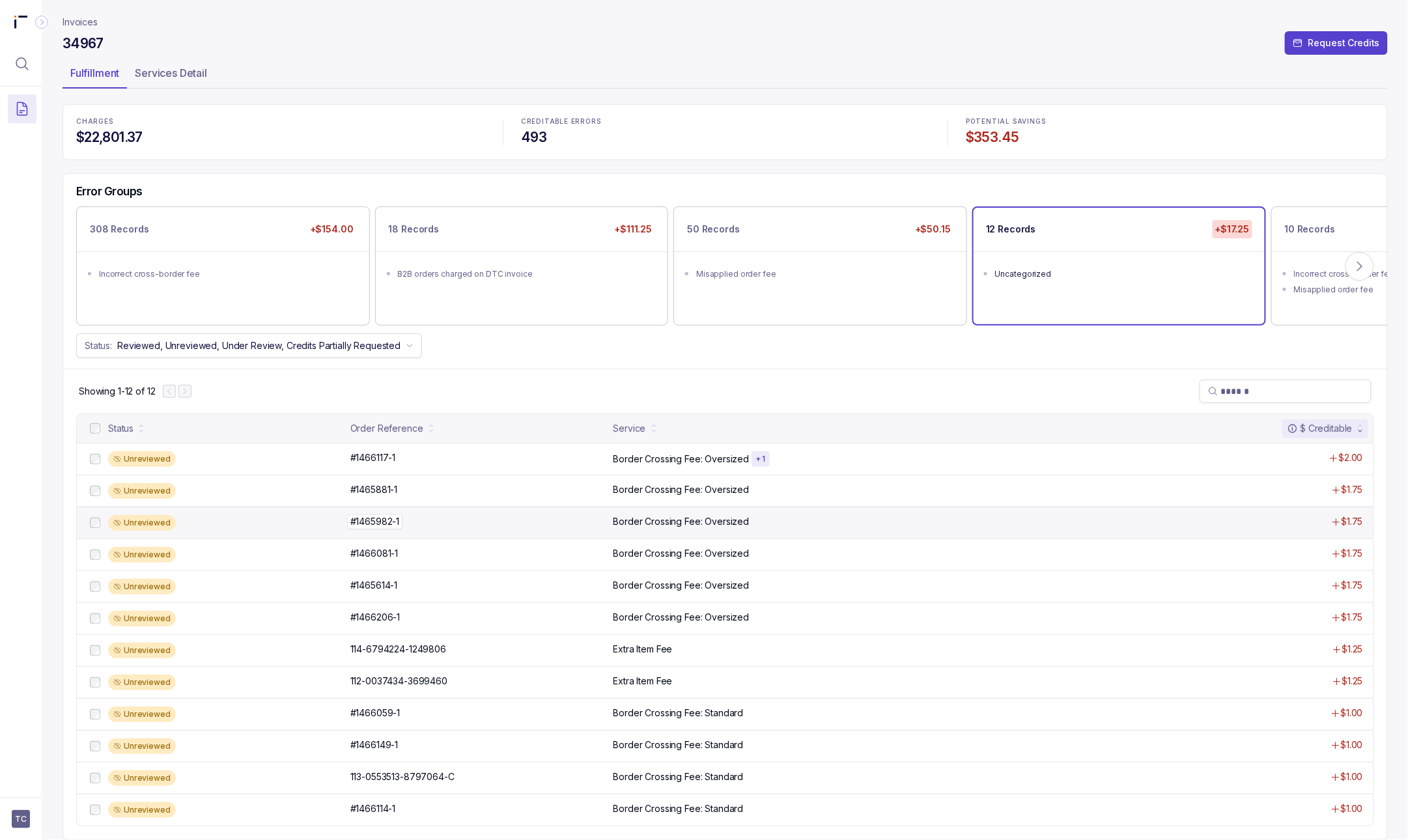
click at [366, 524] on p "#1465982-1" at bounding box center [375, 521] width 56 height 14
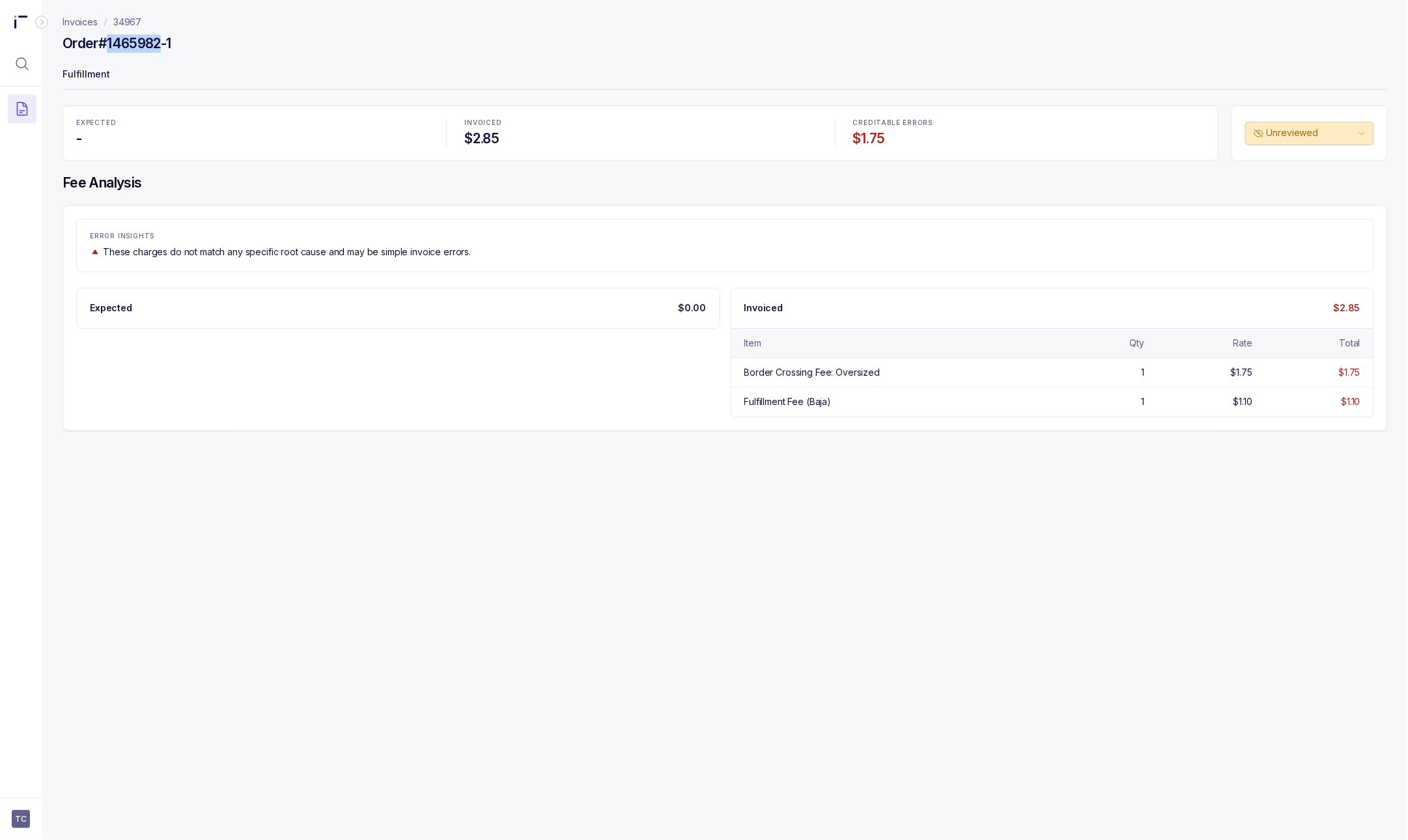
drag, startPoint x: 166, startPoint y: 36, endPoint x: 111, endPoint y: 40, distance: 55.1
click at [111, 40] on h4 "Order #1465982-1" at bounding box center [117, 44] width 109 height 18
copy h4 "1465982"
click at [118, 23] on p "34967" at bounding box center [127, 22] width 28 height 13
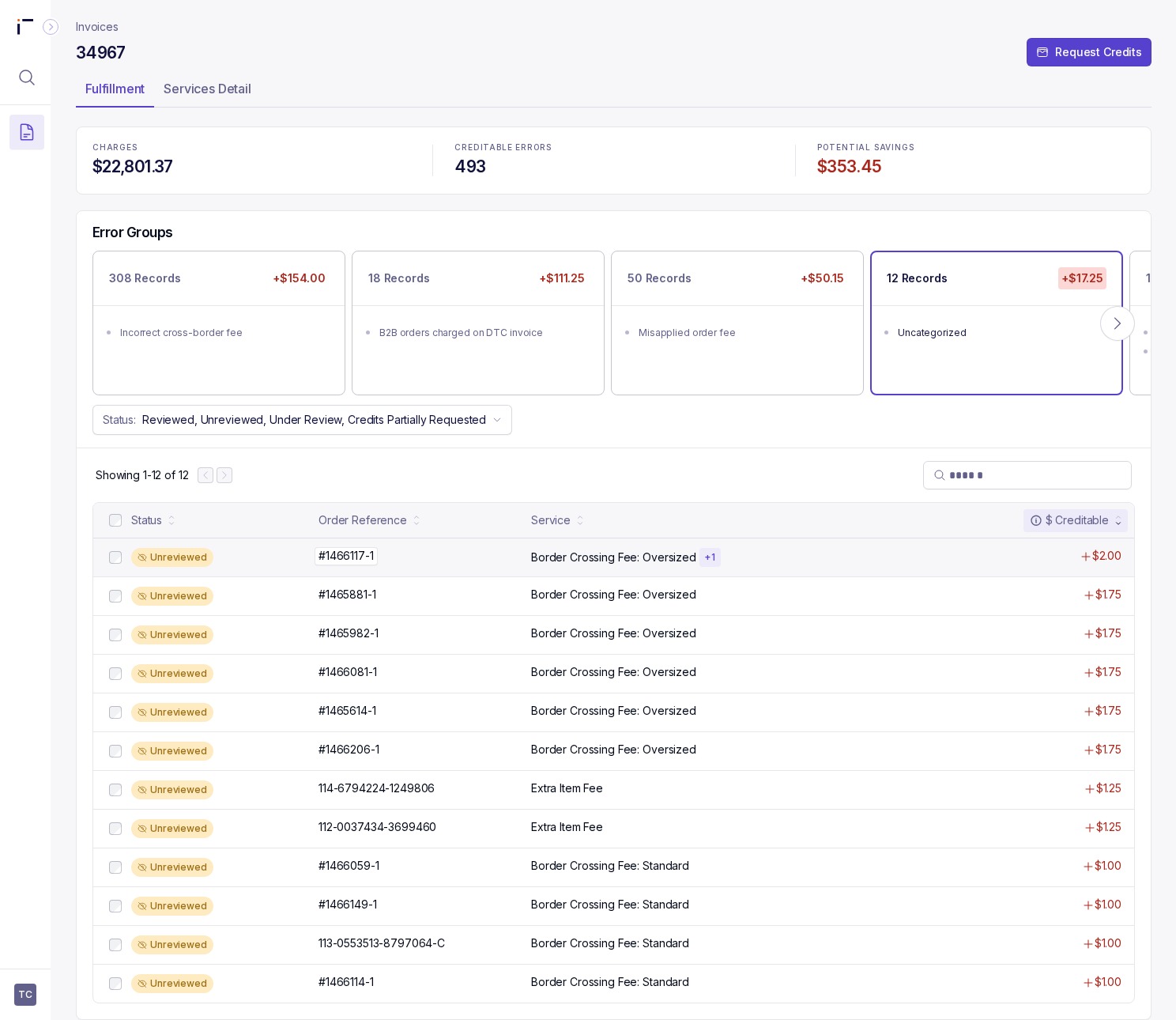
click at [357, 561] on p "#1466117-1" at bounding box center [346, 555] width 63 height 17
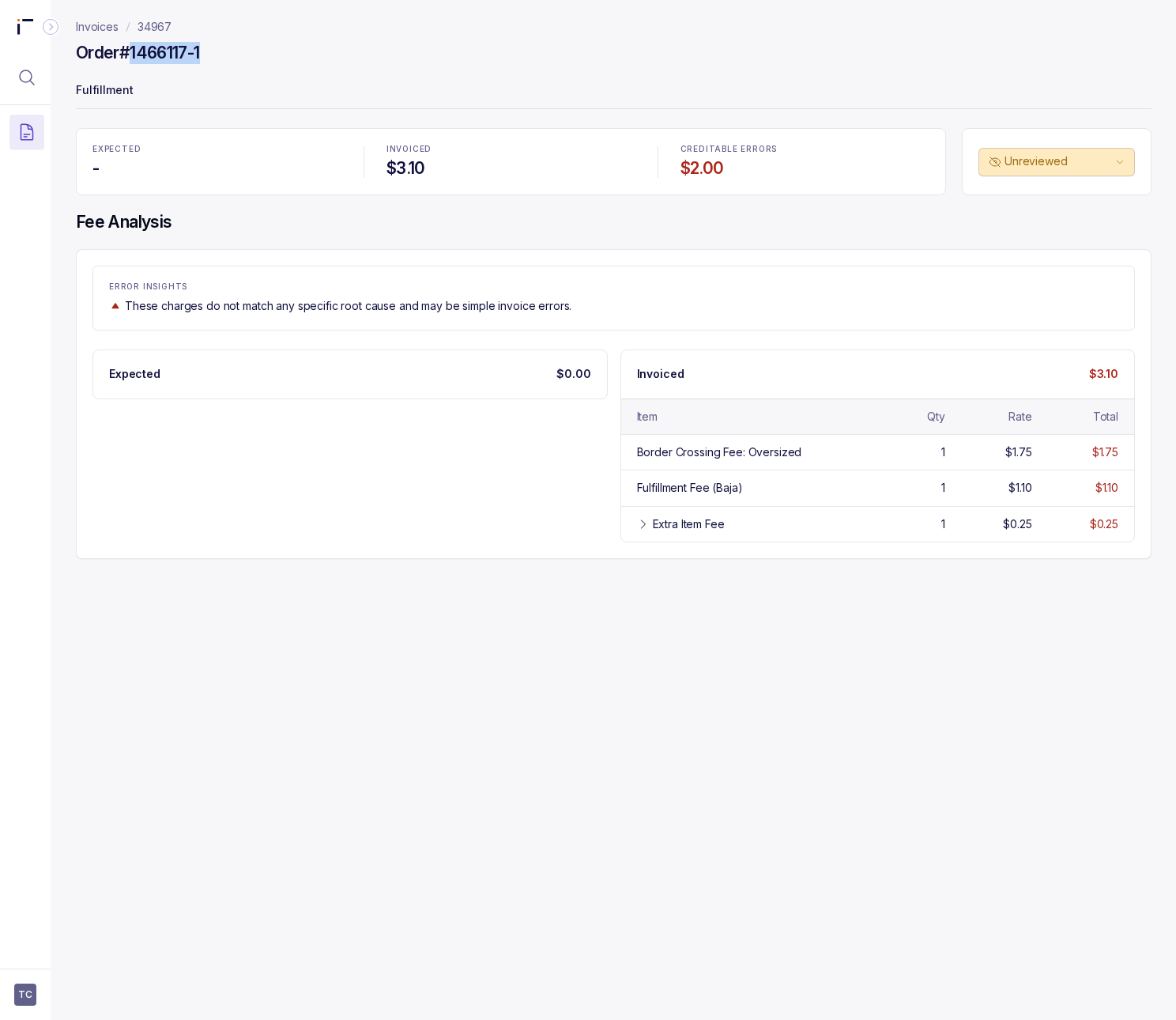
drag, startPoint x: 212, startPoint y: 44, endPoint x: 130, endPoint y: 59, distance: 83.4
click at [130, 59] on div "Order #1466117-1" at bounding box center [614, 55] width 1075 height 28
copy h4 "1466117-1"
drag, startPoint x: 123, startPoint y: 51, endPoint x: 208, endPoint y: 48, distance: 85.1
click at [208, 48] on div "Order #1466117-1" at bounding box center [614, 55] width 1075 height 28
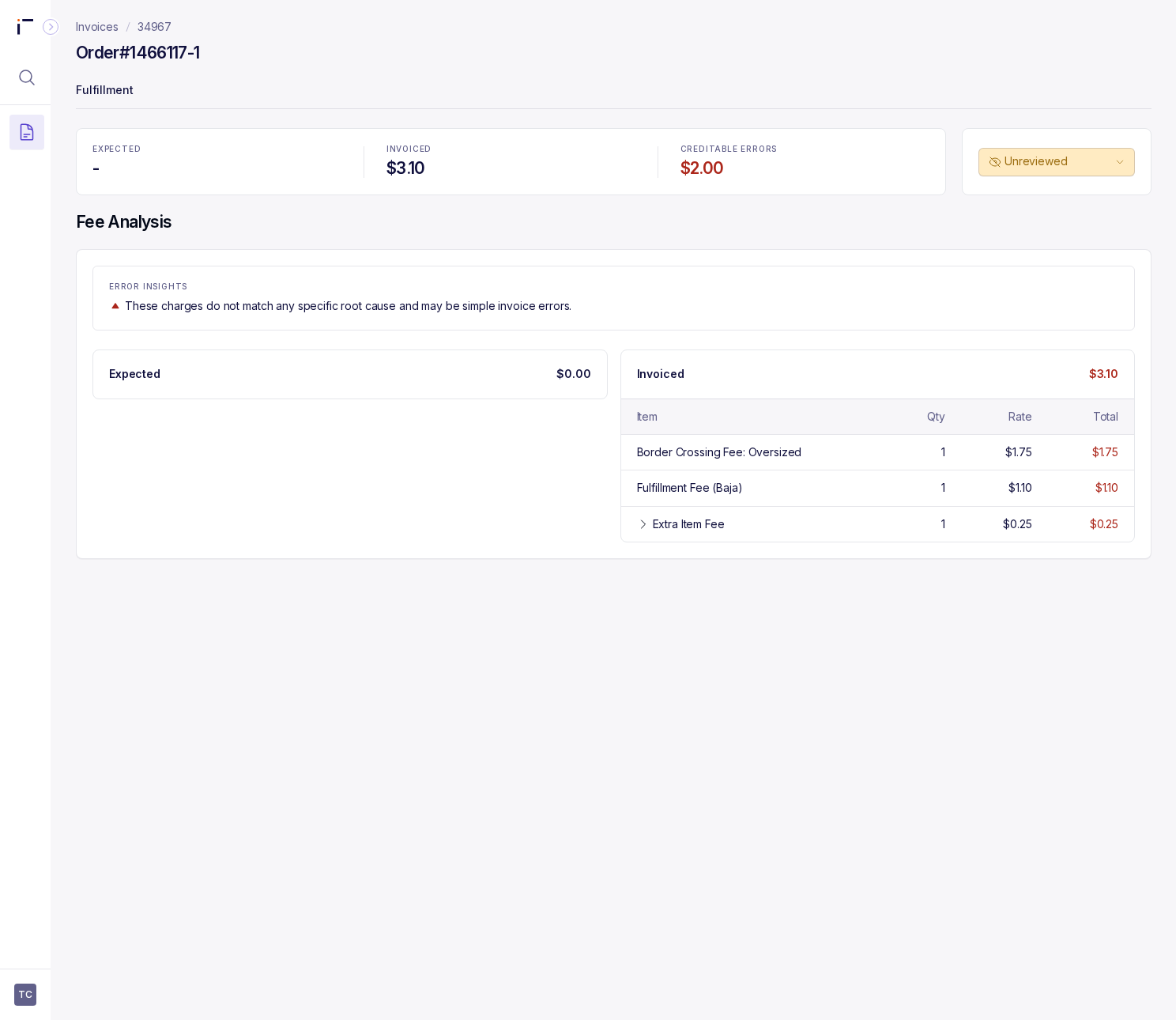
click at [223, 59] on div "Order #1466117-1" at bounding box center [614, 55] width 1075 height 28
drag, startPoint x: 216, startPoint y: 55, endPoint x: 132, endPoint y: 55, distance: 84.0
click at [132, 55] on div "Order #1466117-1" at bounding box center [614, 55] width 1075 height 28
click at [223, 46] on div "Order #1466117-1" at bounding box center [614, 55] width 1075 height 28
drag, startPoint x: 220, startPoint y: 50, endPoint x: 131, endPoint y: 55, distance: 89.1
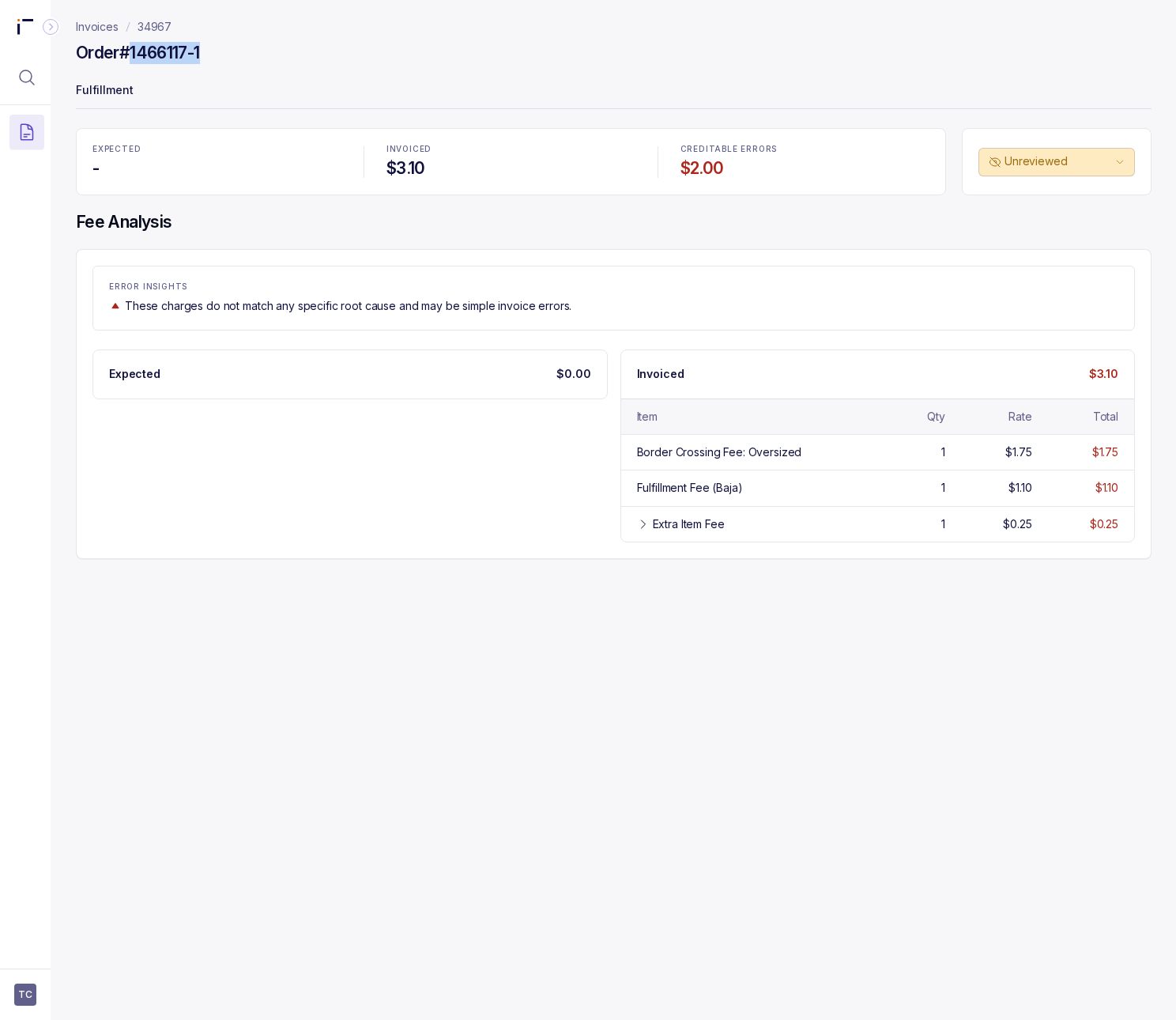
click at [131, 55] on div "Order #1466117-1" at bounding box center [614, 55] width 1075 height 28
click at [144, 26] on p "34967" at bounding box center [154, 27] width 34 height 16
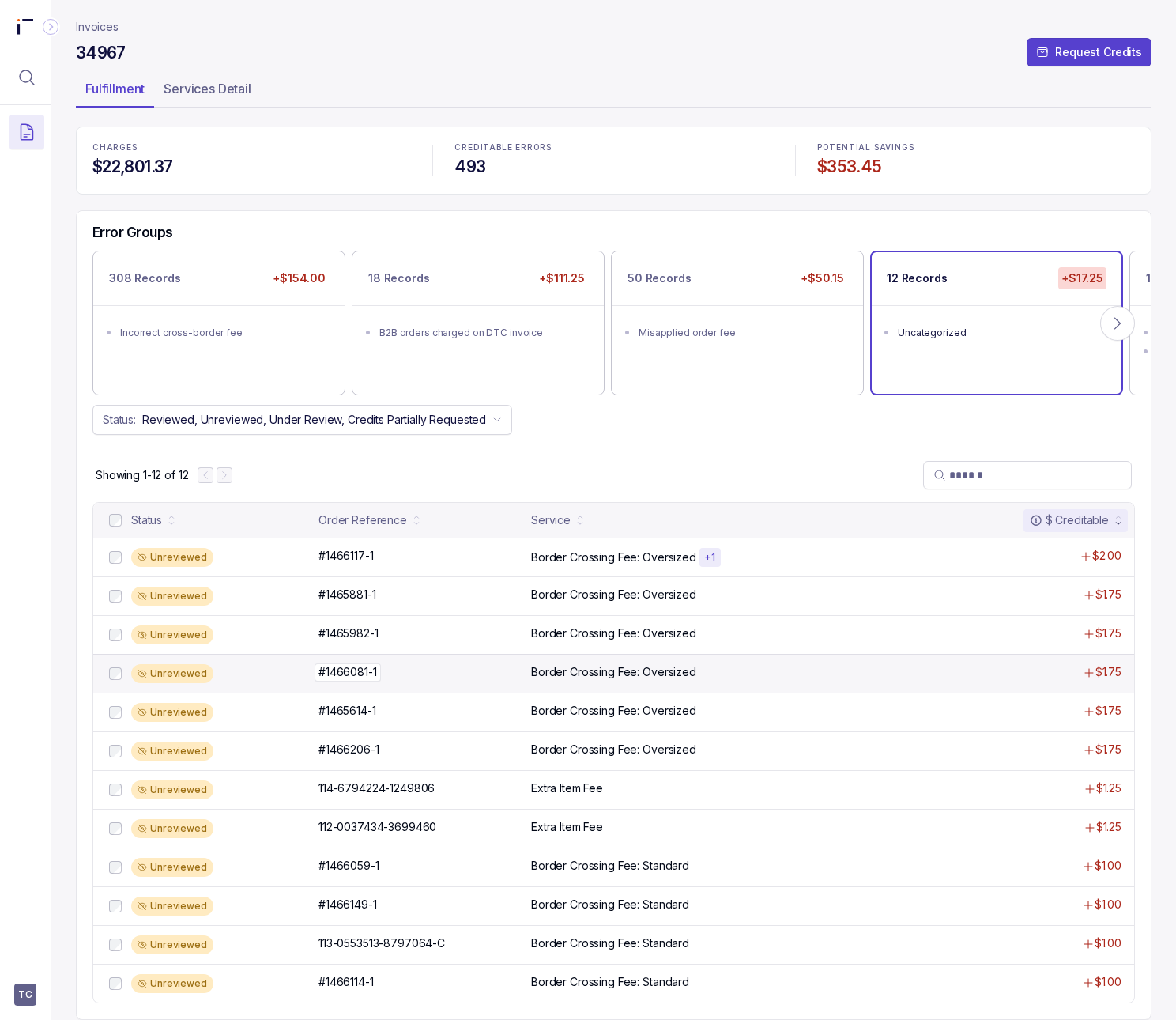
scroll to position [6, 0]
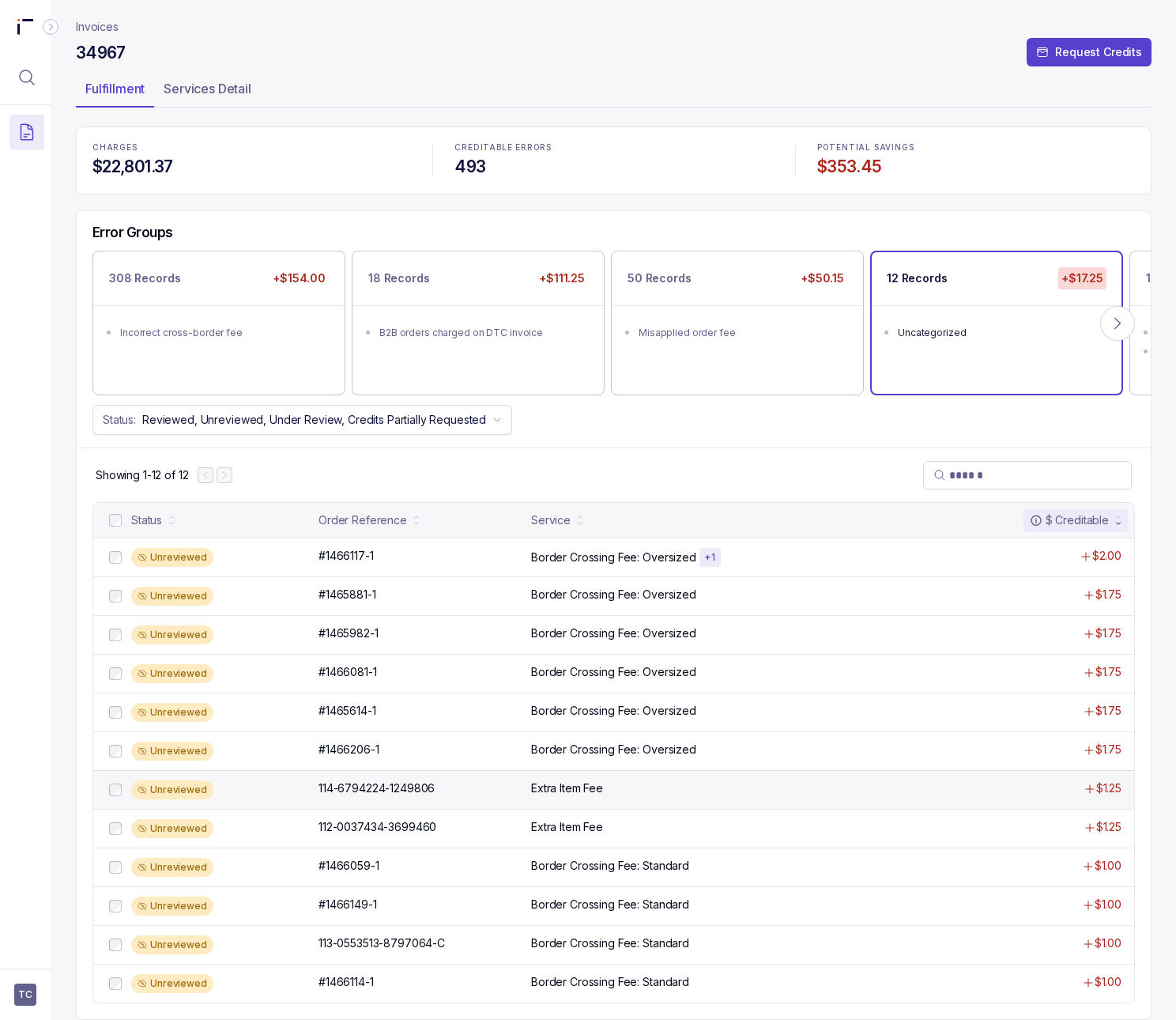
click at [367, 800] on div "Unreviewed 114-6794224-1249806 114-6794224-1249806 Extra Item Fee $1.25" at bounding box center [614, 789] width 1041 height 38
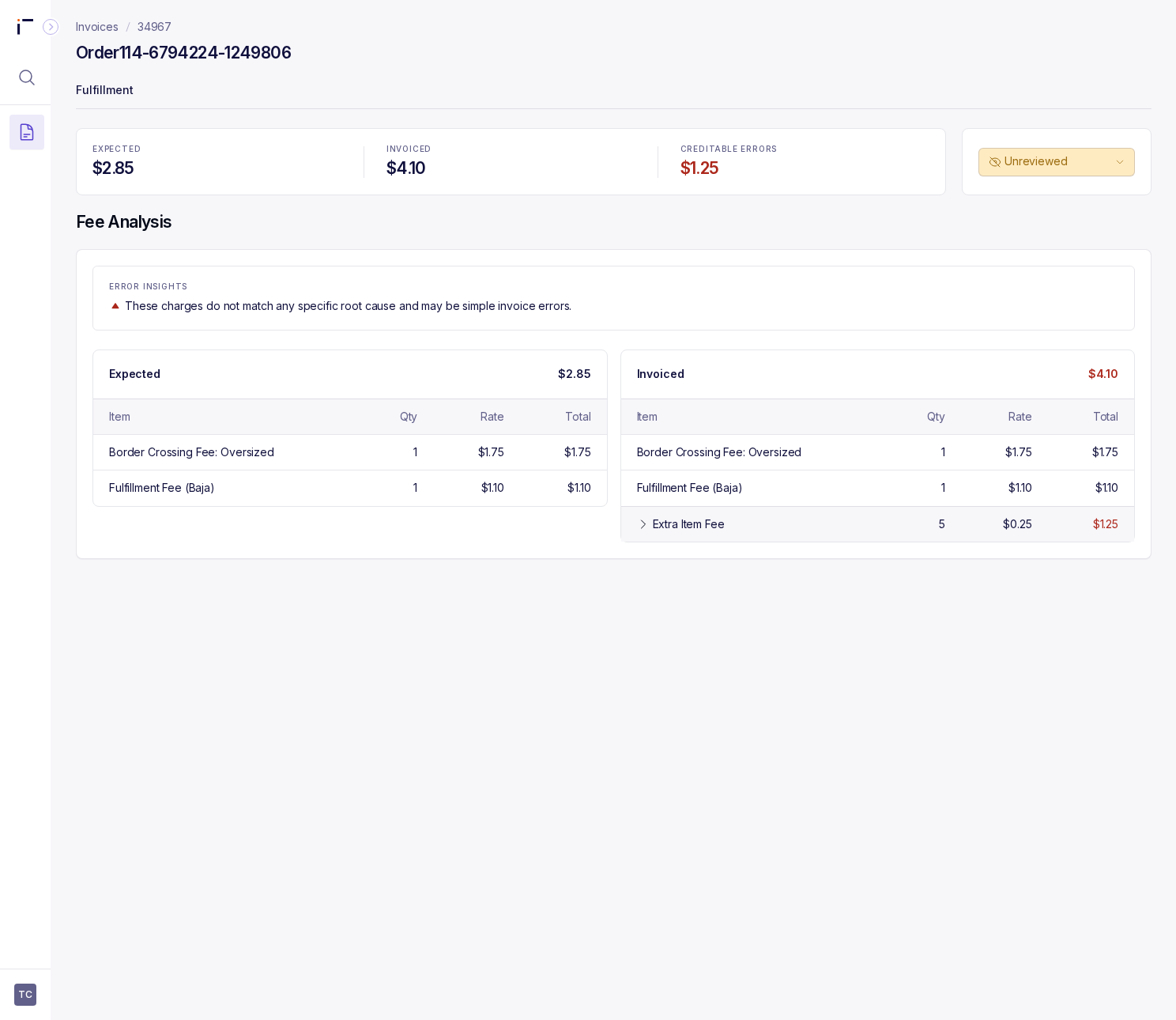
click at [636, 531] on icon at bounding box center [643, 524] width 13 height 13
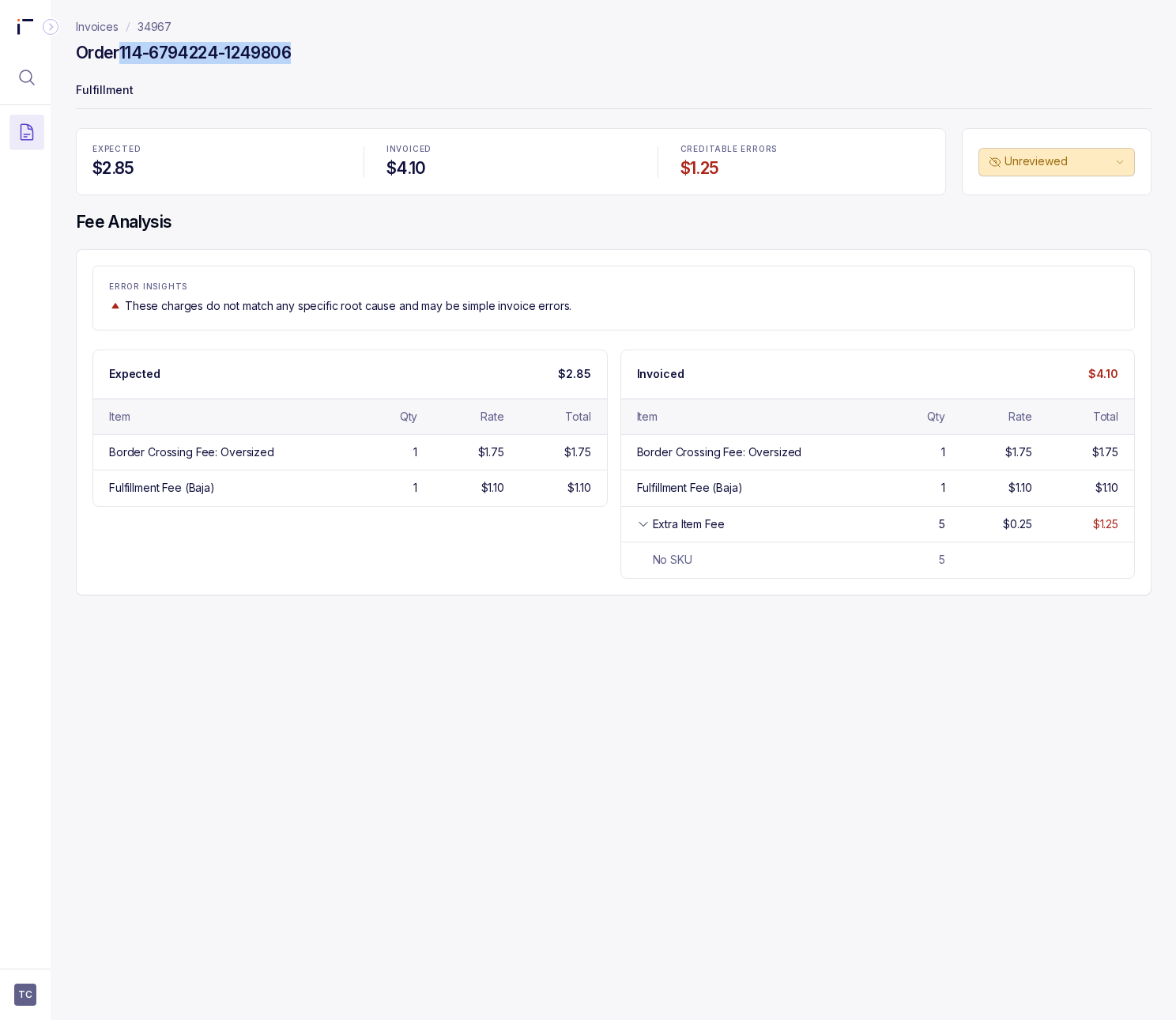
drag, startPoint x: 307, startPoint y: 48, endPoint x: 124, endPoint y: 55, distance: 183.1
click at [124, 55] on div "Order 114-6794224-1249806" at bounding box center [614, 55] width 1075 height 28
click at [160, 27] on p "34967" at bounding box center [154, 27] width 34 height 16
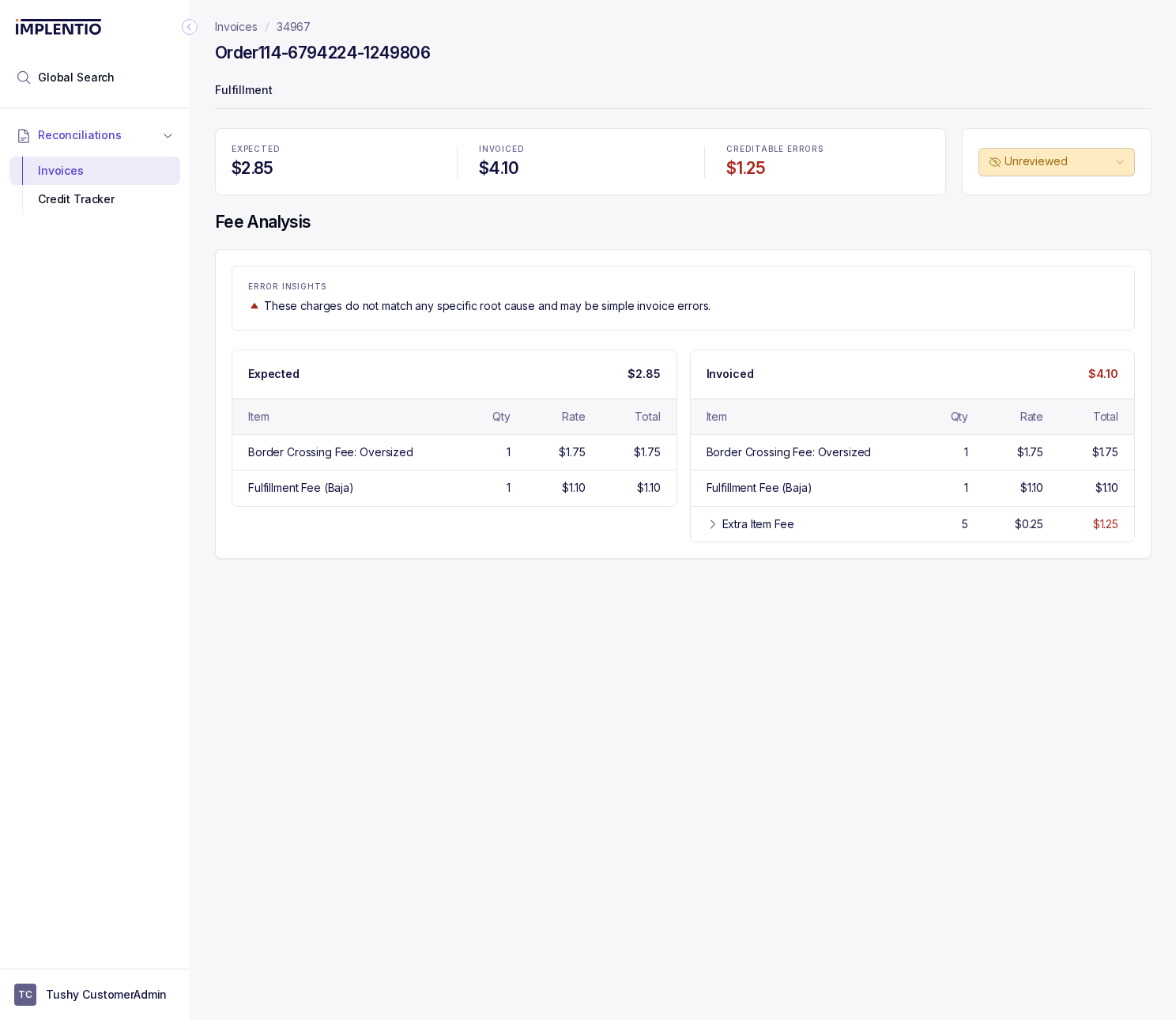
click at [186, 31] on icon "Collapse Icon" at bounding box center [189, 27] width 16 height 16
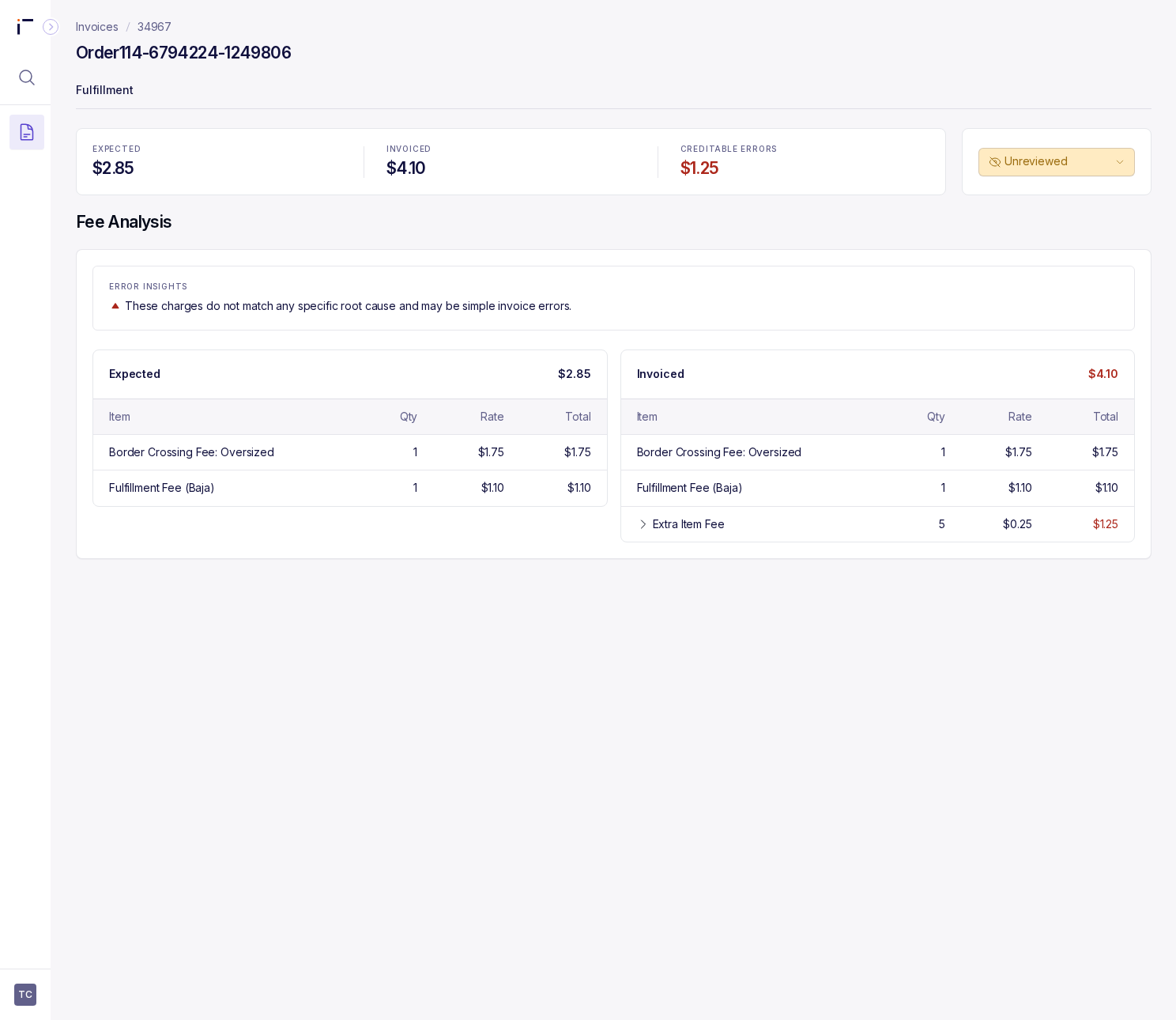
click at [160, 31] on p "34967" at bounding box center [154, 27] width 34 height 16
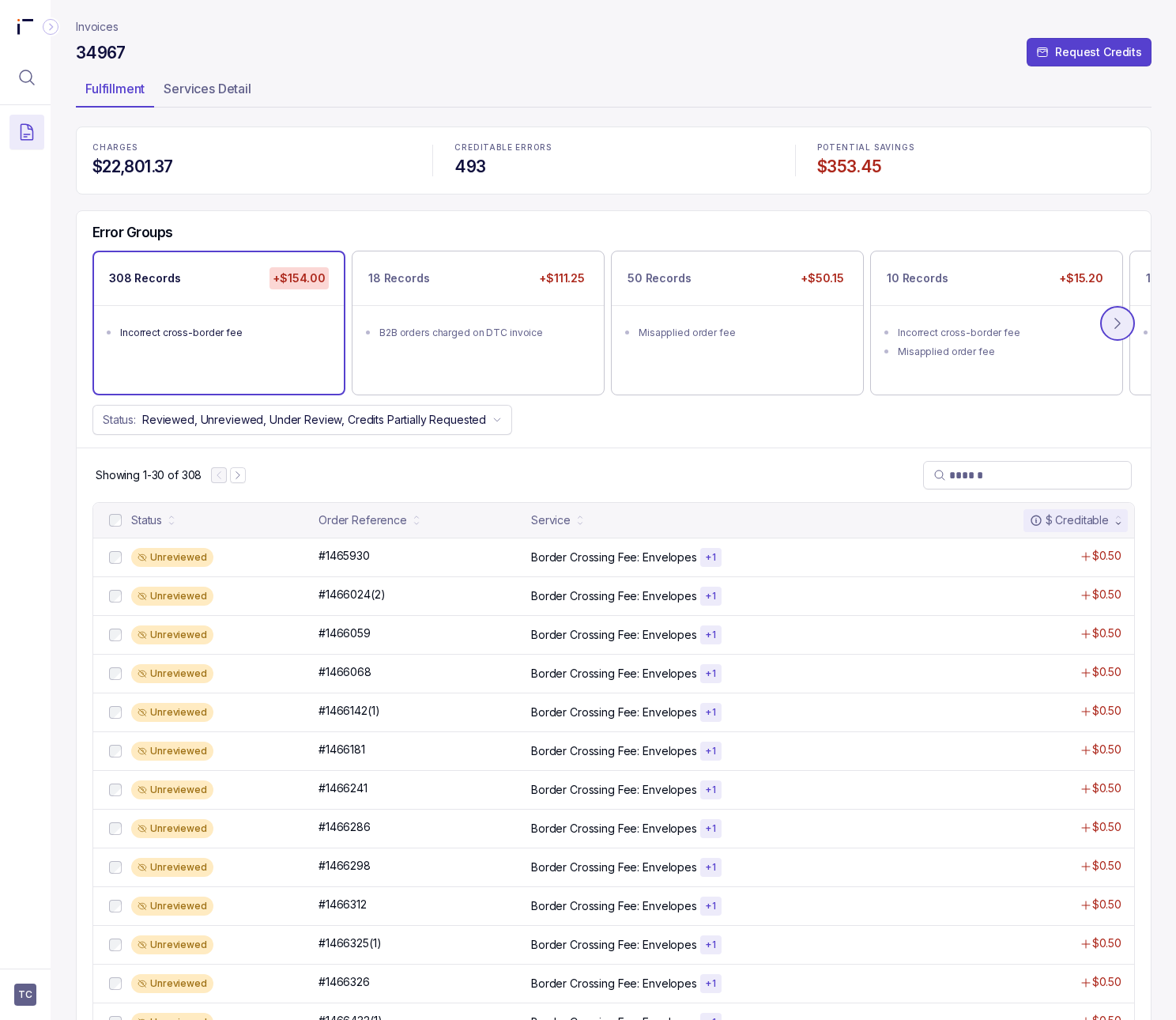
click at [1116, 326] on icon at bounding box center [1117, 323] width 16 height 16
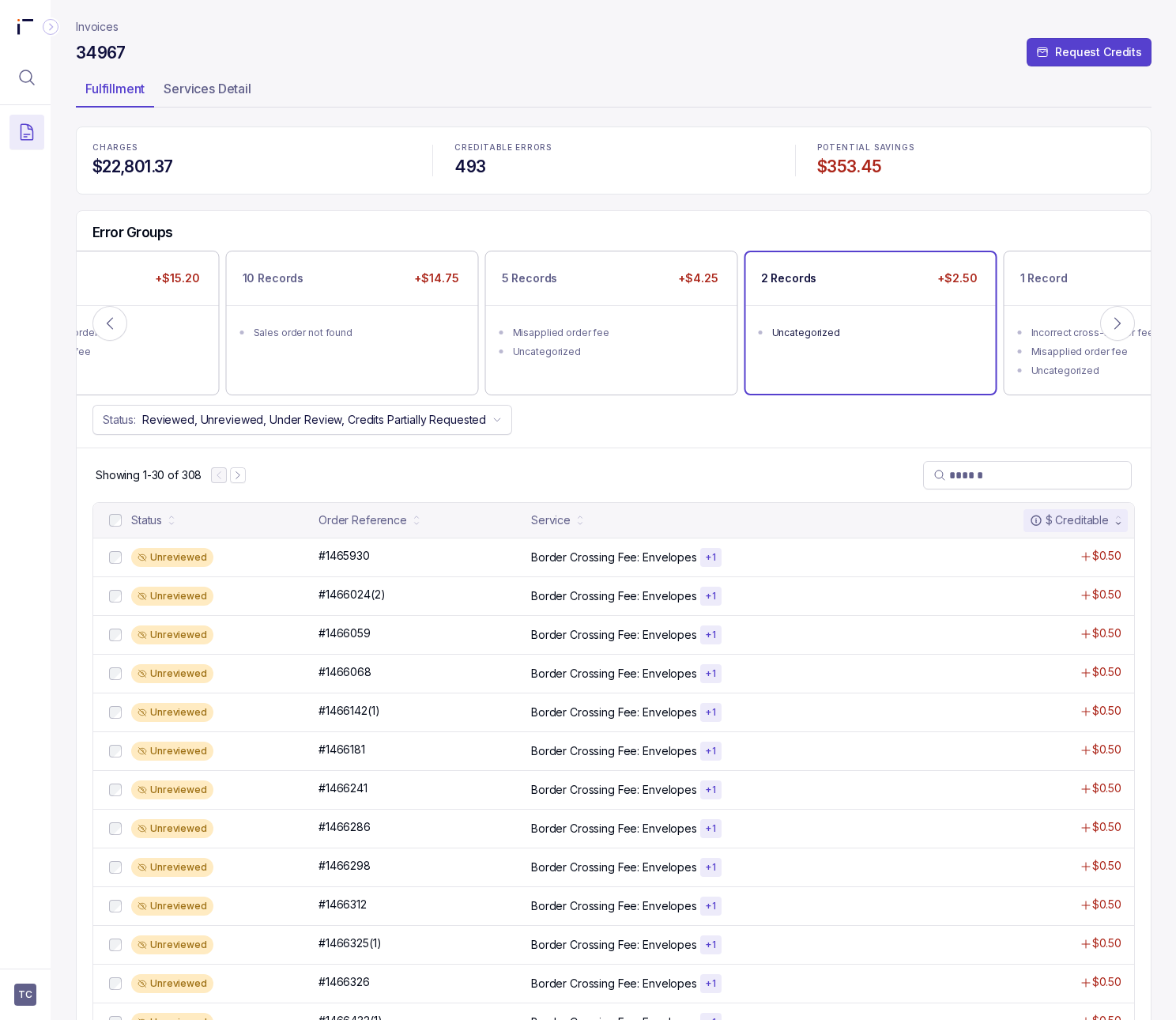
click at [814, 358] on div "2 Records +$2.50 Uncategorized" at bounding box center [871, 323] width 250 height 142
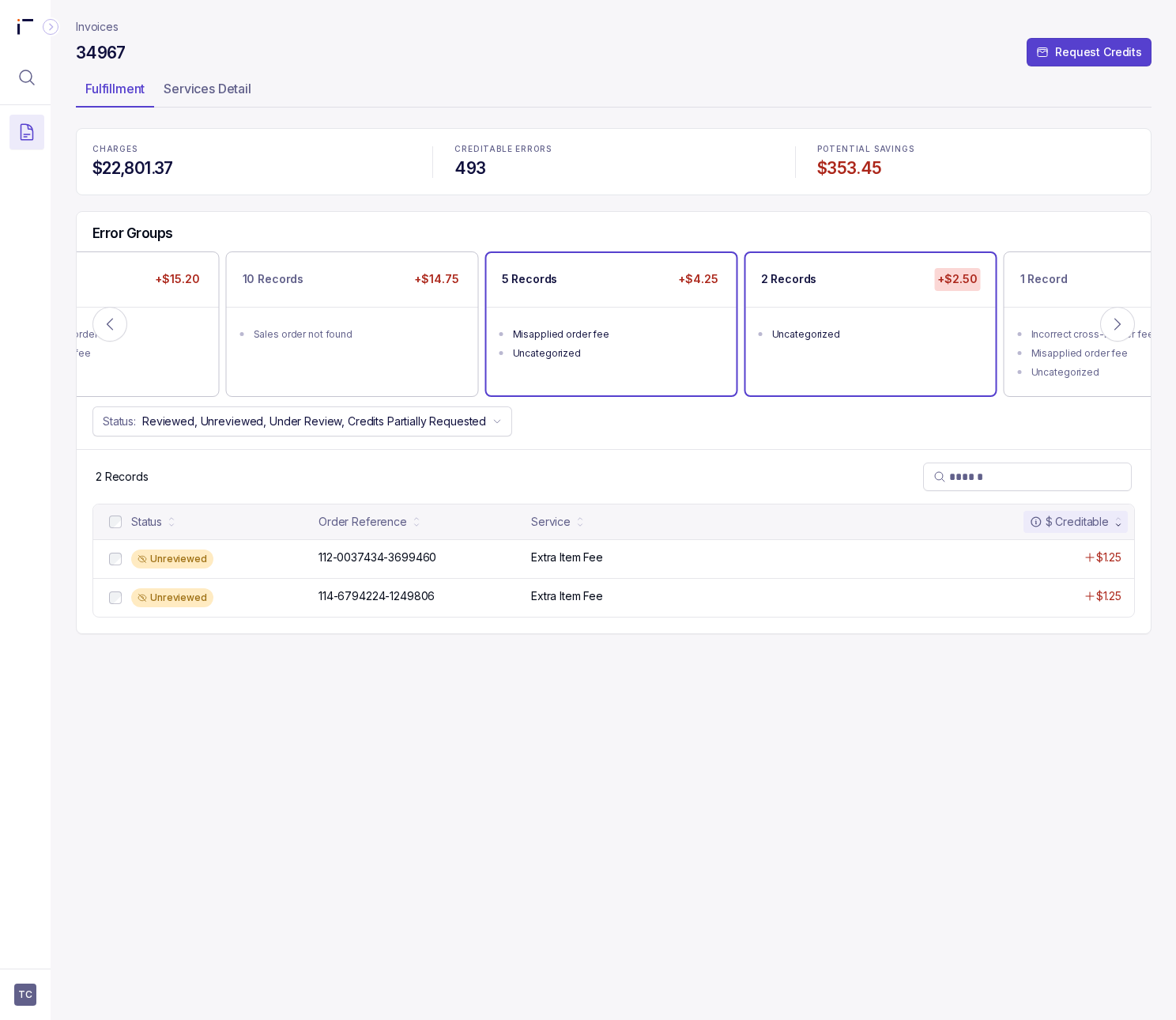
click at [631, 390] on div "5 Records +$4.25 Misapplied order fee Uncategorized" at bounding box center [611, 323] width 250 height 142
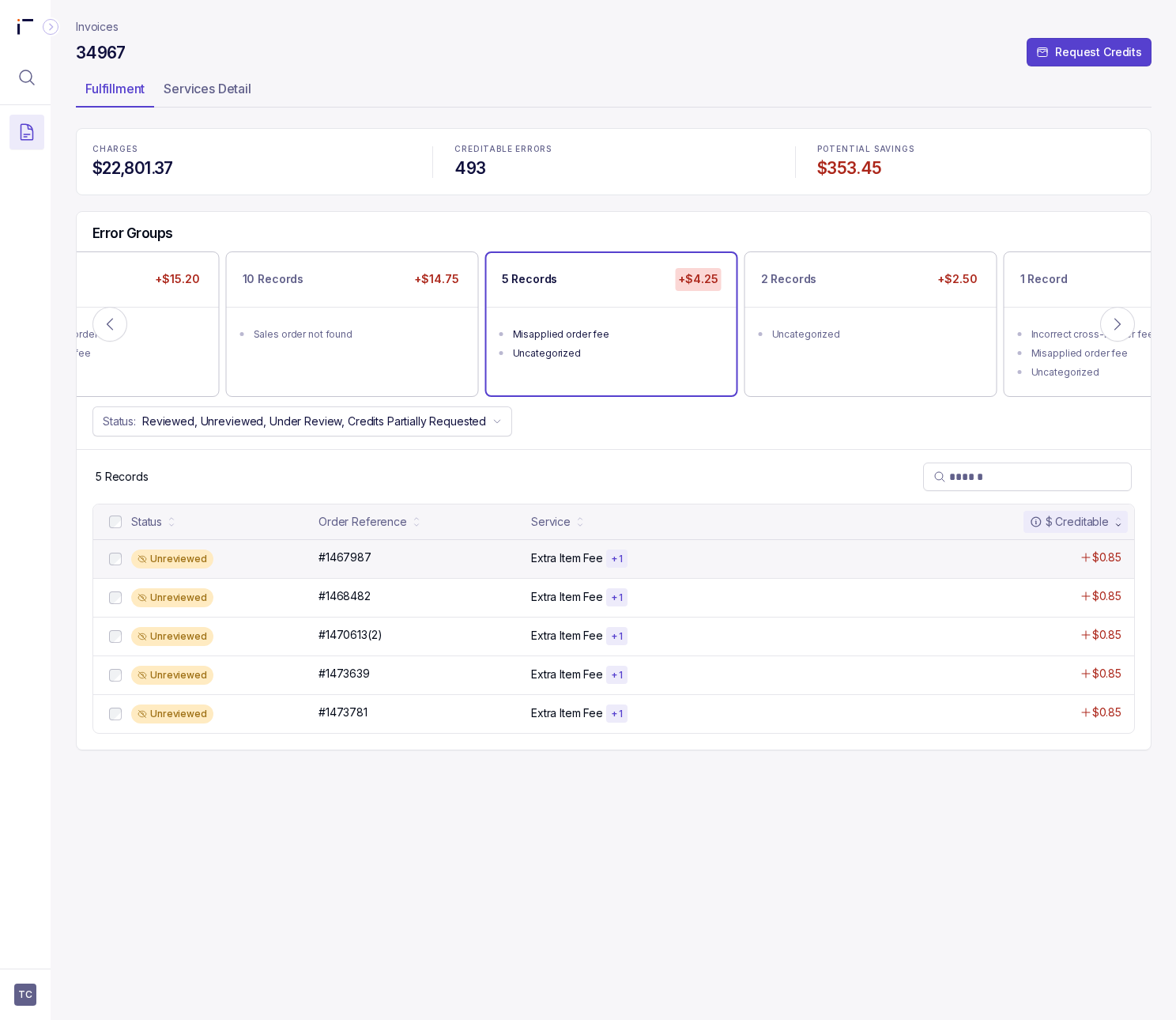
click at [486, 550] on div "Unreviewed #1467987 #1467987 Extra Item Fee + 1 $0.85" at bounding box center [614, 558] width 1041 height 38
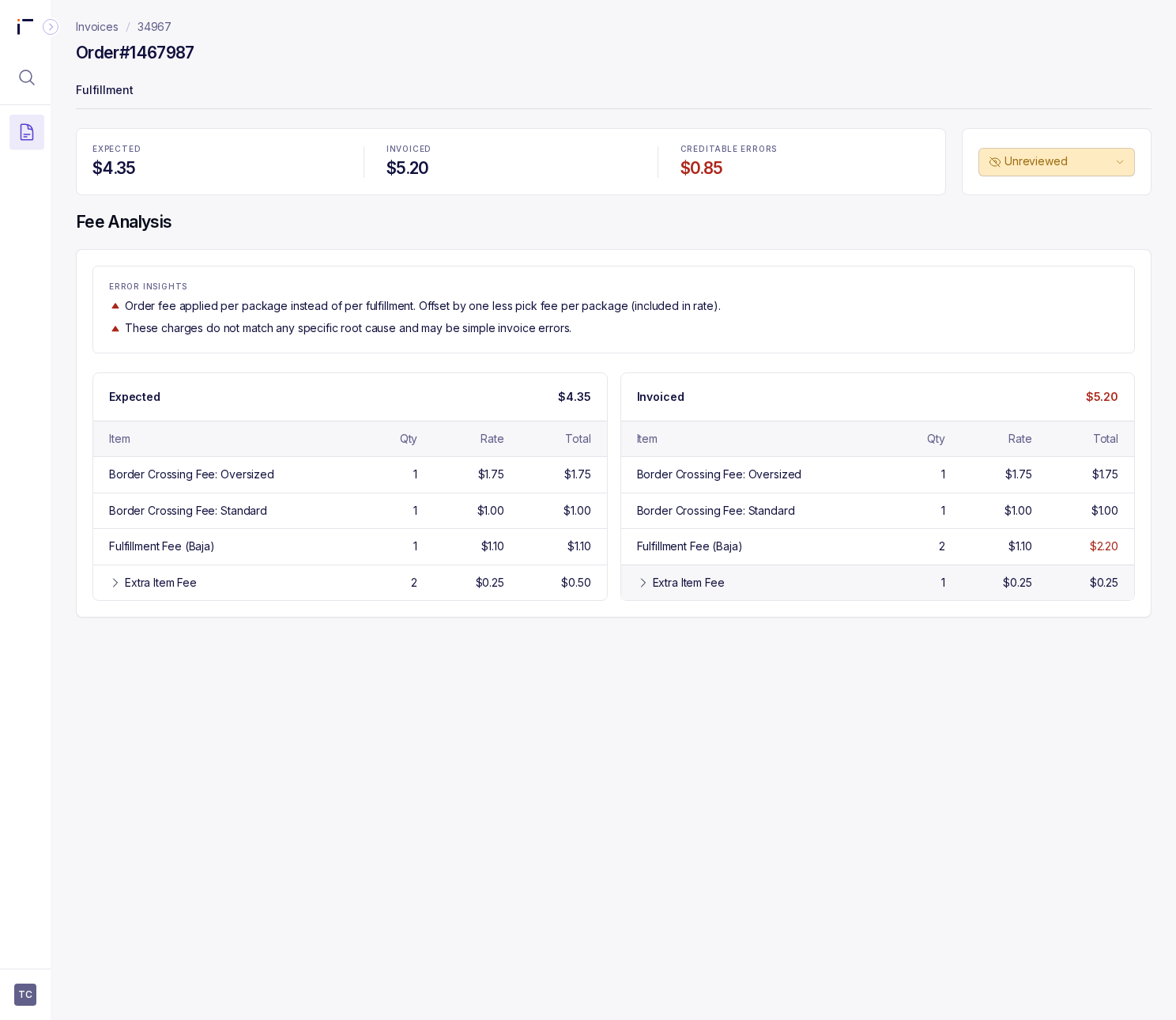
click at [648, 578] on div "Extra Item Fee" at bounding box center [747, 582] width 222 height 16
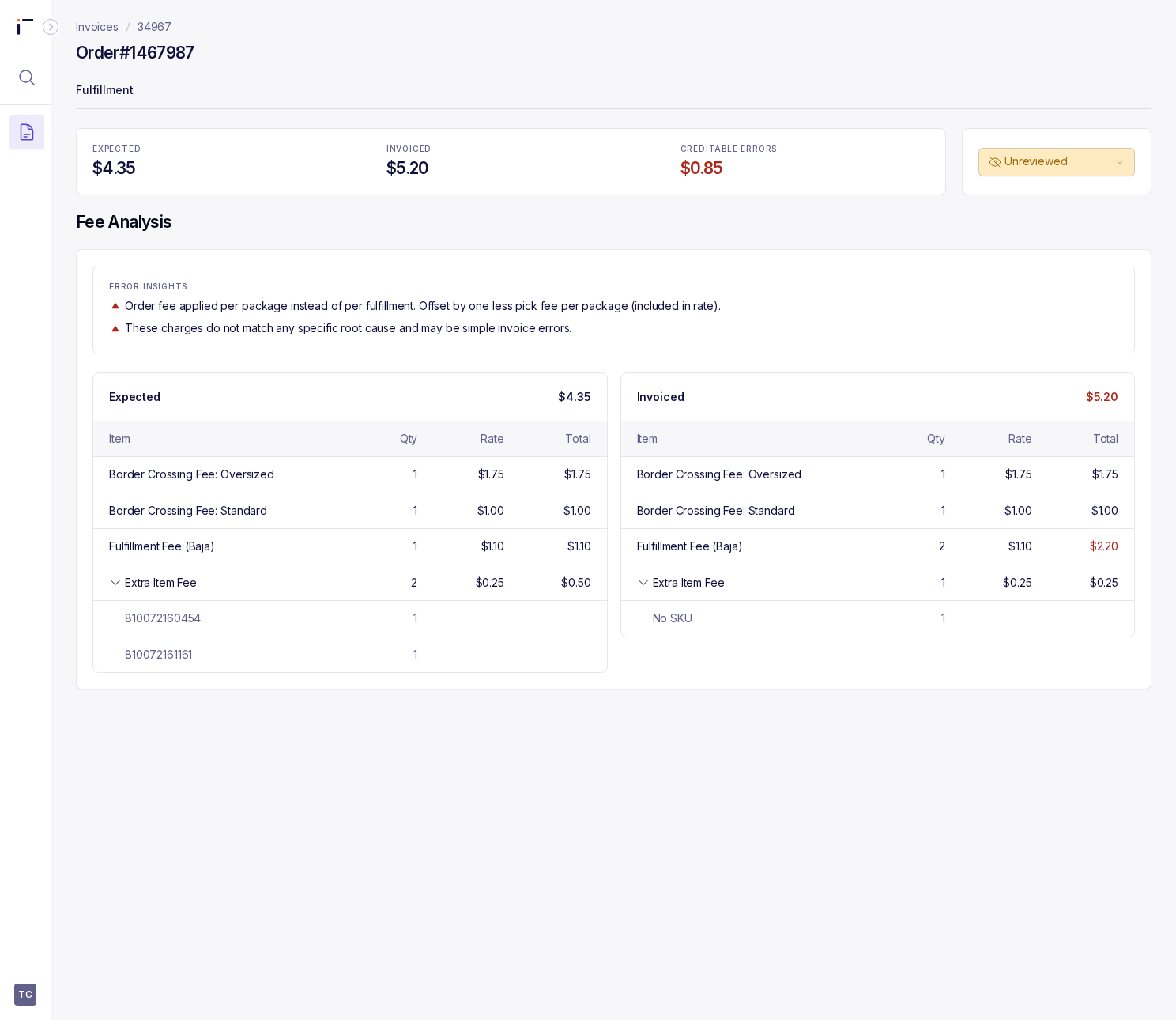
click at [155, 26] on p "34967" at bounding box center [154, 27] width 34 height 16
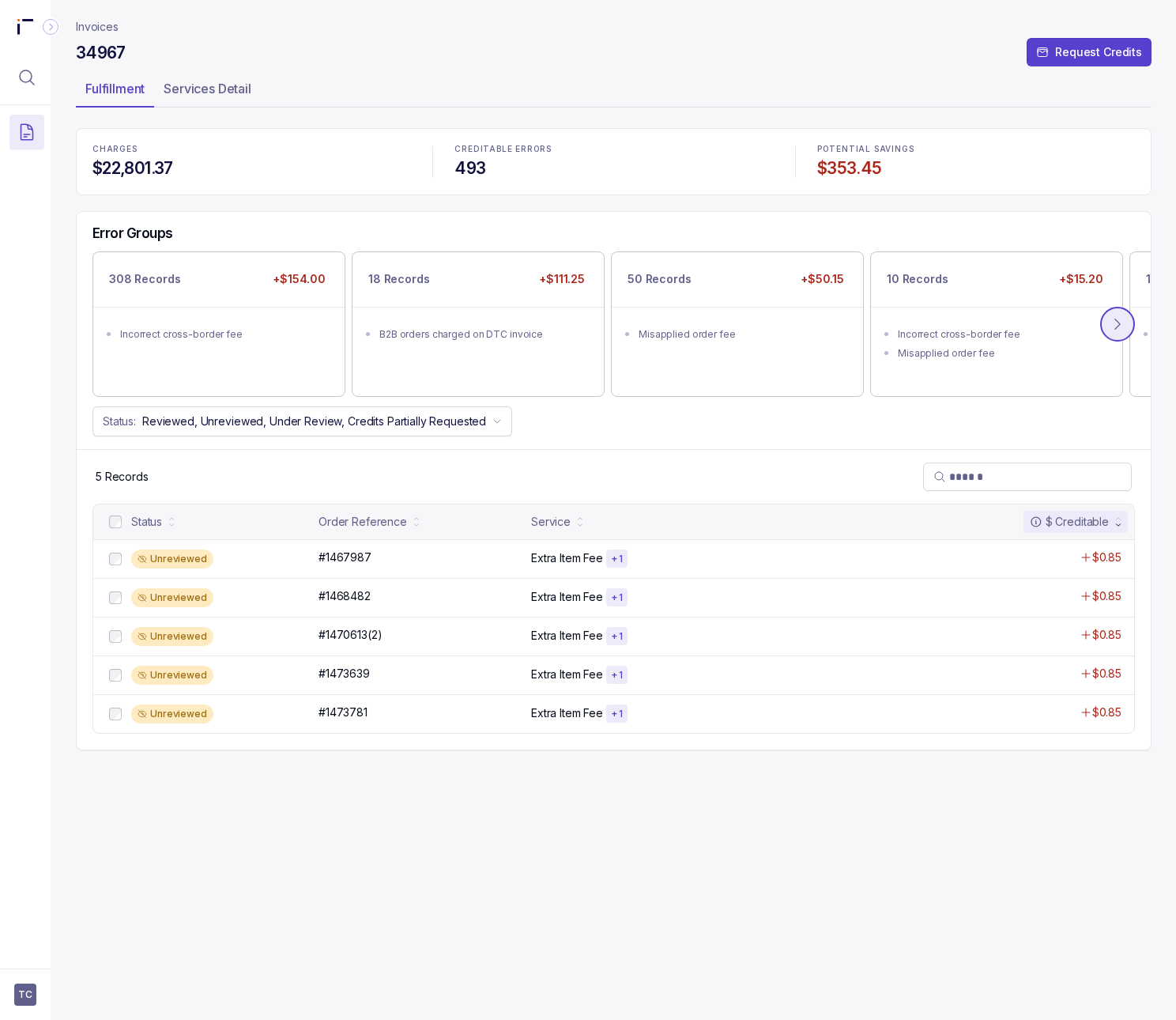
click at [1121, 325] on icon at bounding box center [1117, 324] width 16 height 16
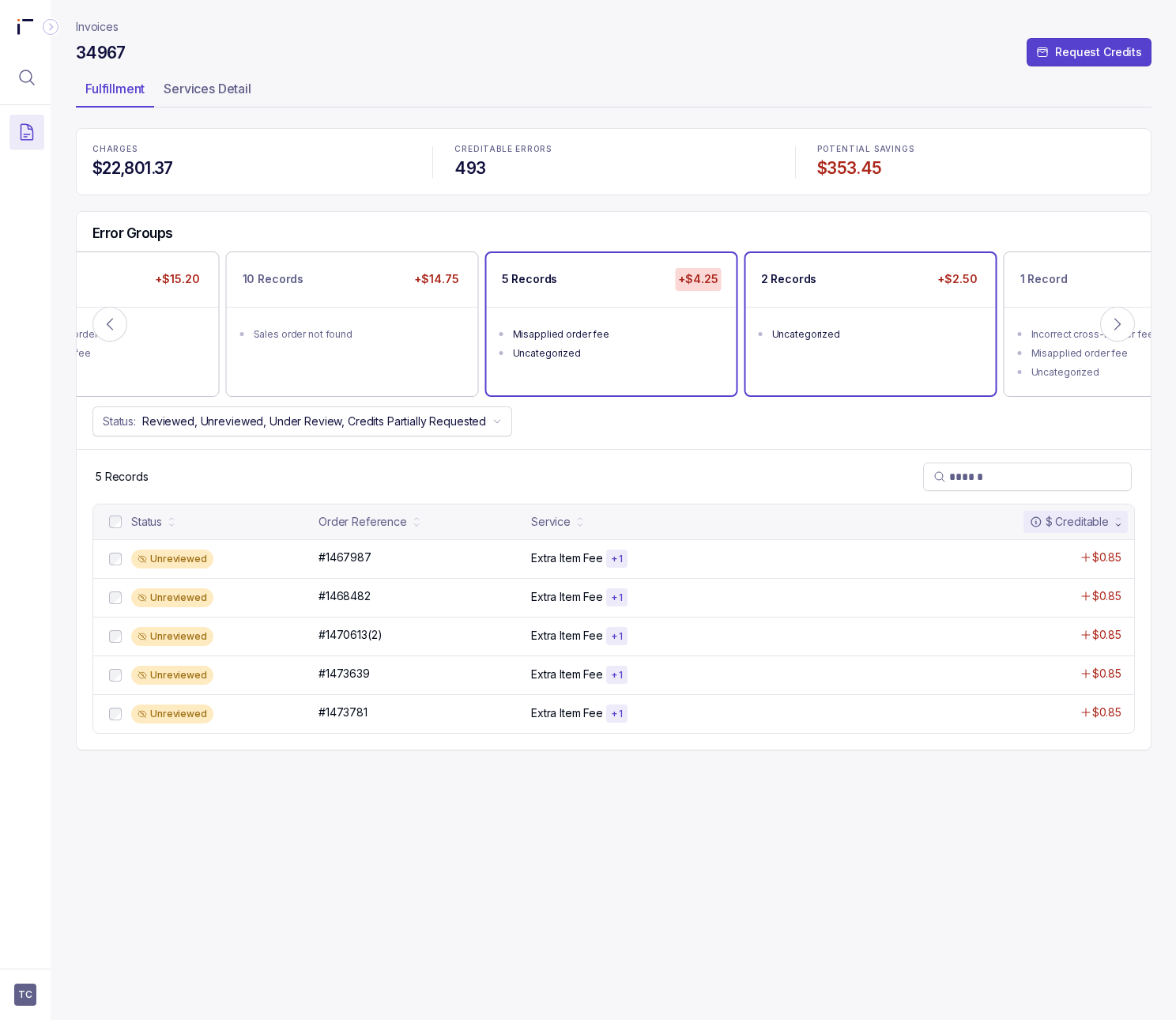
click at [916, 334] on div "Uncategorized" at bounding box center [875, 334] width 207 height 16
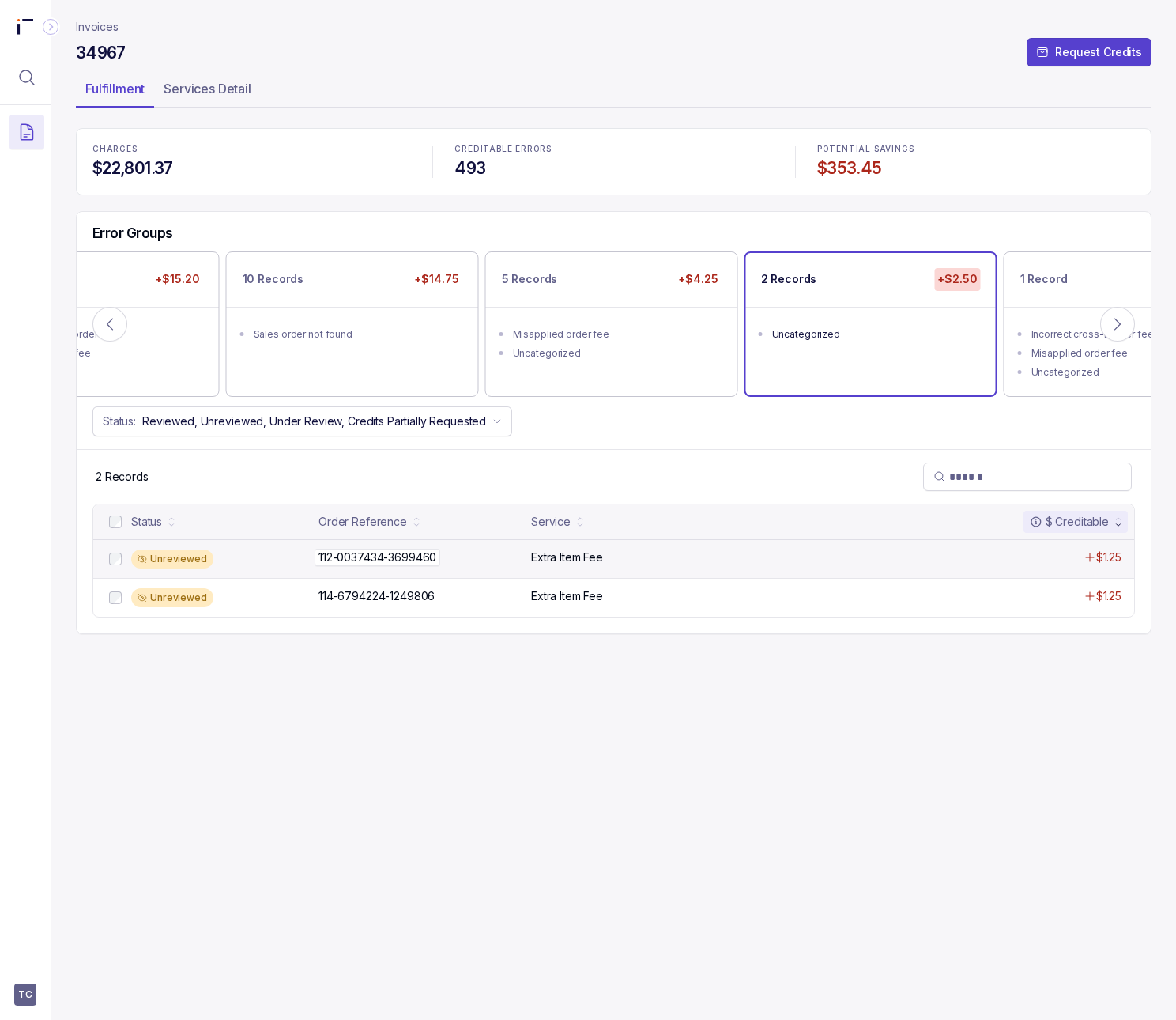
click at [374, 565] on p "112-0037434-3699460" at bounding box center [377, 556] width 118 height 16
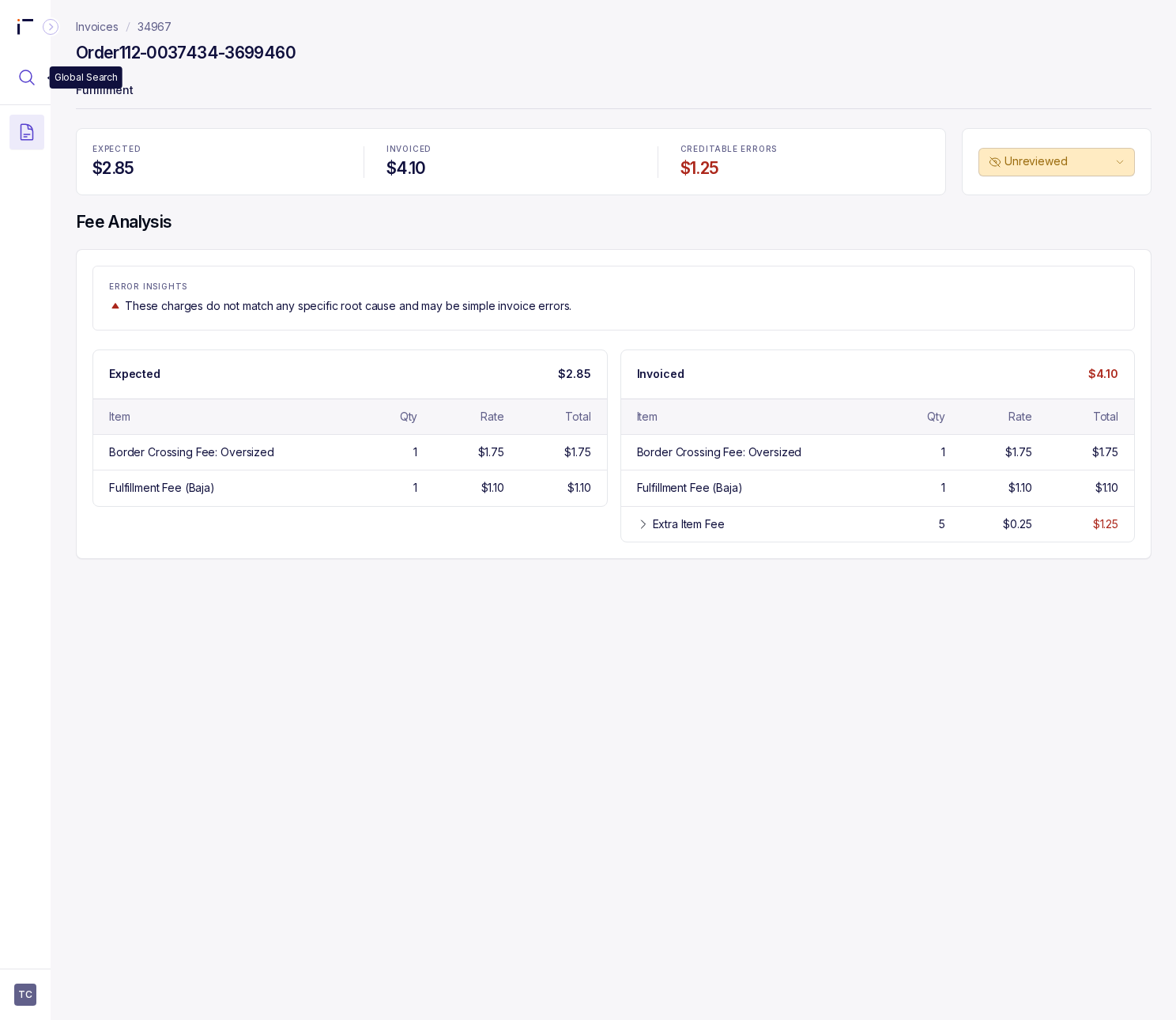
click at [27, 89] on button "Menu Icon Button MagnifyingGlassIcon" at bounding box center [27, 78] width 35 height 35
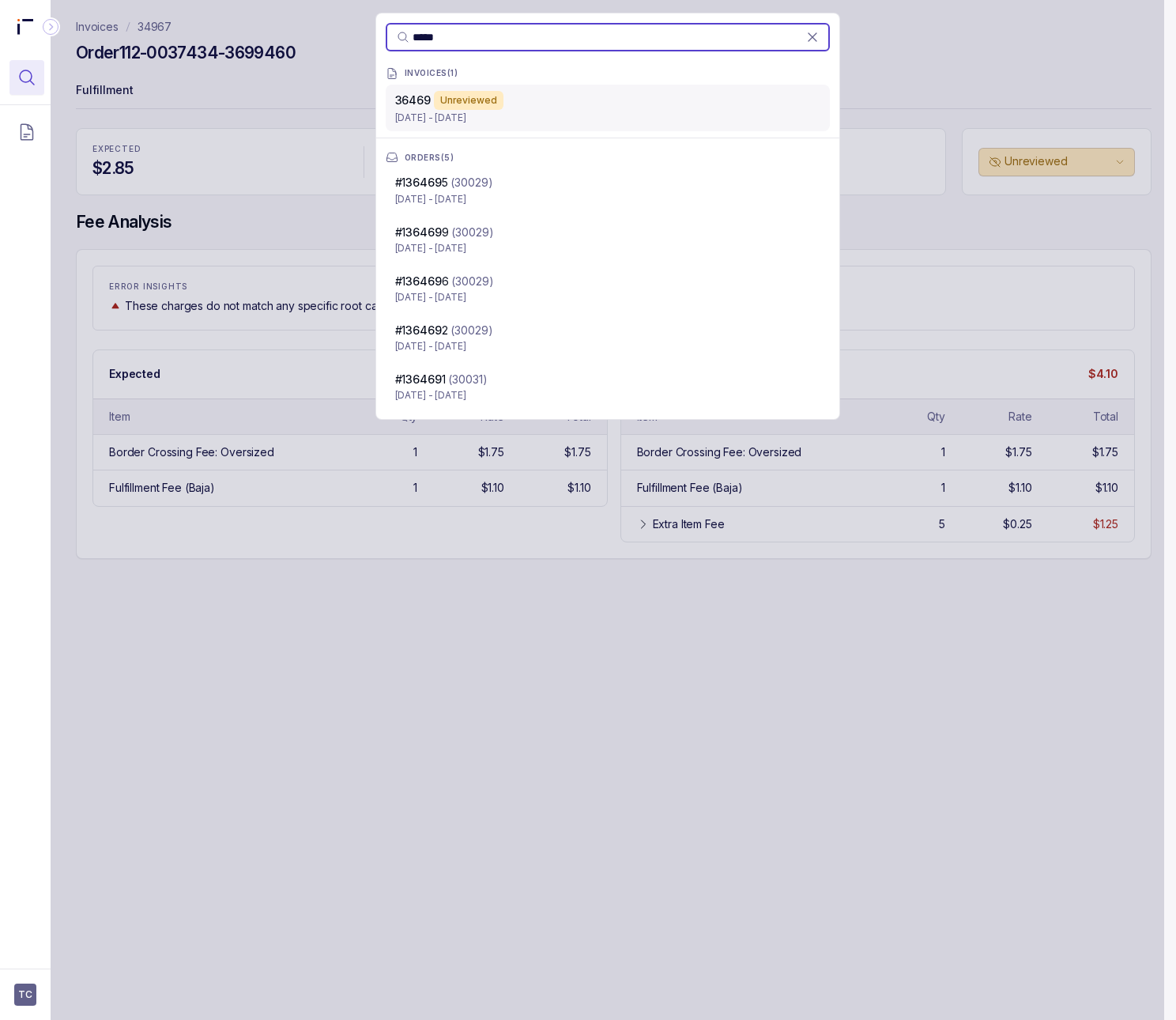
type input "*****"
click at [493, 105] on div "Unreviewed" at bounding box center [468, 100] width 69 height 19
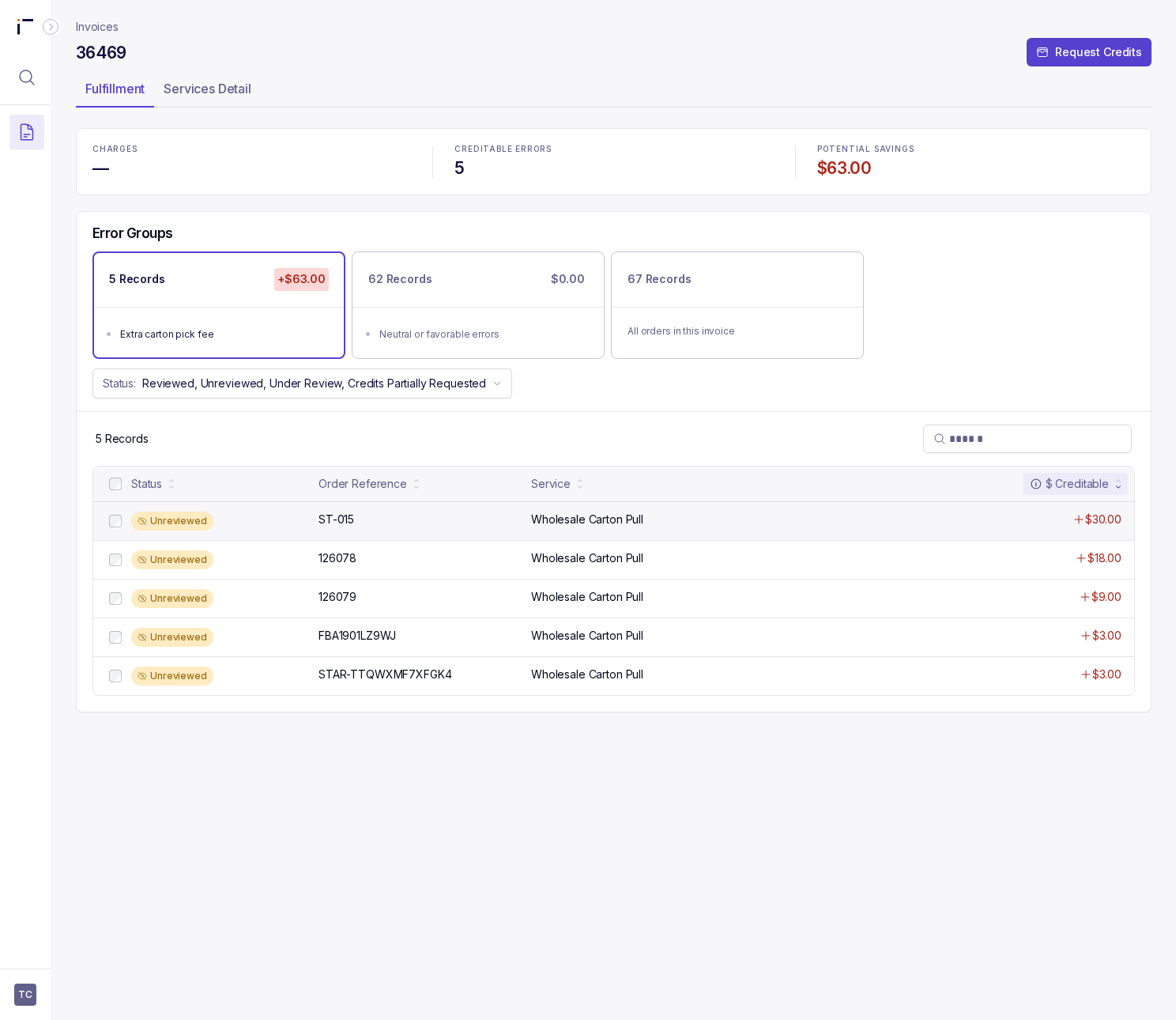
click at [422, 505] on div "Unreviewed ST-015 ST-015 Wholesale Carton Pull $30.00" at bounding box center [614, 521] width 1041 height 38
click at [91, 20] on p "Invoices" at bounding box center [97, 27] width 43 height 16
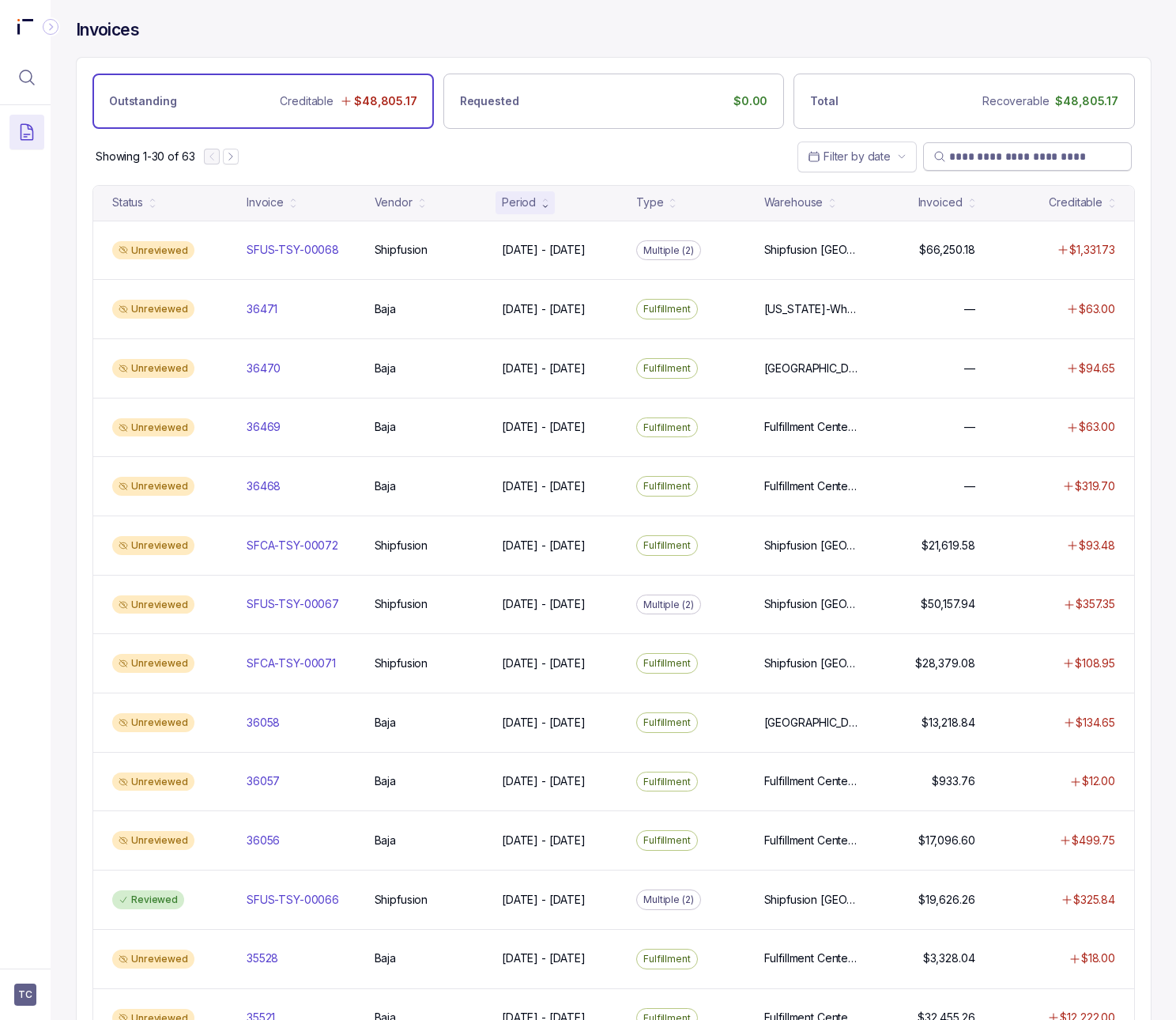
click at [1073, 163] on input "search" at bounding box center [1035, 156] width 172 height 16
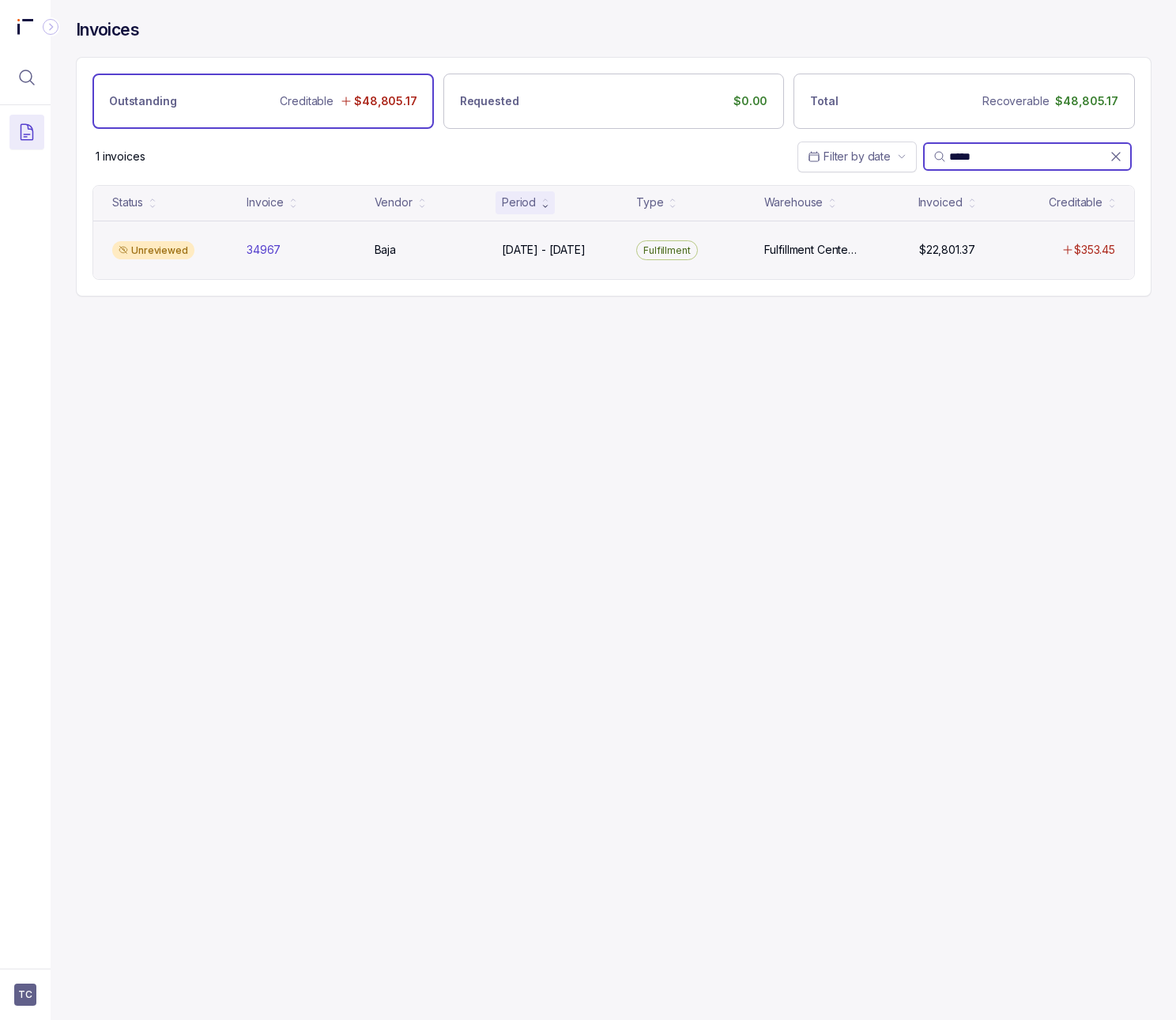
type input "*****"
click at [549, 242] on div "Unreviewed 34967 34967 Baja Baja May 1 - May 31, 2025 May 1 - May 31, 2025 Fulf…" at bounding box center [614, 250] width 1041 height 59
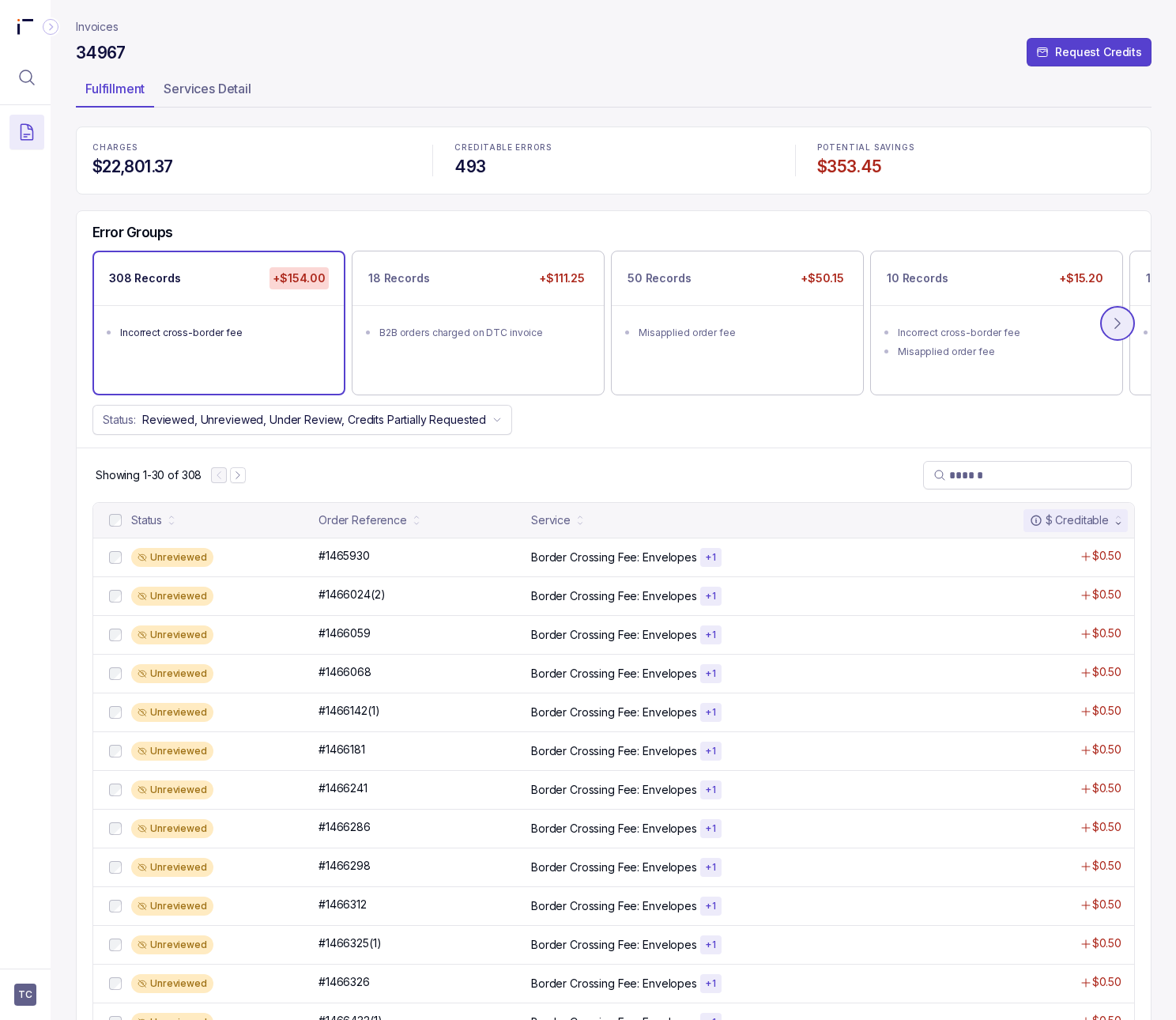
click at [1118, 325] on icon at bounding box center [1117, 323] width 16 height 16
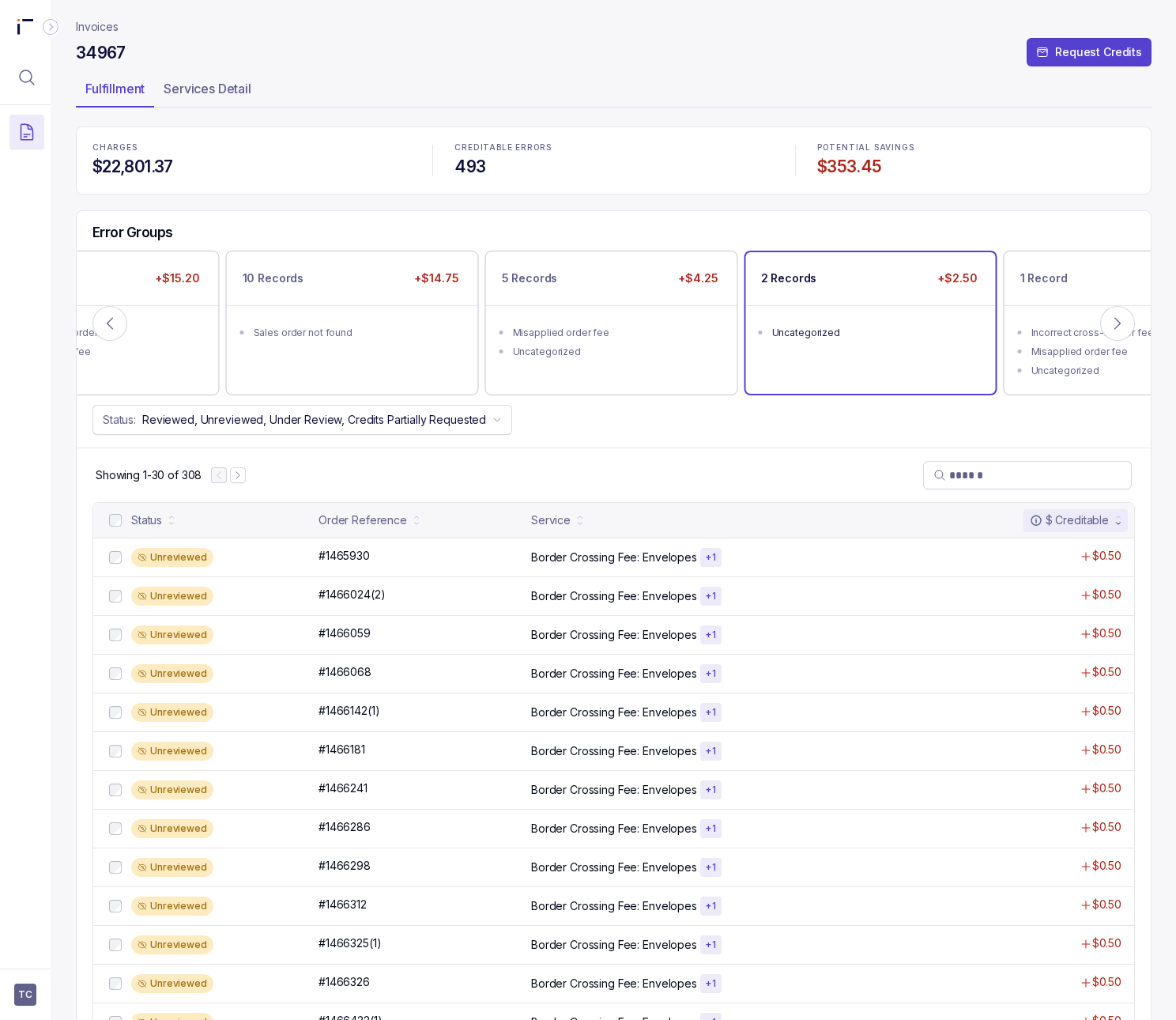
click at [832, 362] on div "2 Records +$2.50 Uncategorized" at bounding box center [871, 323] width 250 height 142
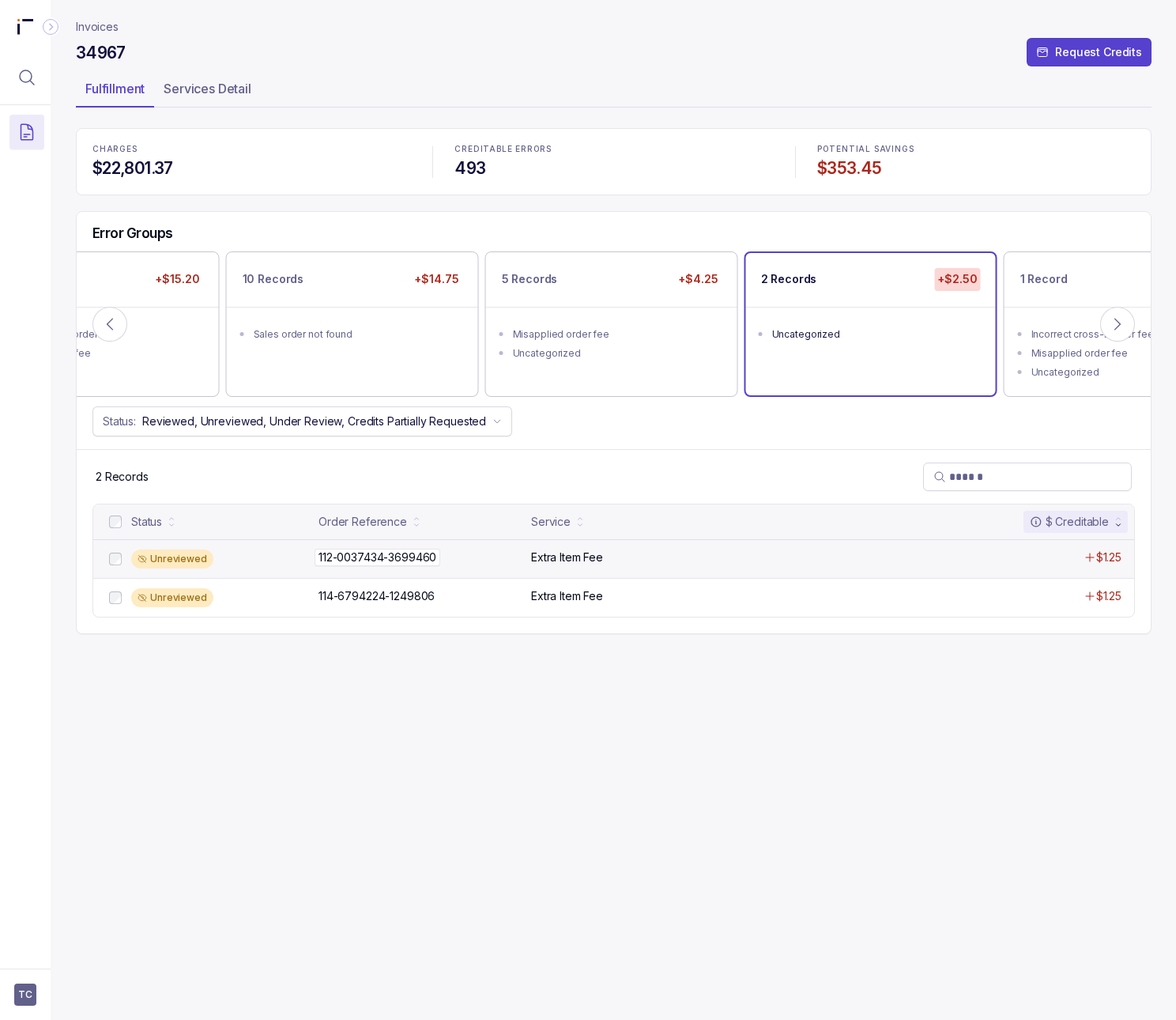
click at [347, 565] on div "112-0037434-3699460 112-0037434-3699460" at bounding box center [377, 556] width 118 height 16
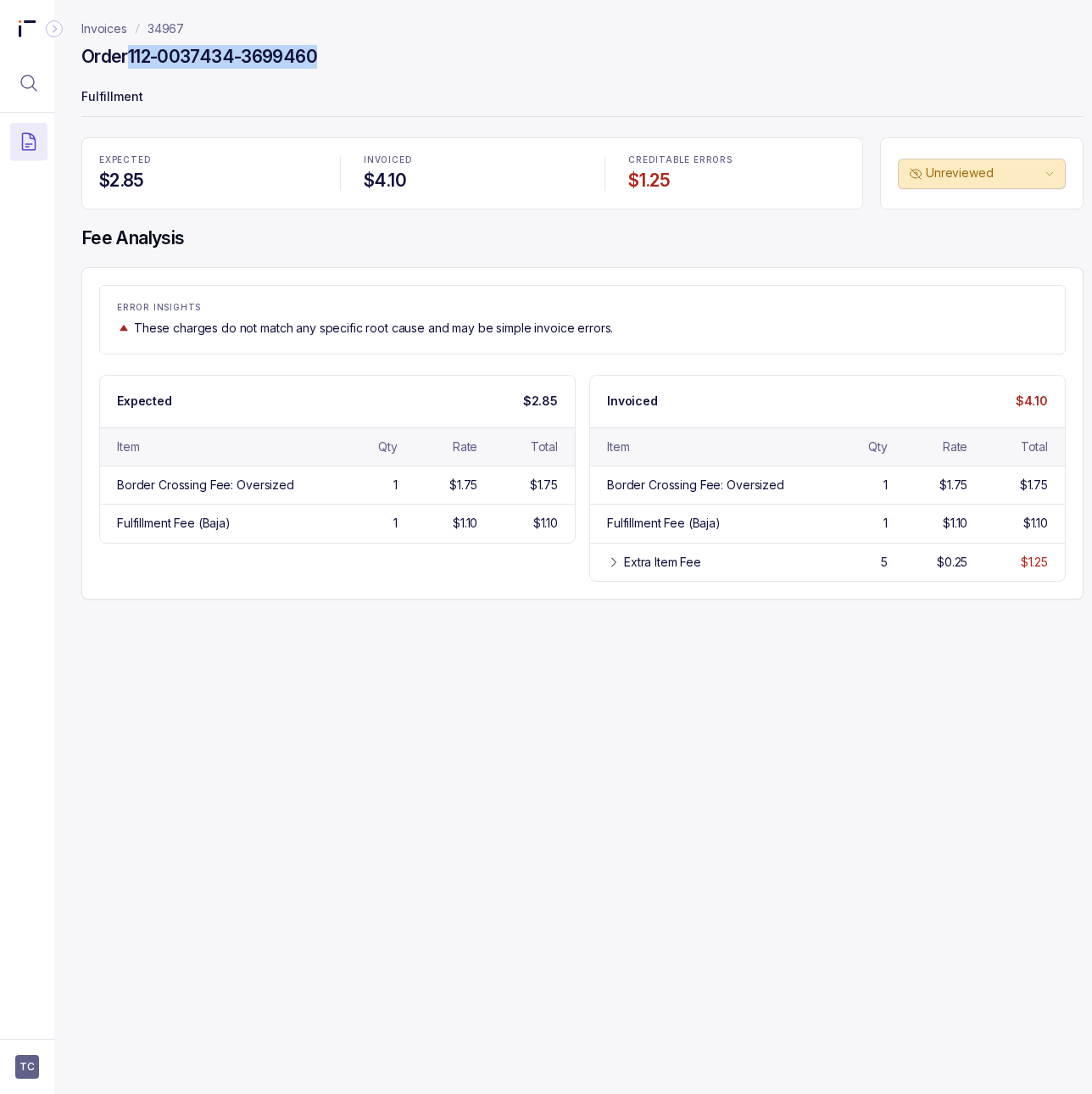
drag, startPoint x: 134, startPoint y: 55, endPoint x: 365, endPoint y: 49, distance: 231.1
click at [365, 49] on div "Order 112-0037434-3699460" at bounding box center [582, 59] width 1002 height 30
copy h4 "112-0037434-3699460"
